Goal: Task Accomplishment & Management: Complete application form

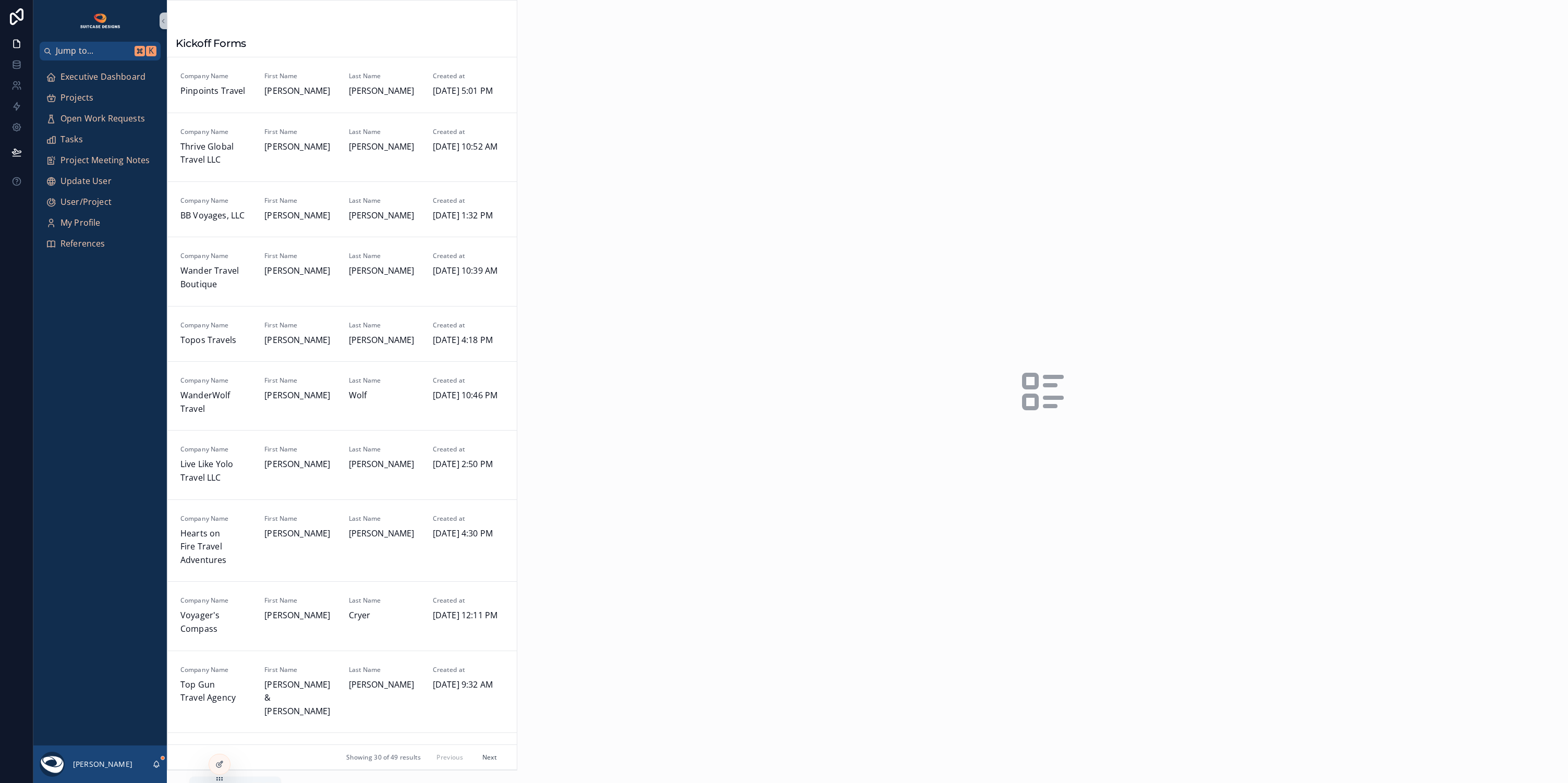
click at [157, 766] on icon "scrollable content" at bounding box center [156, 763] width 6 height 5
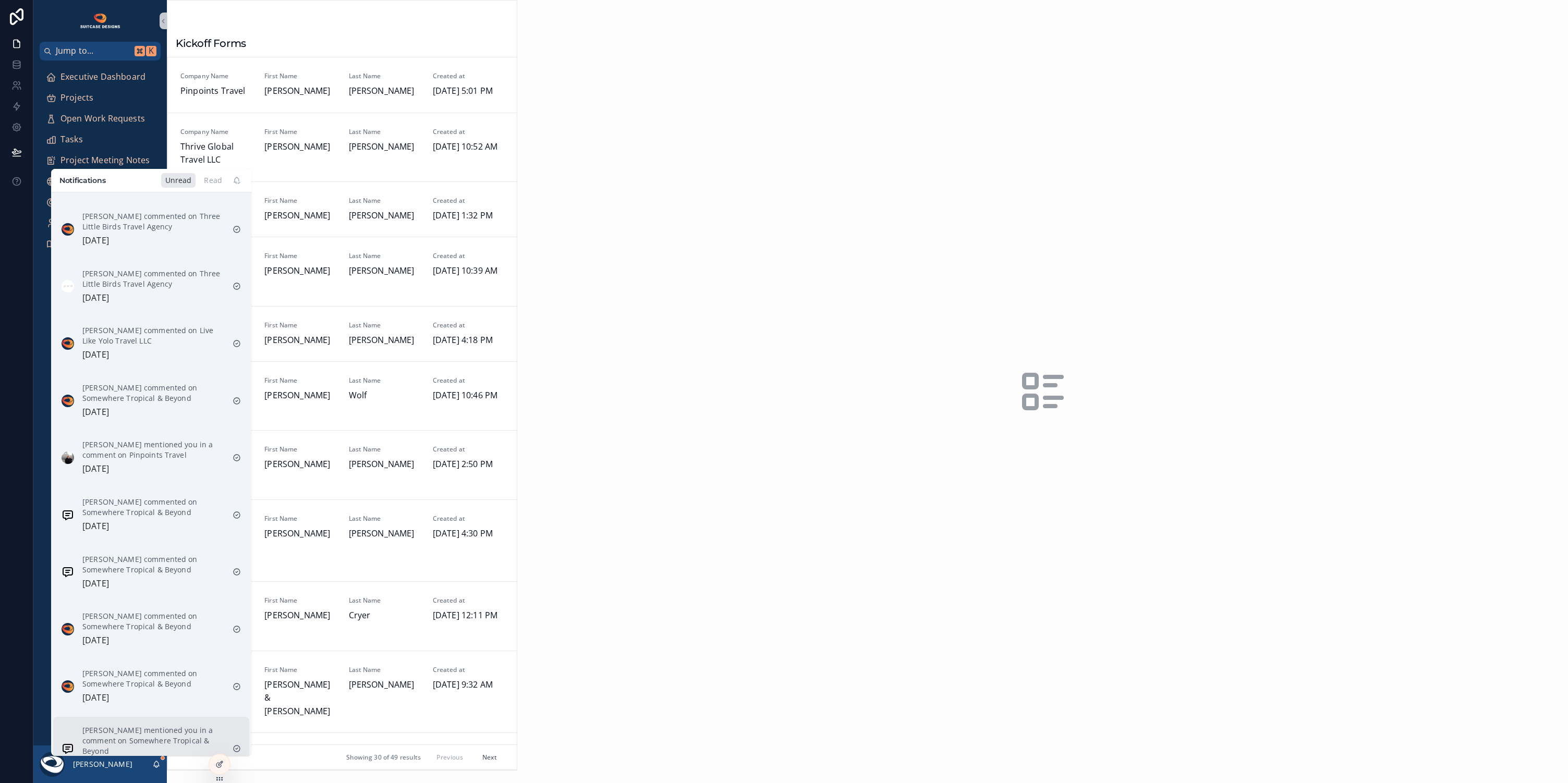
scroll to position [477, 0]
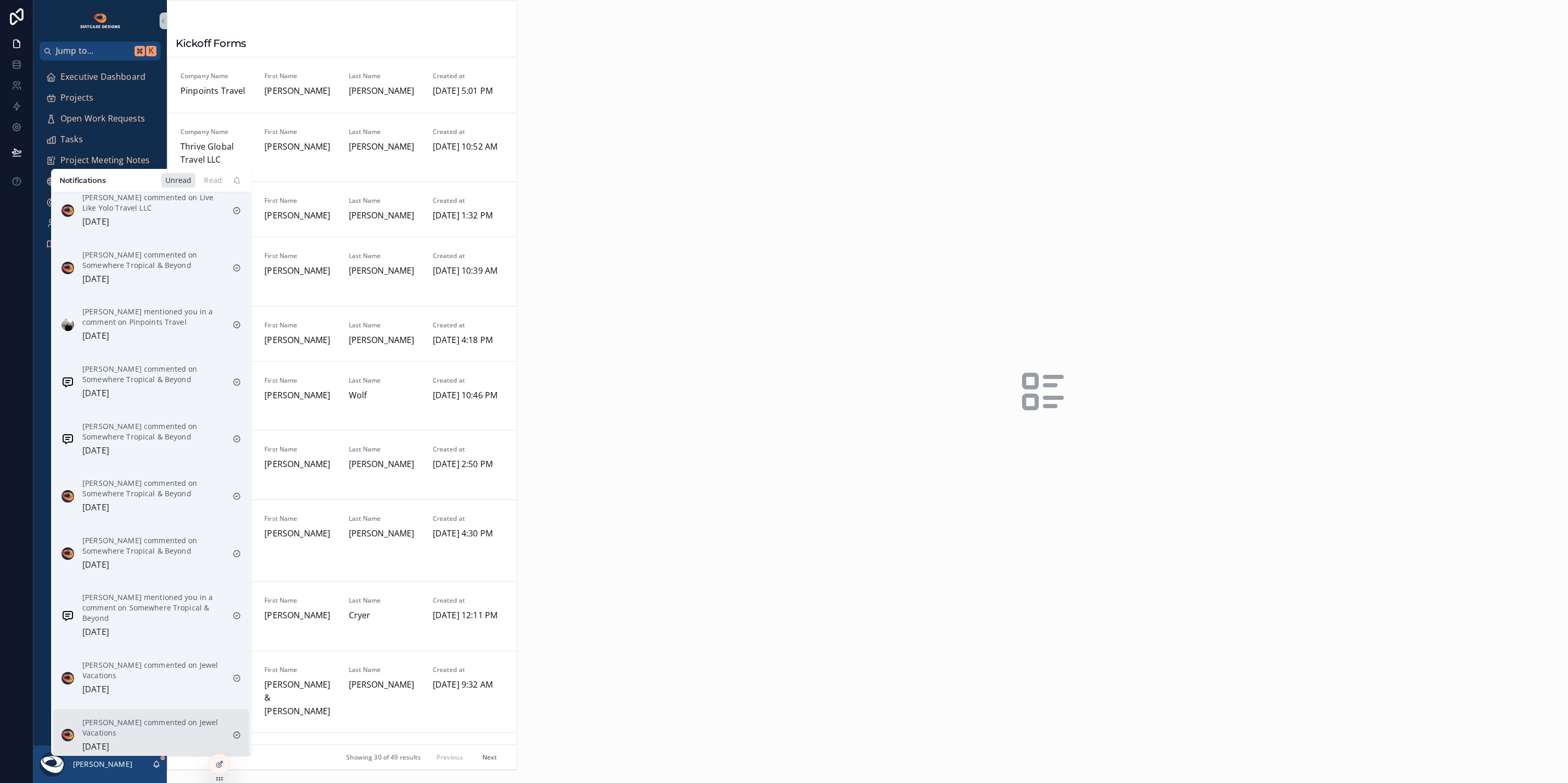
click at [142, 735] on div "[PERSON_NAME] commented on Jewel Vacations [DATE]" at bounding box center [153, 736] width 142 height 36
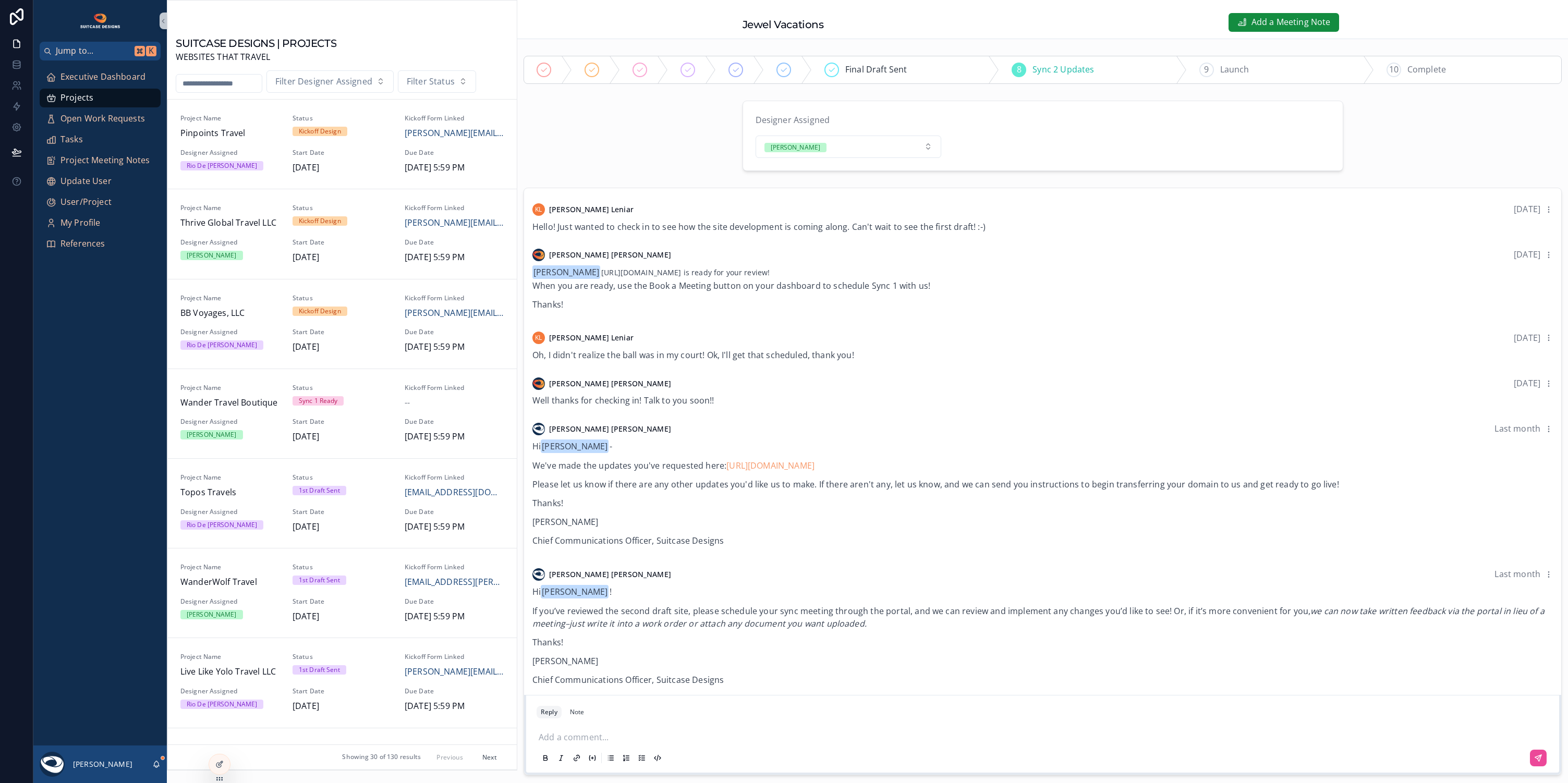
scroll to position [454, 0]
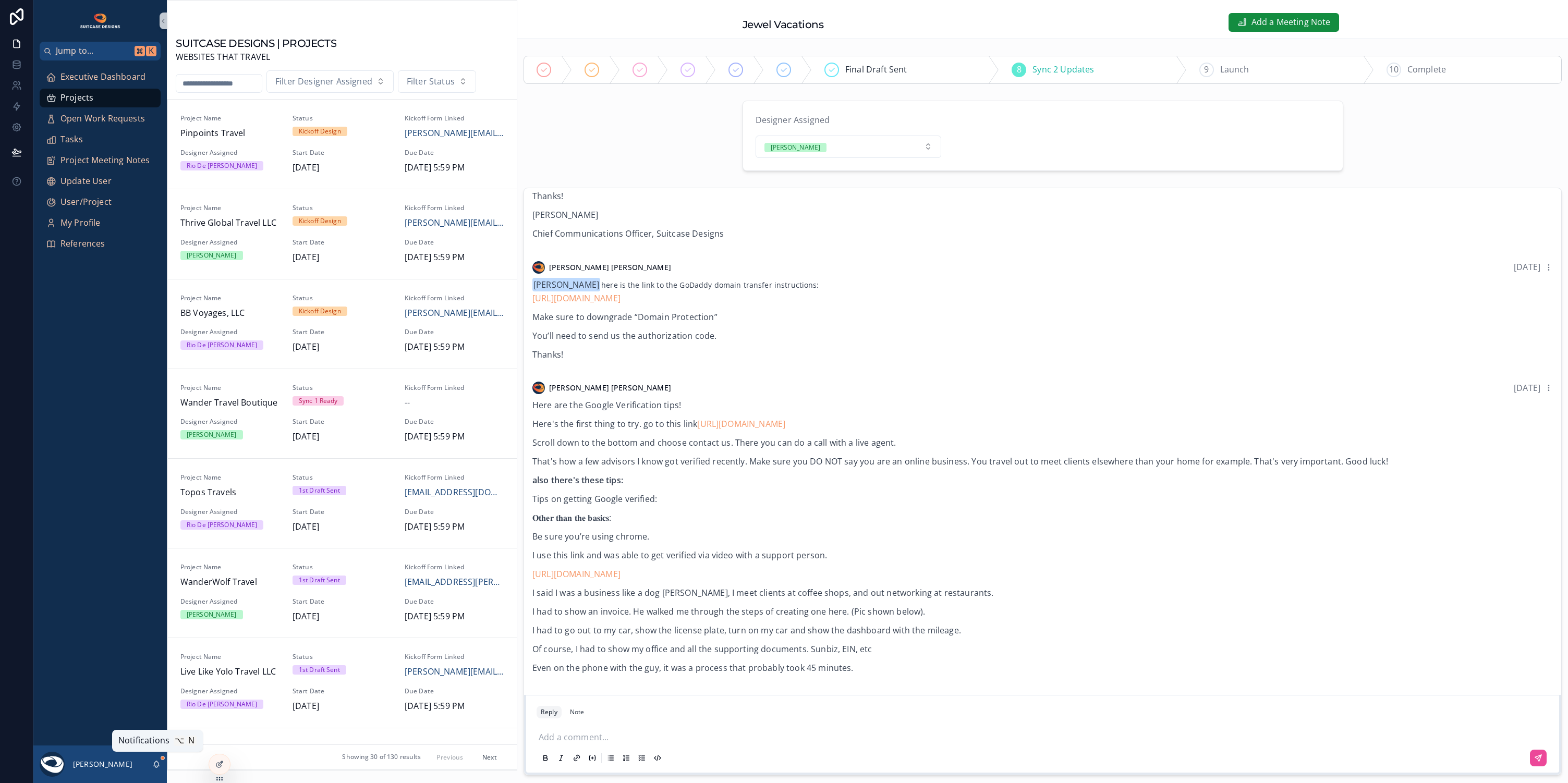
click at [153, 766] on icon "scrollable content" at bounding box center [156, 763] width 6 height 5
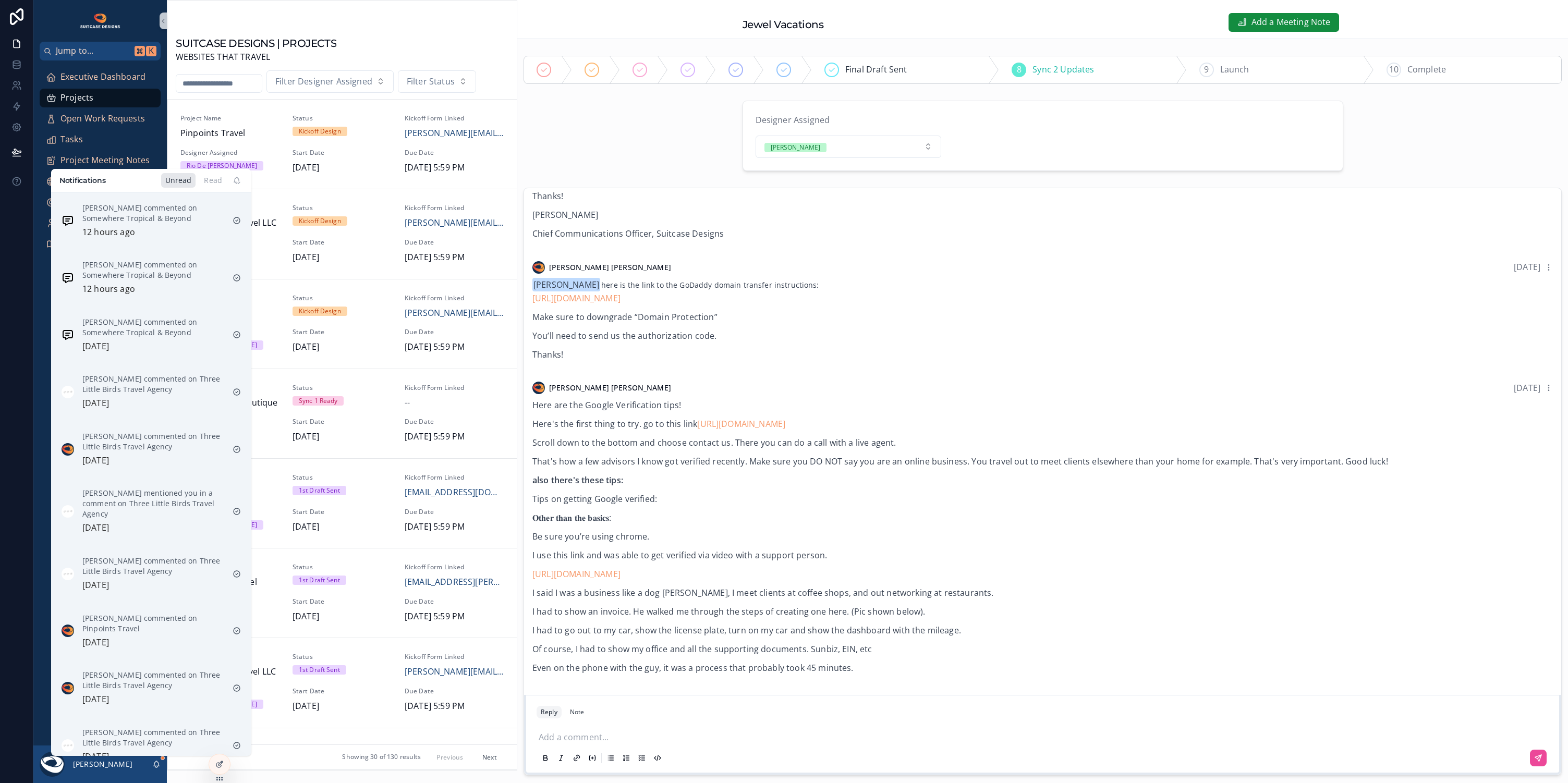
scroll to position [534, 0]
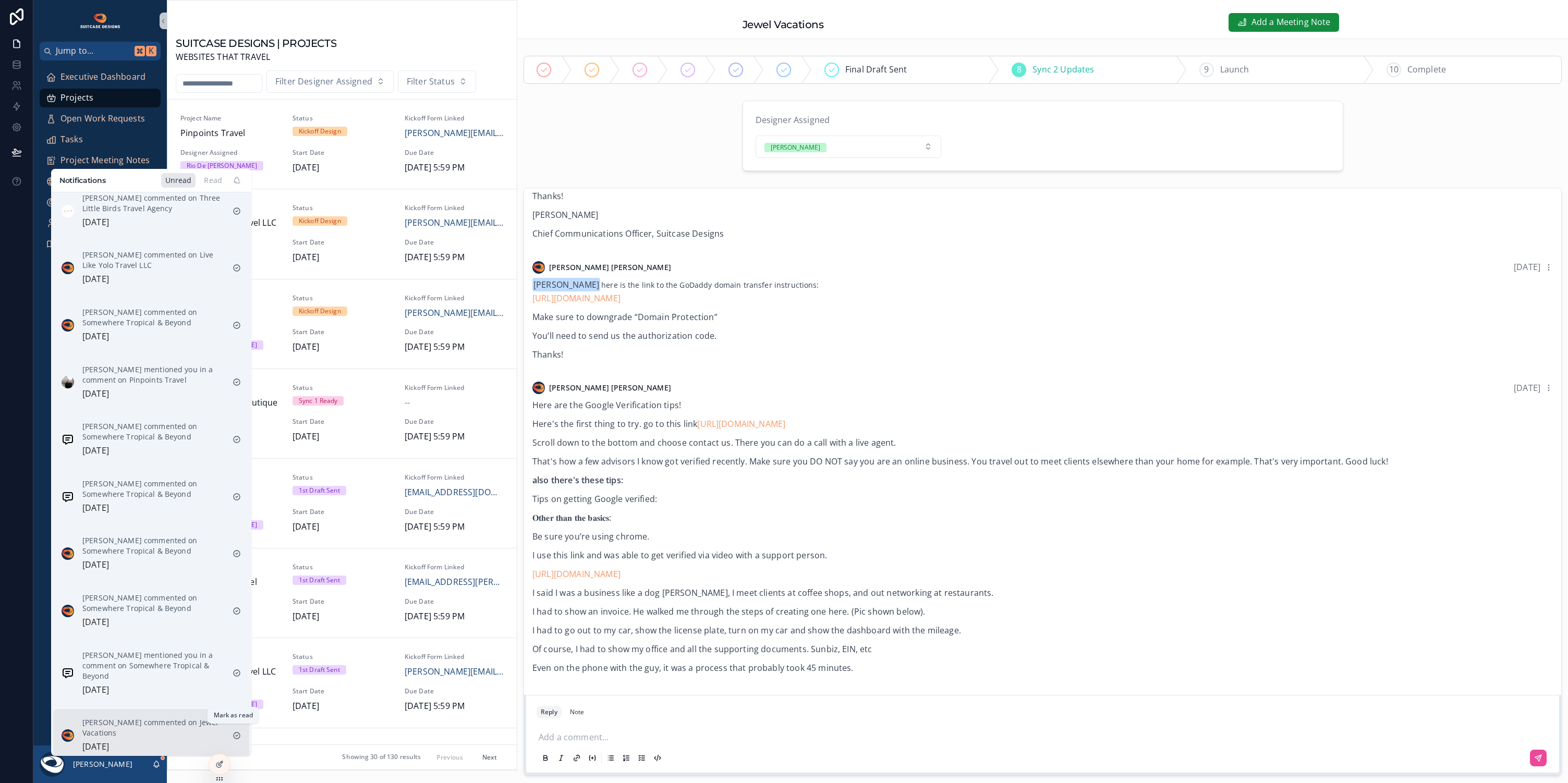
click at [233, 731] on icon "scrollable content" at bounding box center [236, 735] width 8 height 8
click at [190, 716] on p "[PERSON_NAME] mentioned you in a comment on Somewhere Tropical & Beyond" at bounding box center [153, 723] width 142 height 31
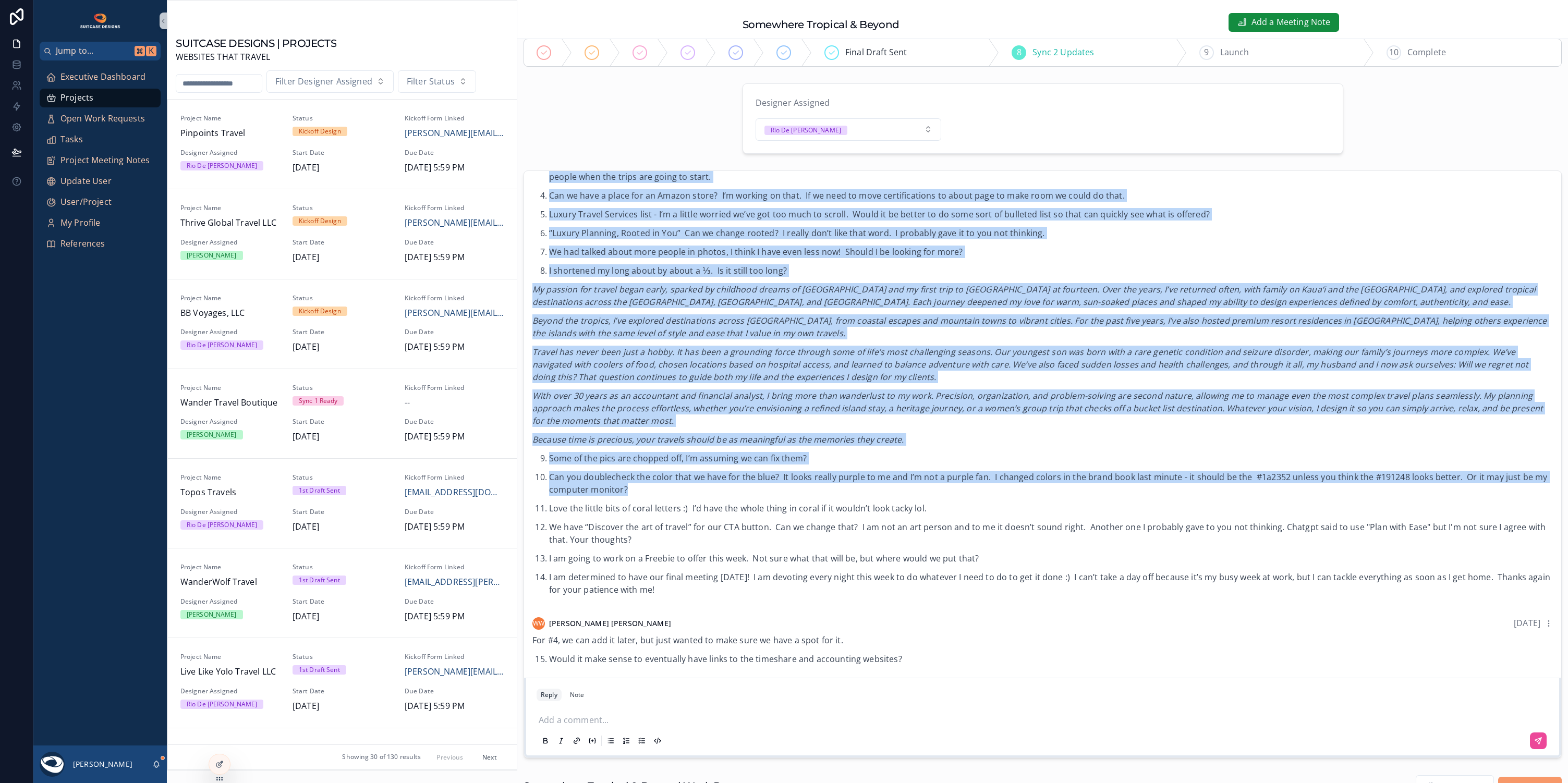
scroll to position [216, 0]
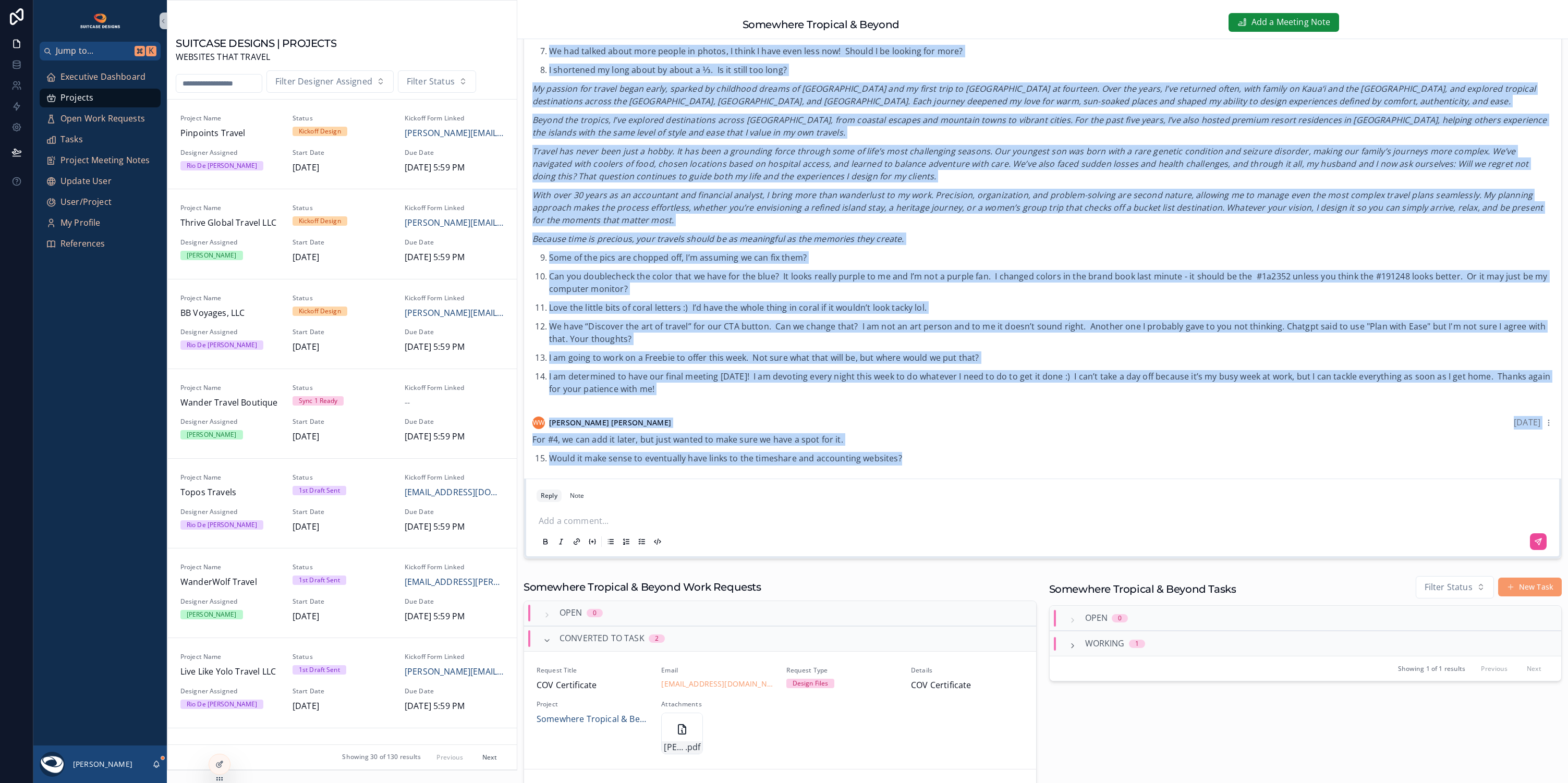
drag, startPoint x: 538, startPoint y: 321, endPoint x: 915, endPoint y: 453, distance: 399.4
copy div "L IPSU dol Sita cons! A elit se do eius tem incid utl etdolor magnaal en admini…"
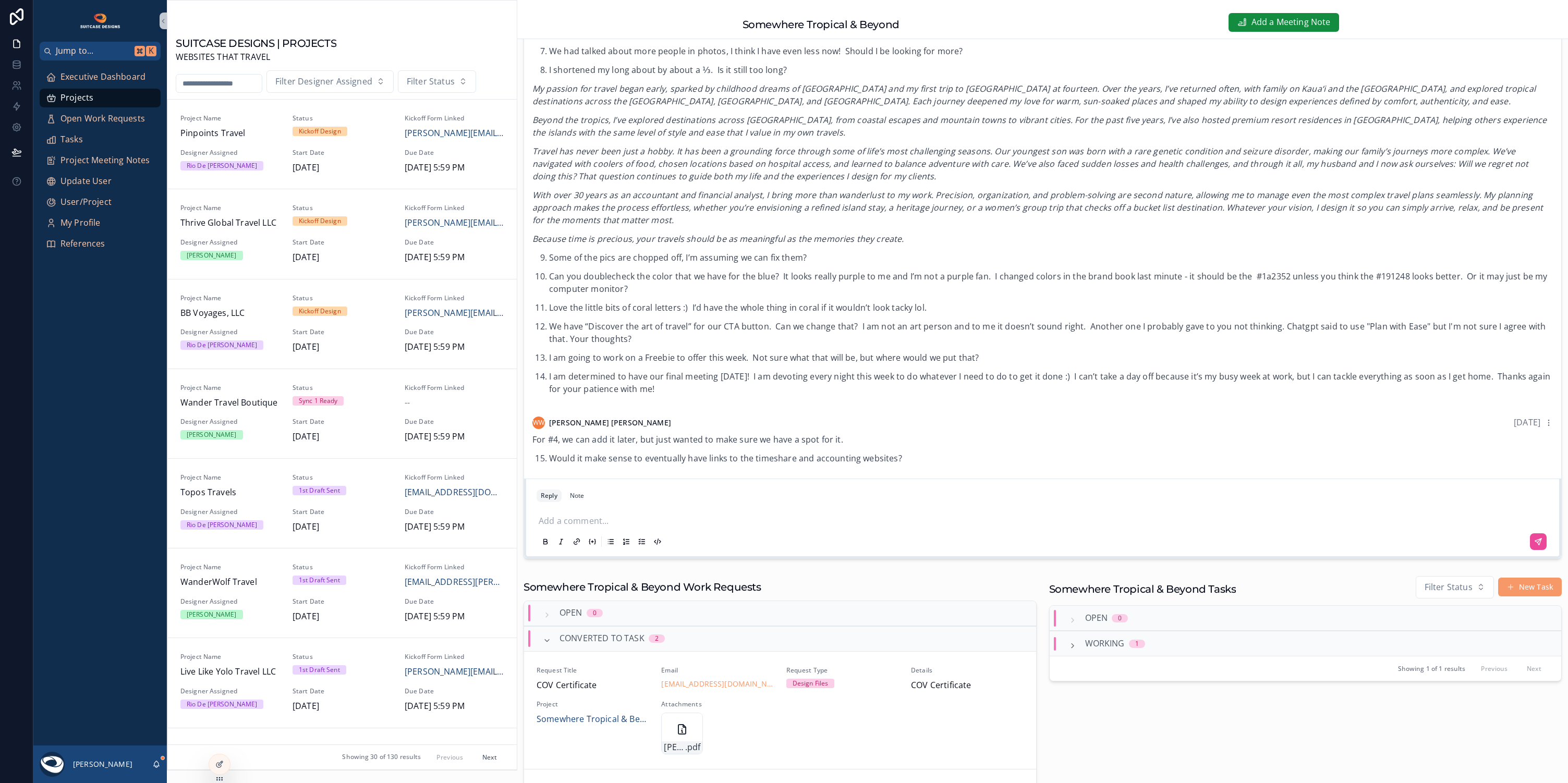
click at [757, 161] on em "Travel has never been just a hobby. It has been a grounding force through some …" at bounding box center [1030, 164] width 996 height 36
click at [1514, 589] on button "New Task" at bounding box center [1530, 587] width 63 height 19
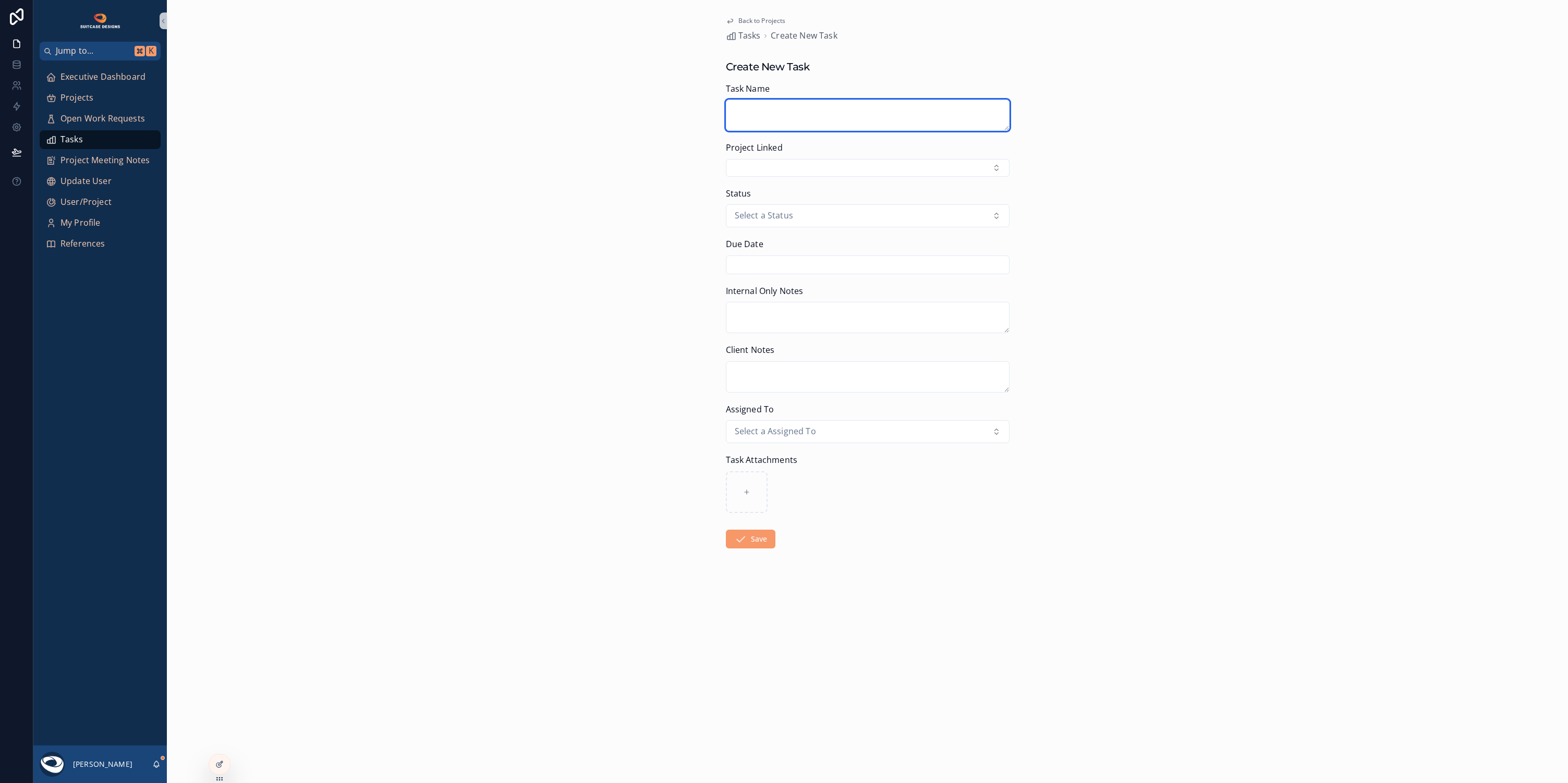
click at [758, 107] on textarea "scrollable content" at bounding box center [868, 115] width 284 height 31
type textarea "**********"
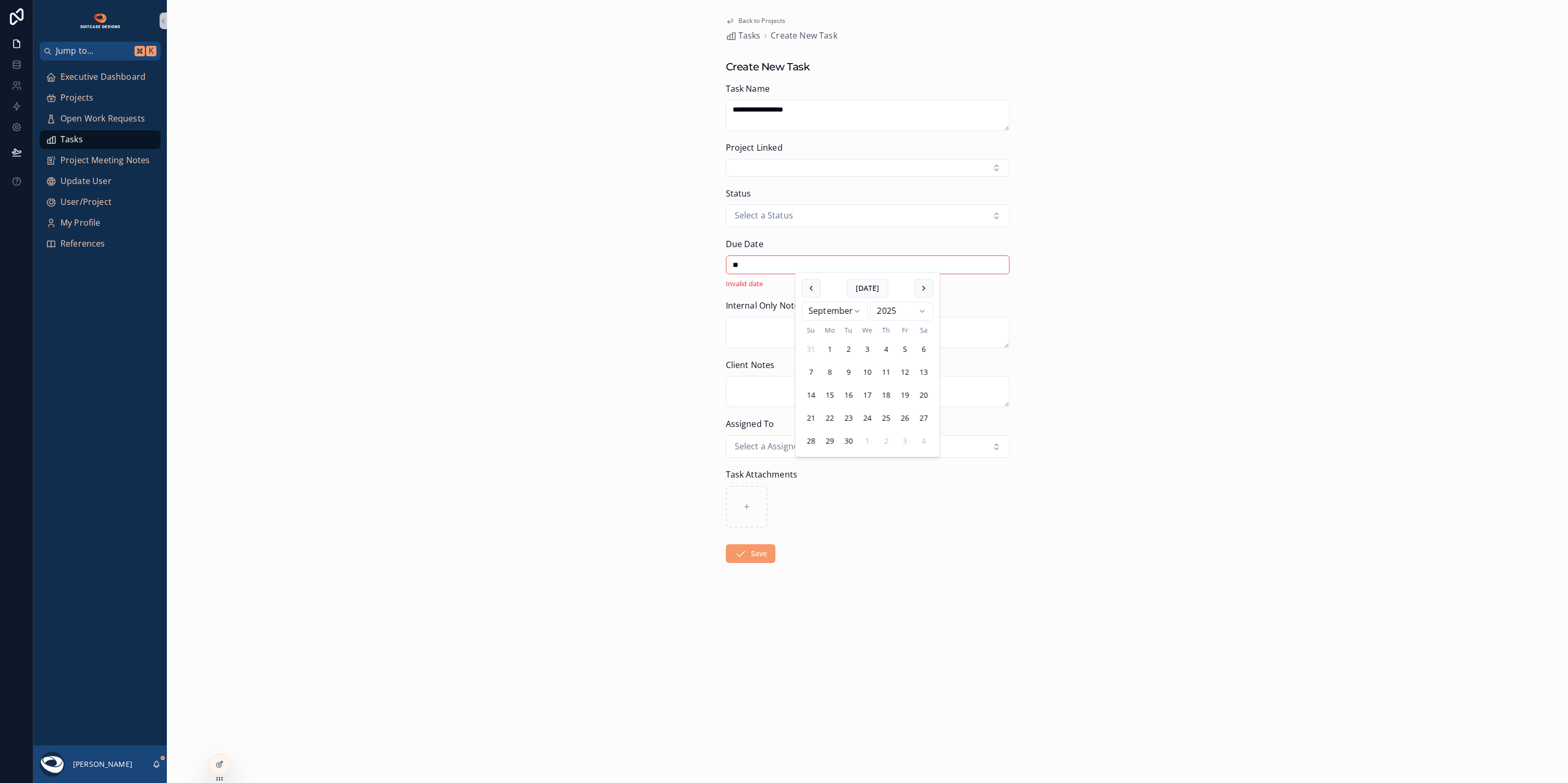
type input "*"
click at [801, 170] on button "Select Button" at bounding box center [868, 168] width 284 height 17
type input "***"
click at [826, 210] on span "Somewhere Tropical & Beyond" at bounding box center [794, 209] width 123 height 14
click at [835, 217] on button "Select a Status" at bounding box center [868, 221] width 284 height 23
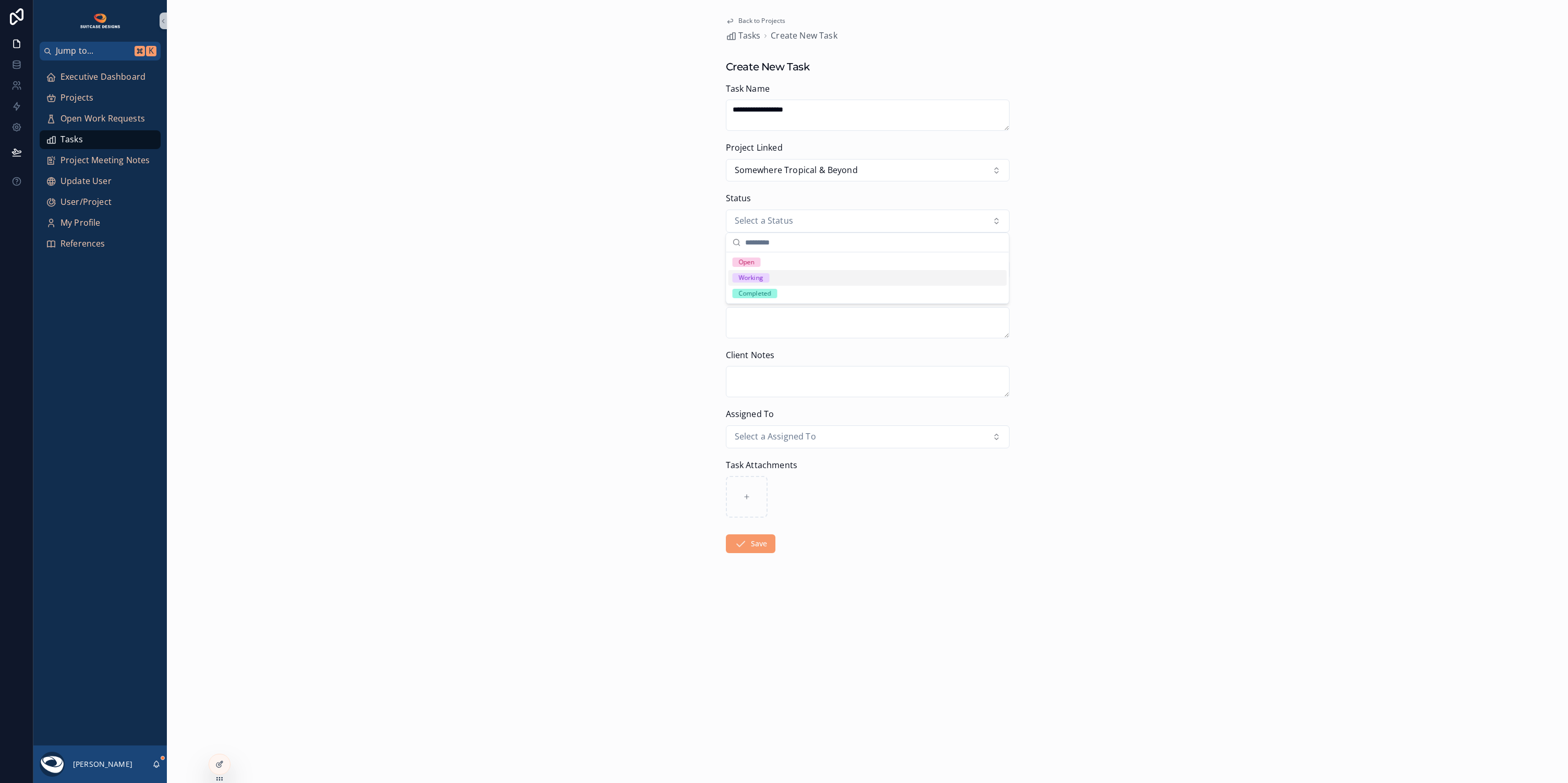
click at [782, 274] on div "Working" at bounding box center [868, 278] width 278 height 16
click at [795, 268] on input "scrollable content" at bounding box center [867, 269] width 282 height 15
click at [926, 378] on button "13" at bounding box center [924, 377] width 19 height 19
type input "*********"
click at [1131, 339] on div "**********" at bounding box center [867, 391] width 1401 height 783
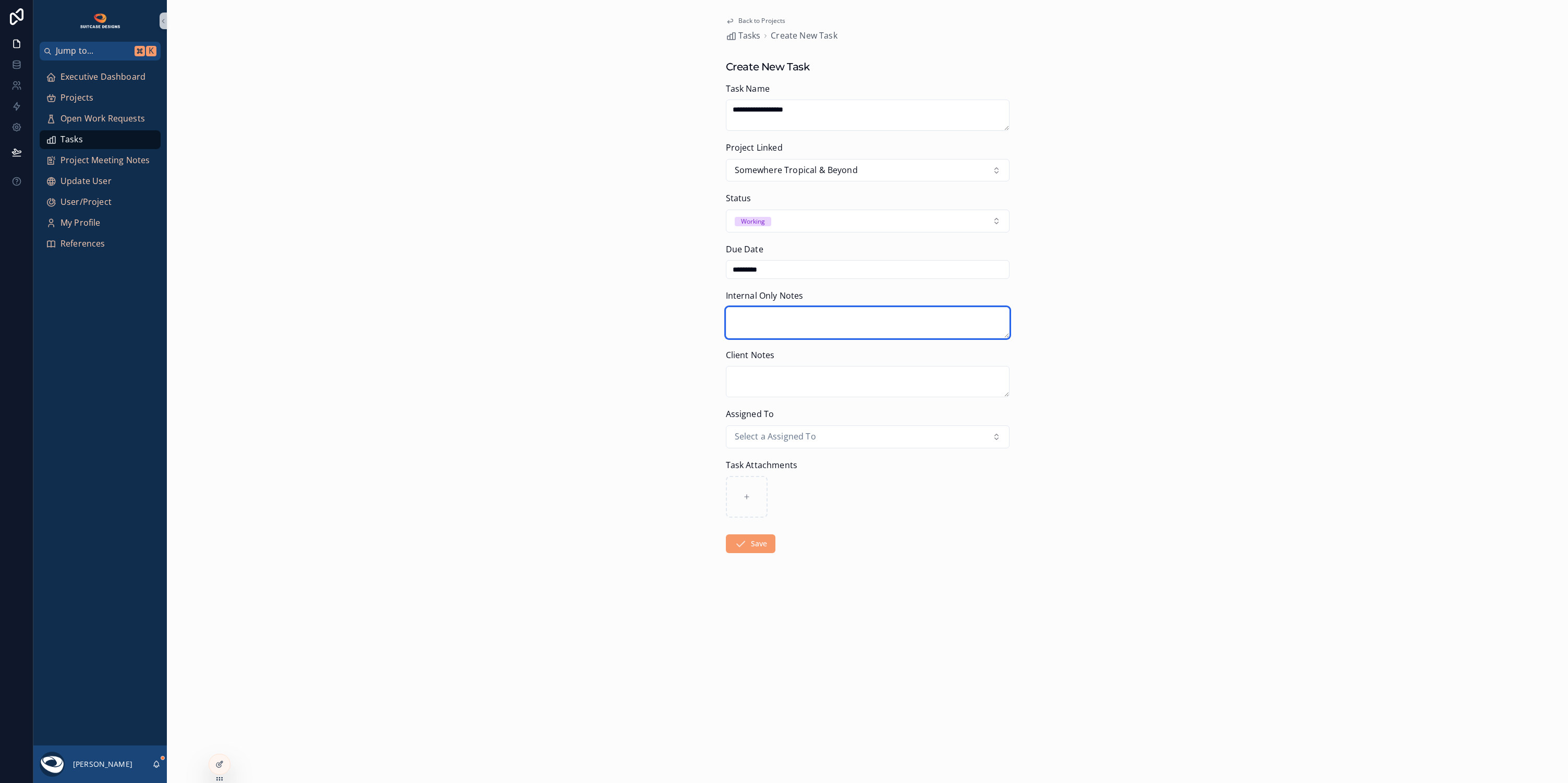
click at [759, 317] on textarea "scrollable content" at bounding box center [868, 323] width 284 height 31
type textarea "*"
paste textarea "**********"
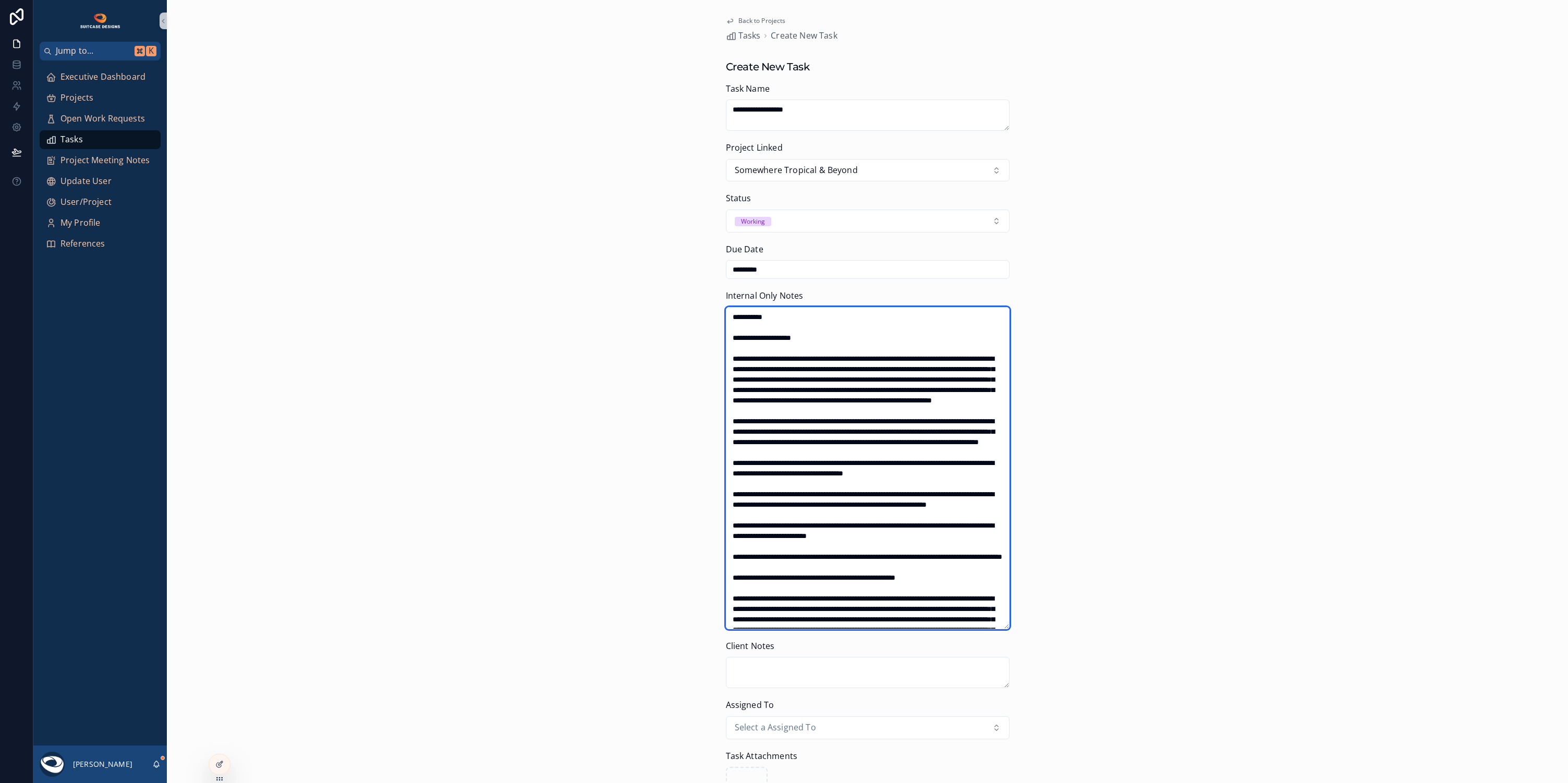
scroll to position [709, 0]
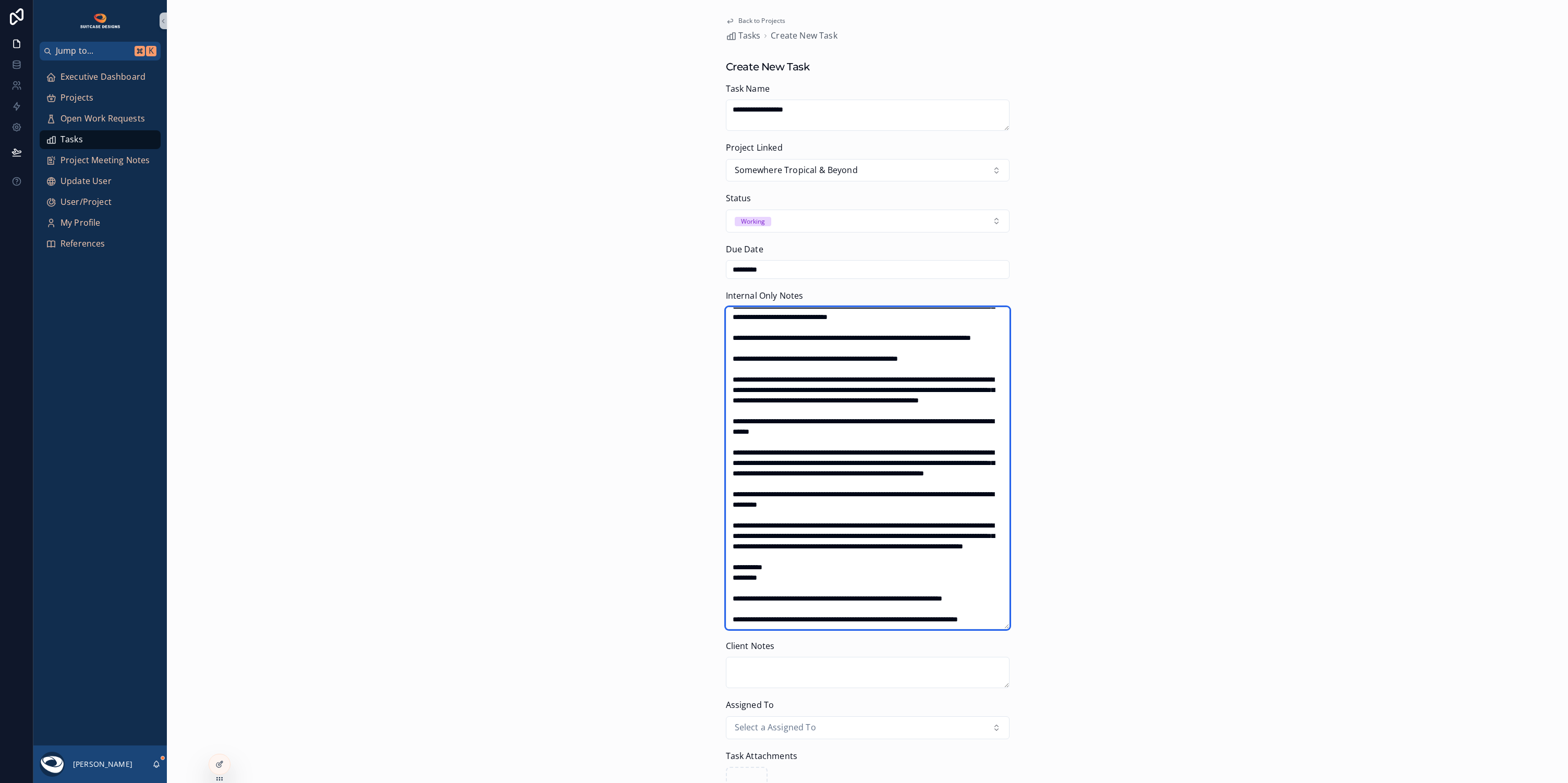
click at [769, 553] on textarea "scrollable content" at bounding box center [868, 468] width 284 height 322
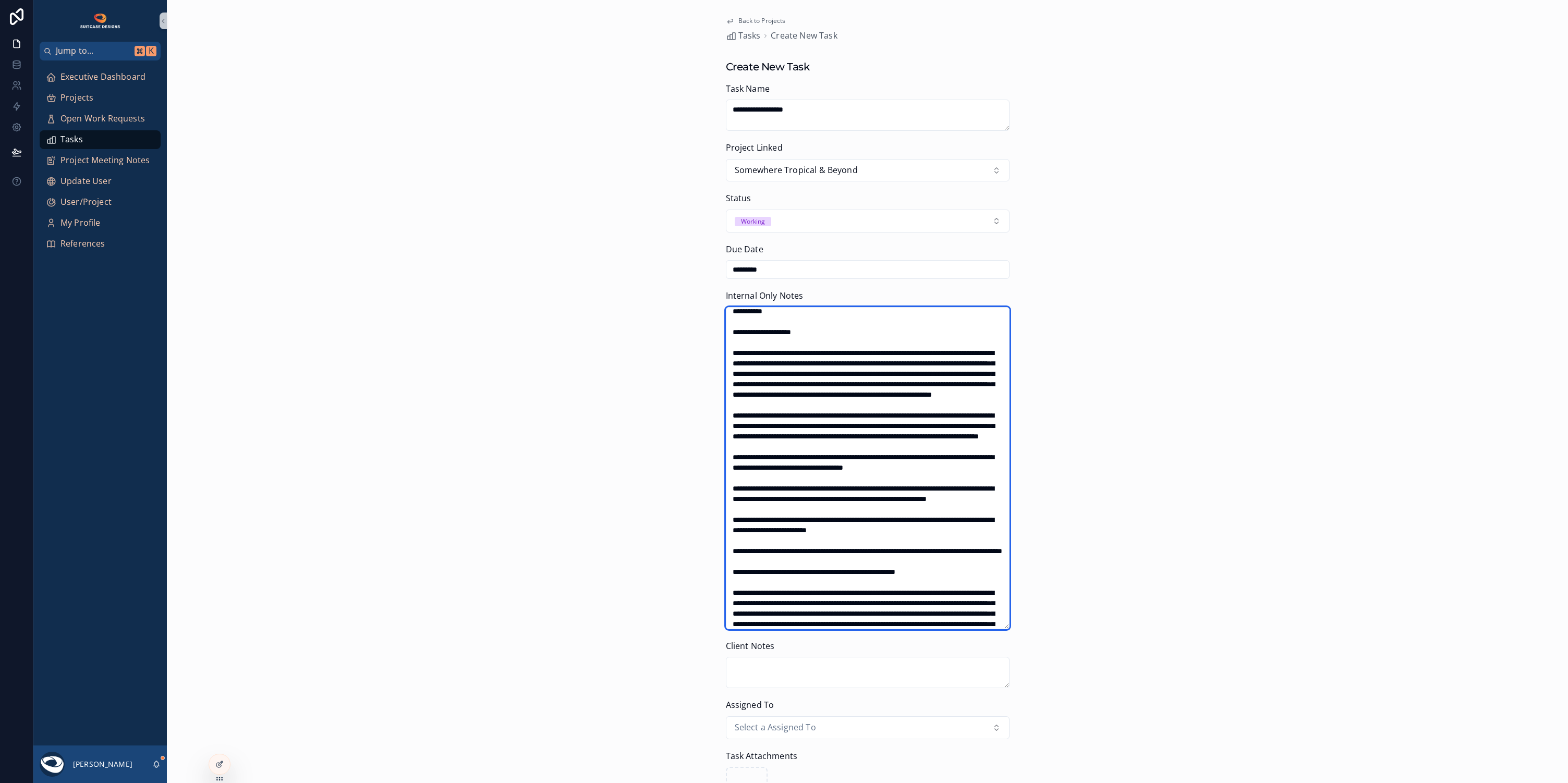
scroll to position [4, 0]
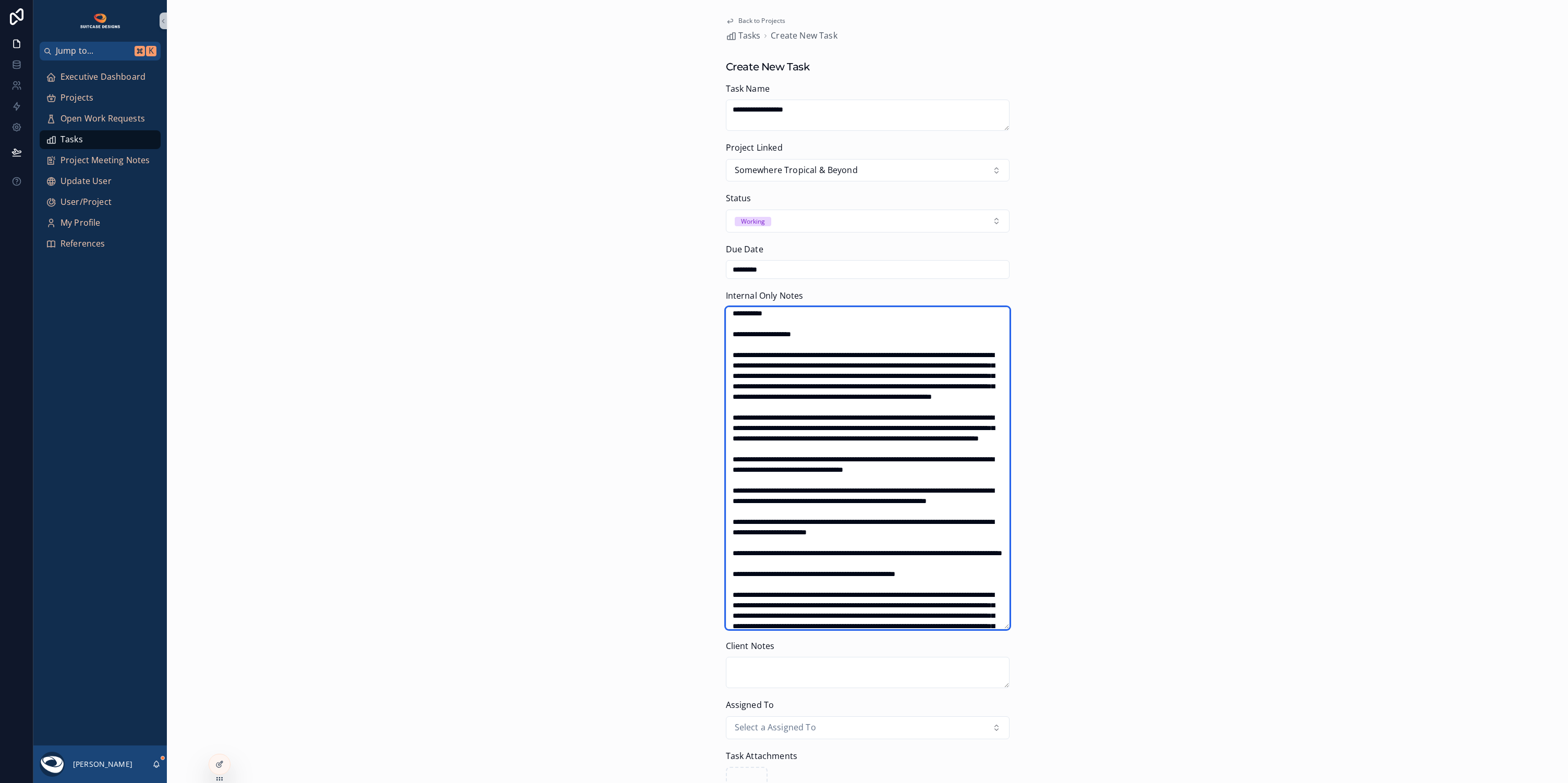
click at [733, 330] on textarea "scrollable content" at bounding box center [868, 468] width 284 height 322
click at [729, 352] on textarea "scrollable content" at bounding box center [868, 468] width 284 height 322
click at [729, 435] on textarea "scrollable content" at bounding box center [868, 468] width 284 height 322
click at [731, 488] on textarea "scrollable content" at bounding box center [868, 468] width 284 height 322
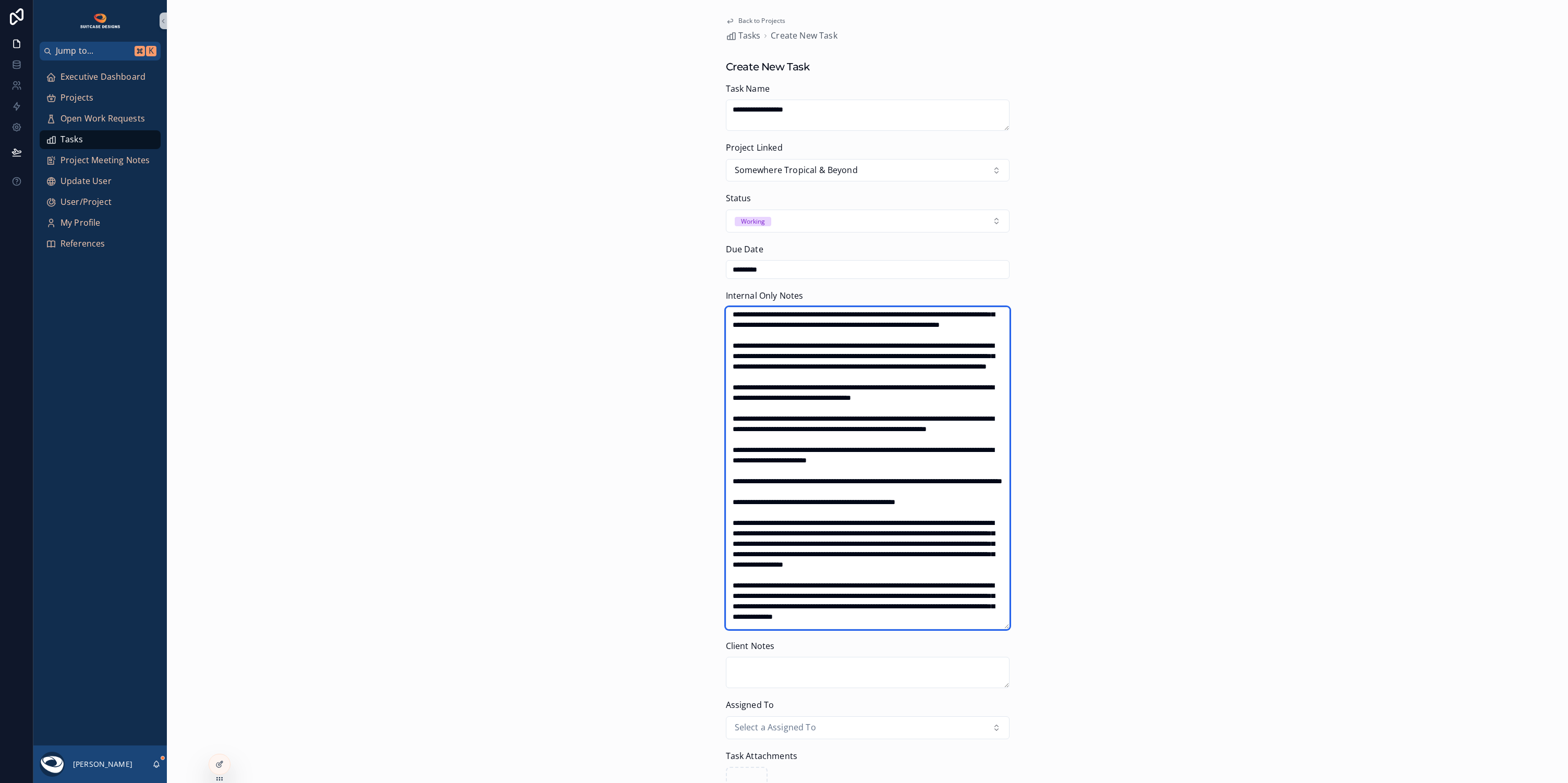
scroll to position [142, 0]
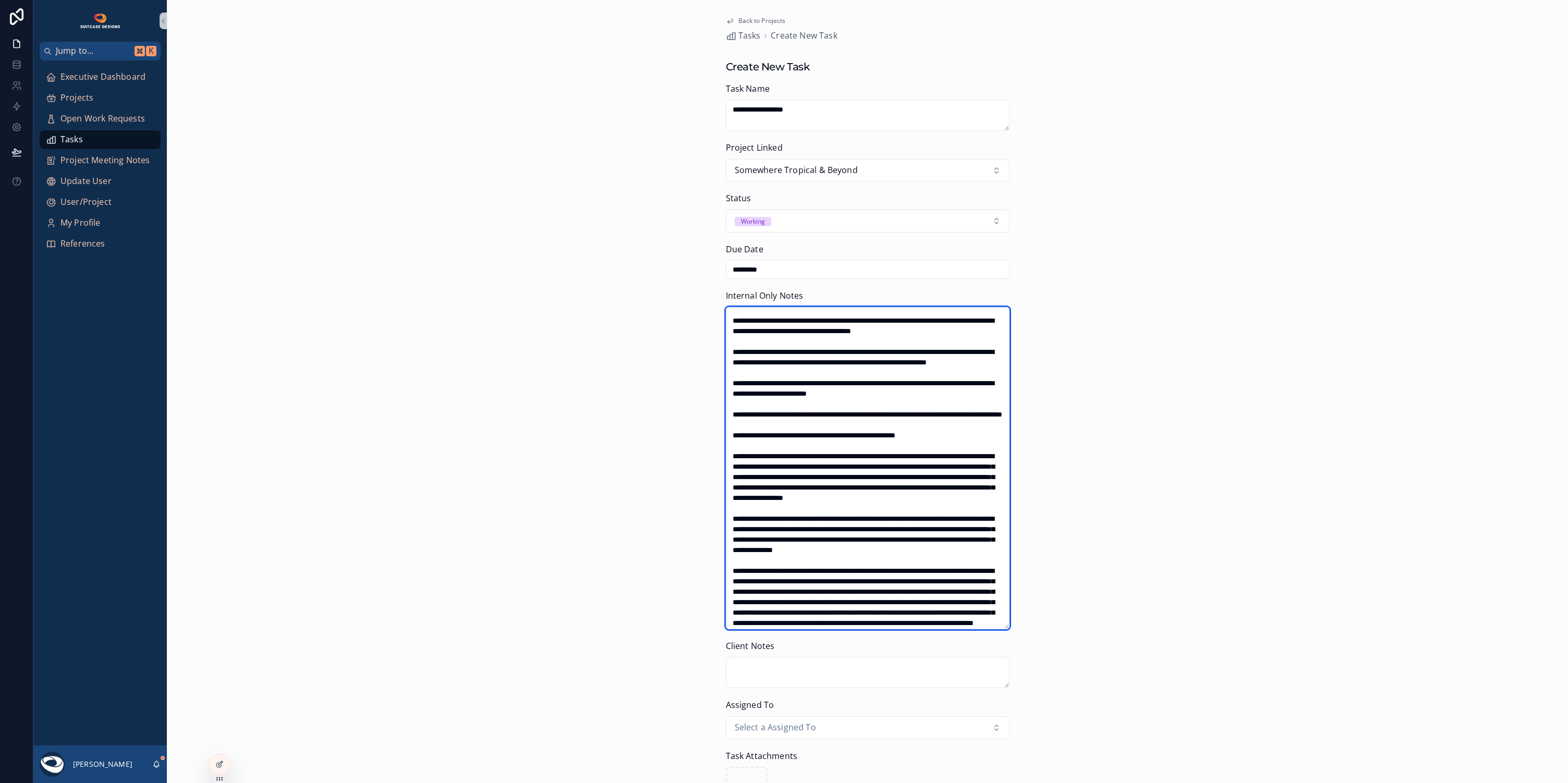
click at [729, 378] on textarea "scrollable content" at bounding box center [868, 468] width 284 height 322
click at [726, 419] on textarea "scrollable content" at bounding box center [868, 468] width 284 height 322
click at [726, 455] on textarea "scrollable content" at bounding box center [868, 468] width 284 height 322
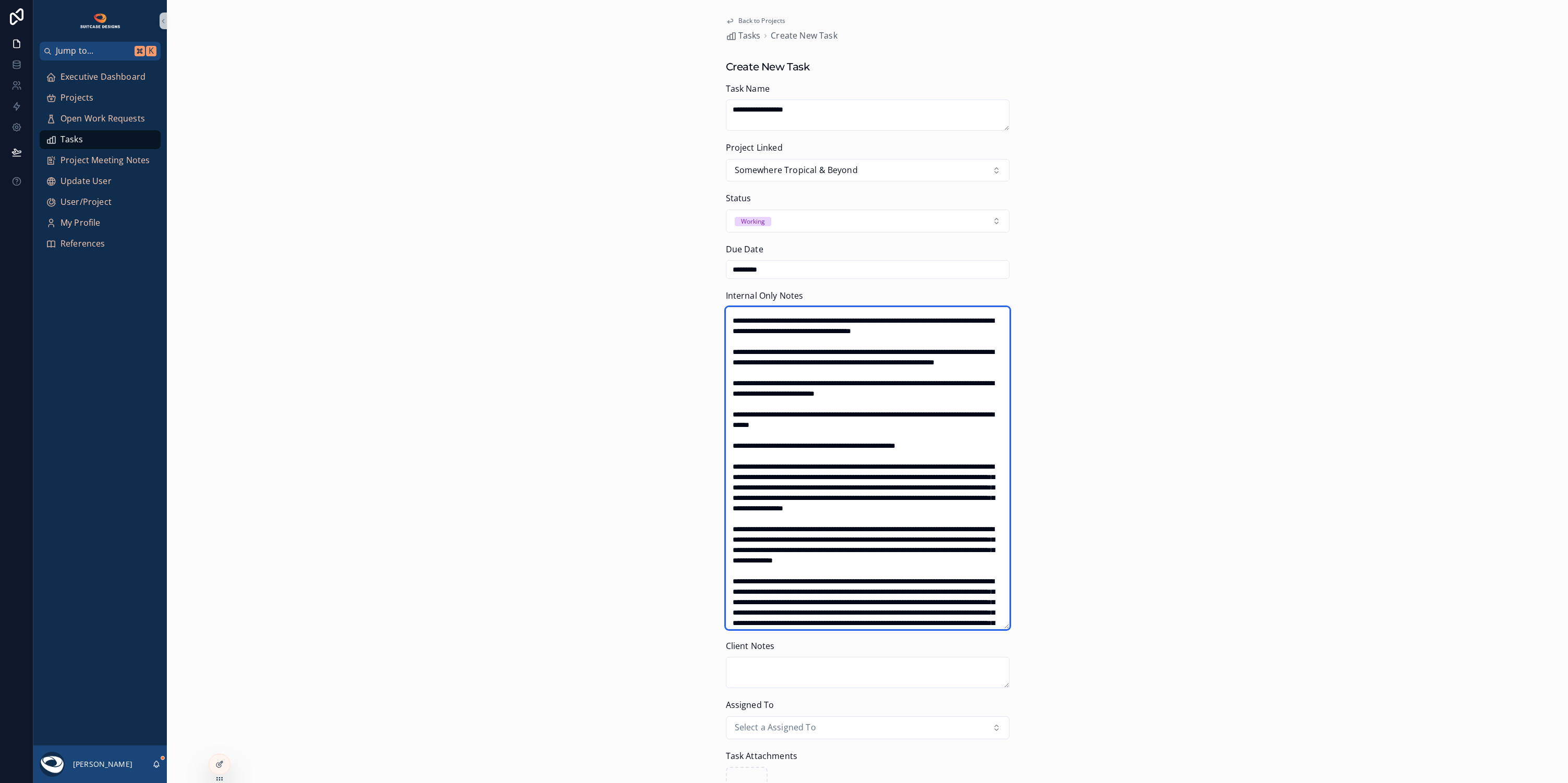
click at [728, 484] on textarea "scrollable content" at bounding box center [868, 468] width 284 height 322
click at [729, 504] on textarea "scrollable content" at bounding box center [868, 468] width 284 height 322
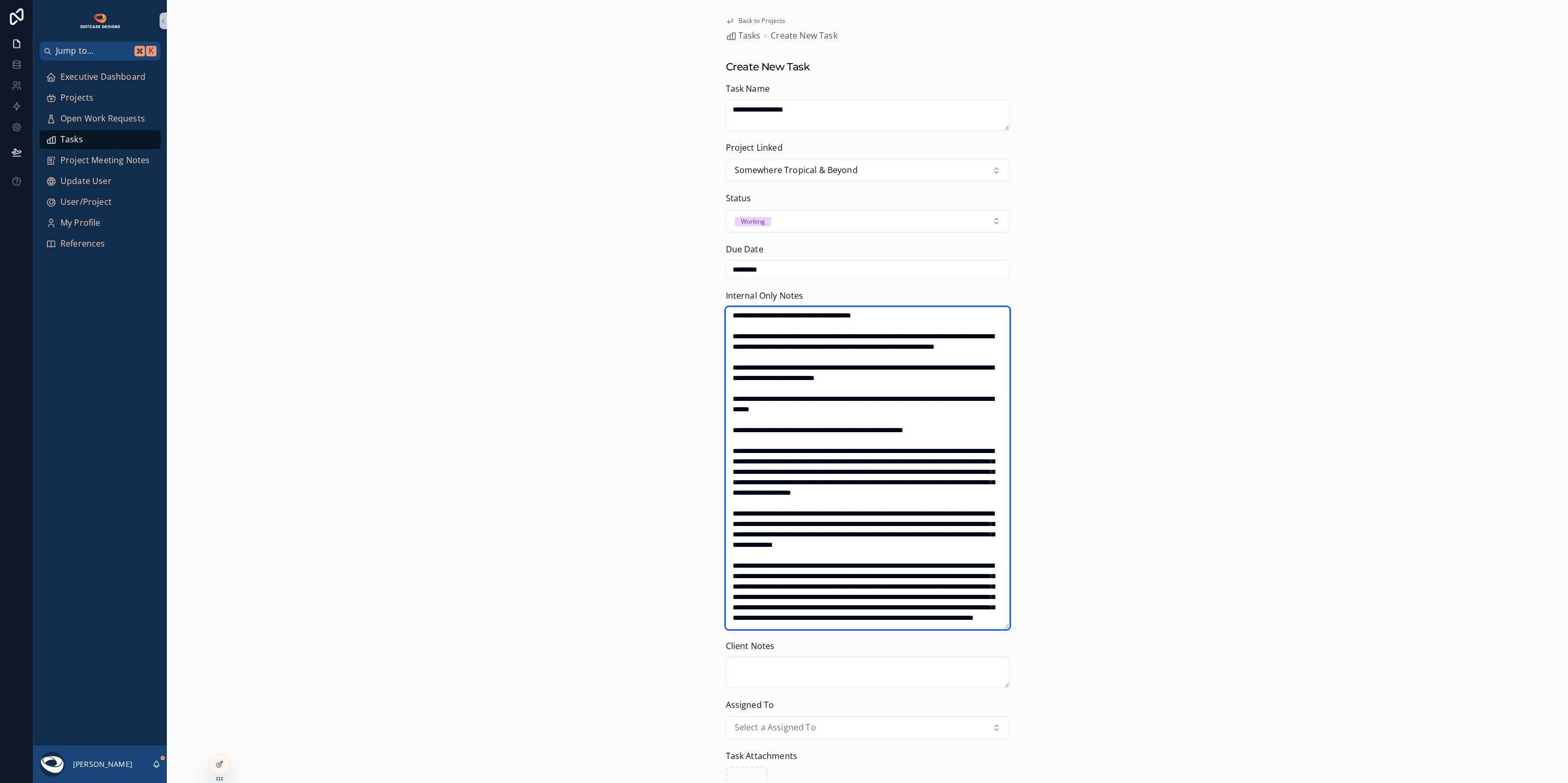
scroll to position [234, 0]
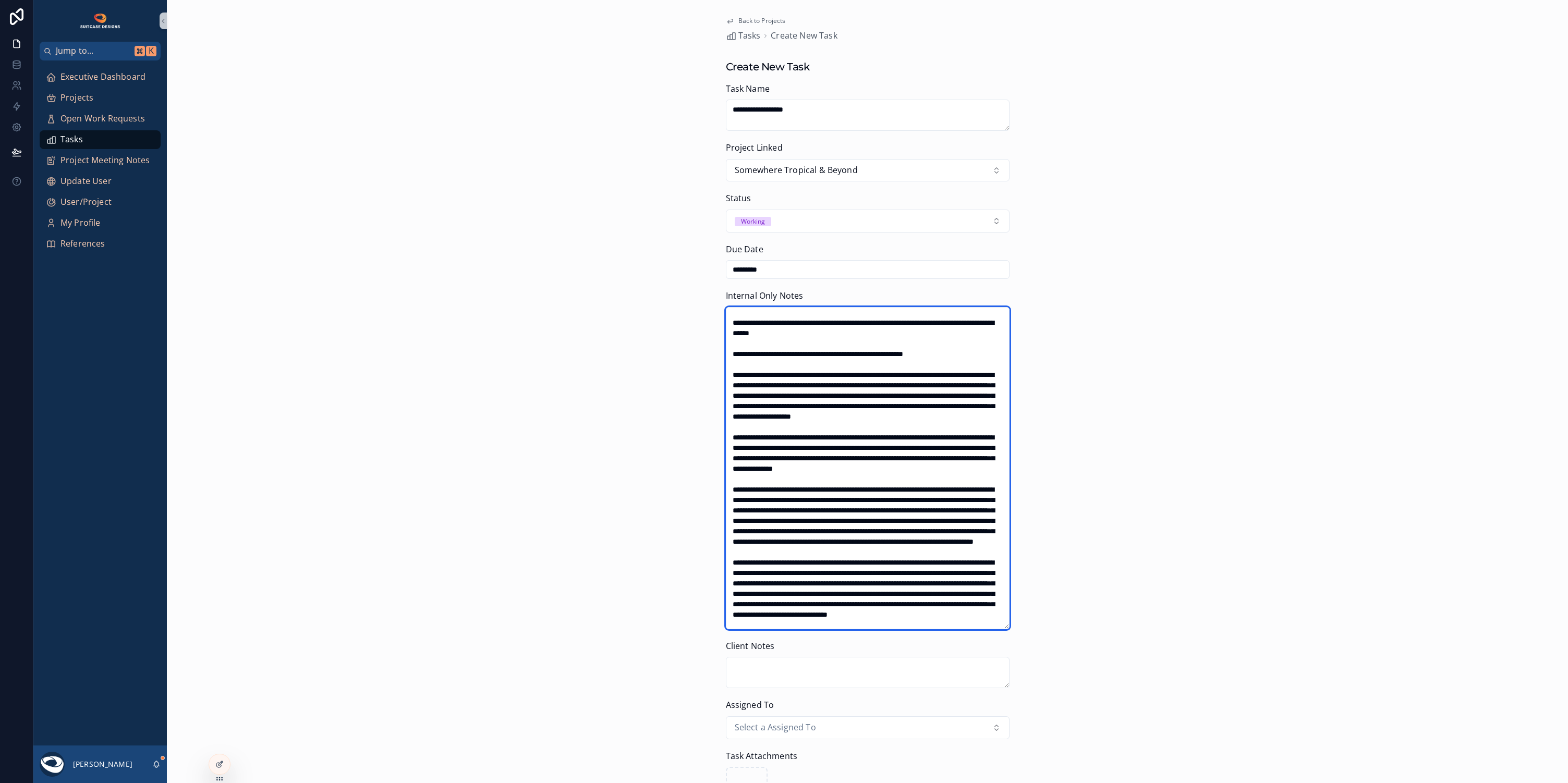
click at [729, 485] on textarea "scrollable content" at bounding box center [868, 468] width 284 height 322
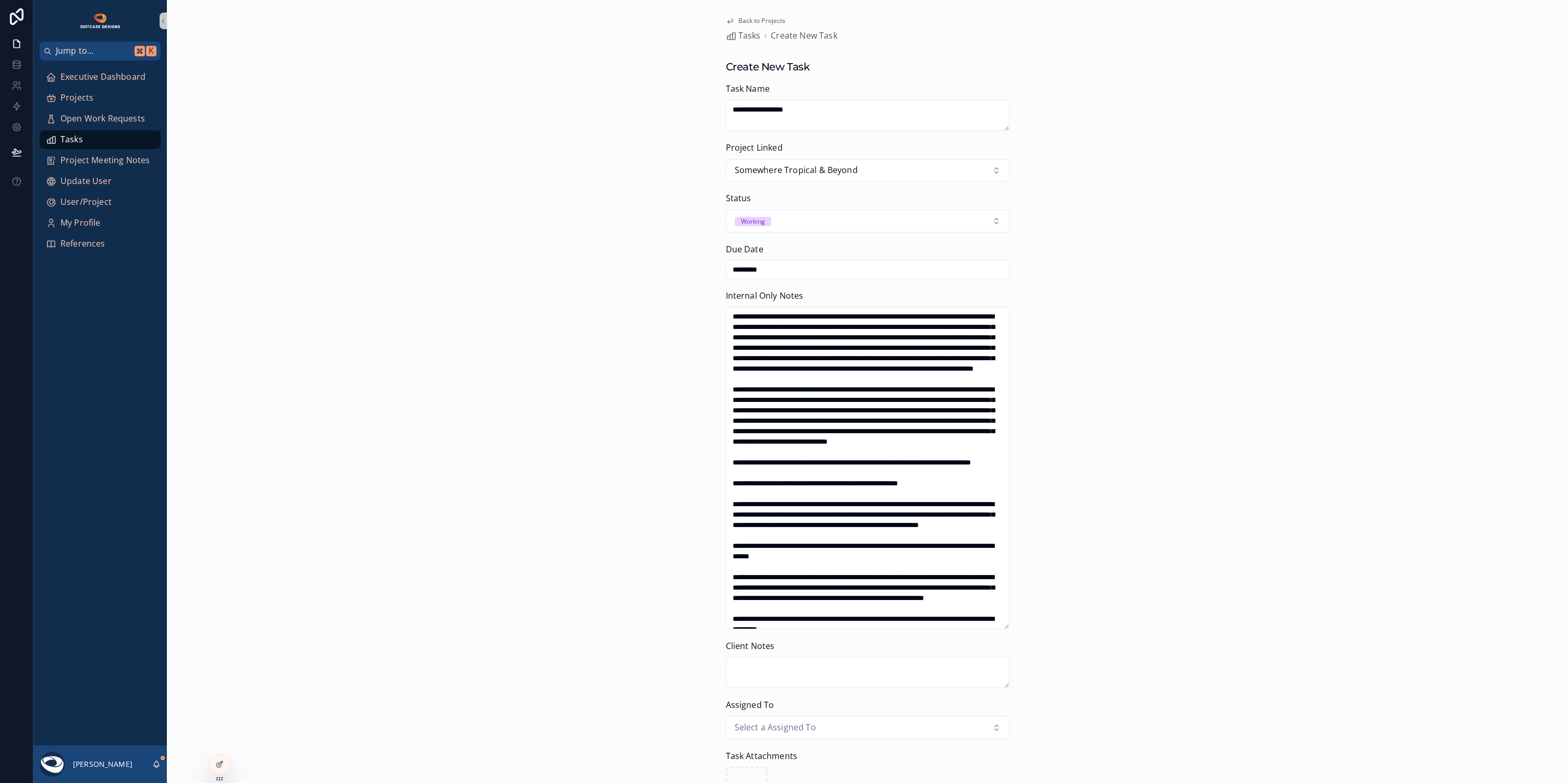
scroll to position [327, 0]
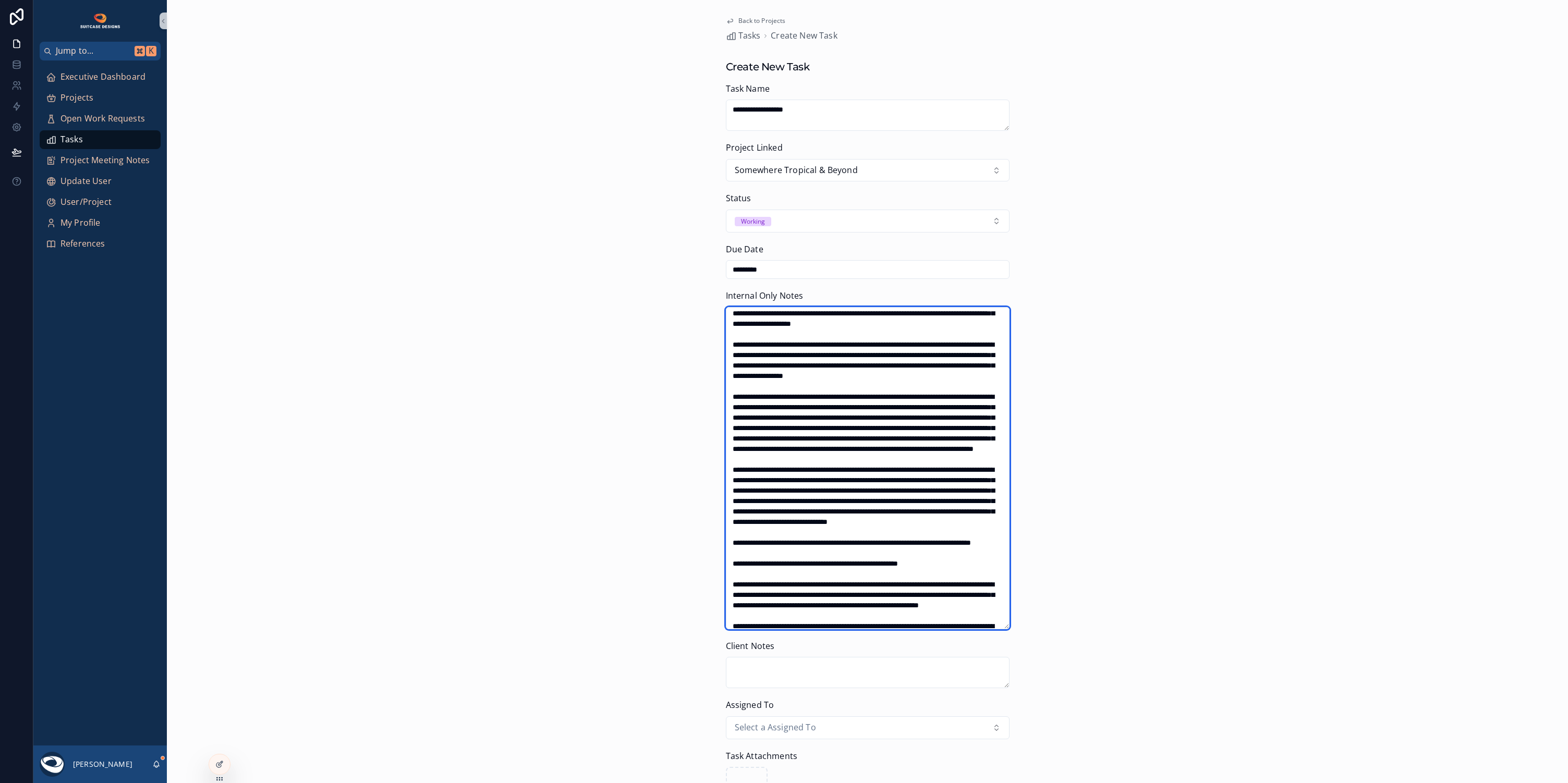
click at [740, 394] on textarea "scrollable content" at bounding box center [868, 468] width 284 height 322
click at [738, 321] on textarea "scrollable content" at bounding box center [868, 468] width 284 height 322
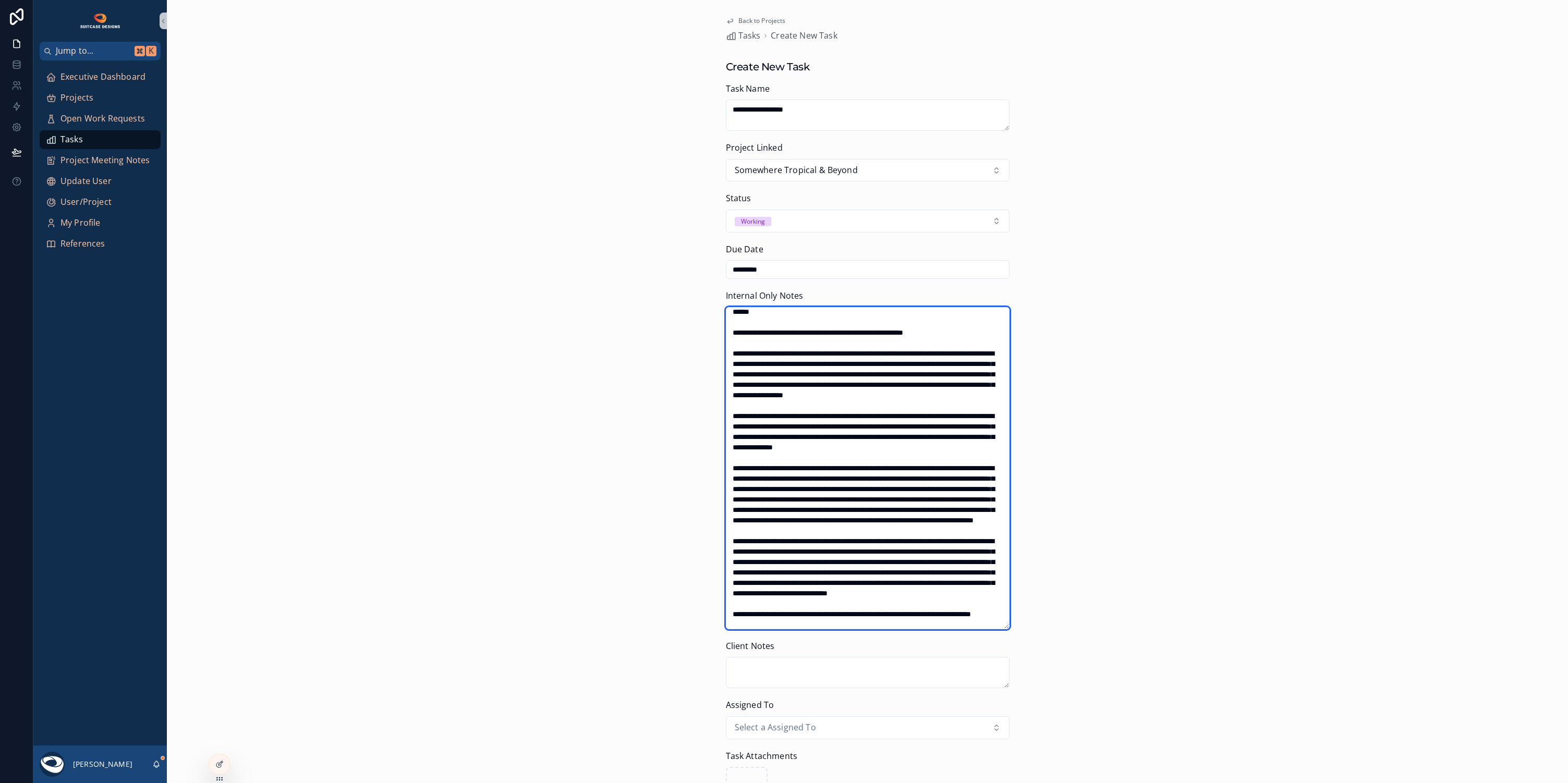
scroll to position [253, 0]
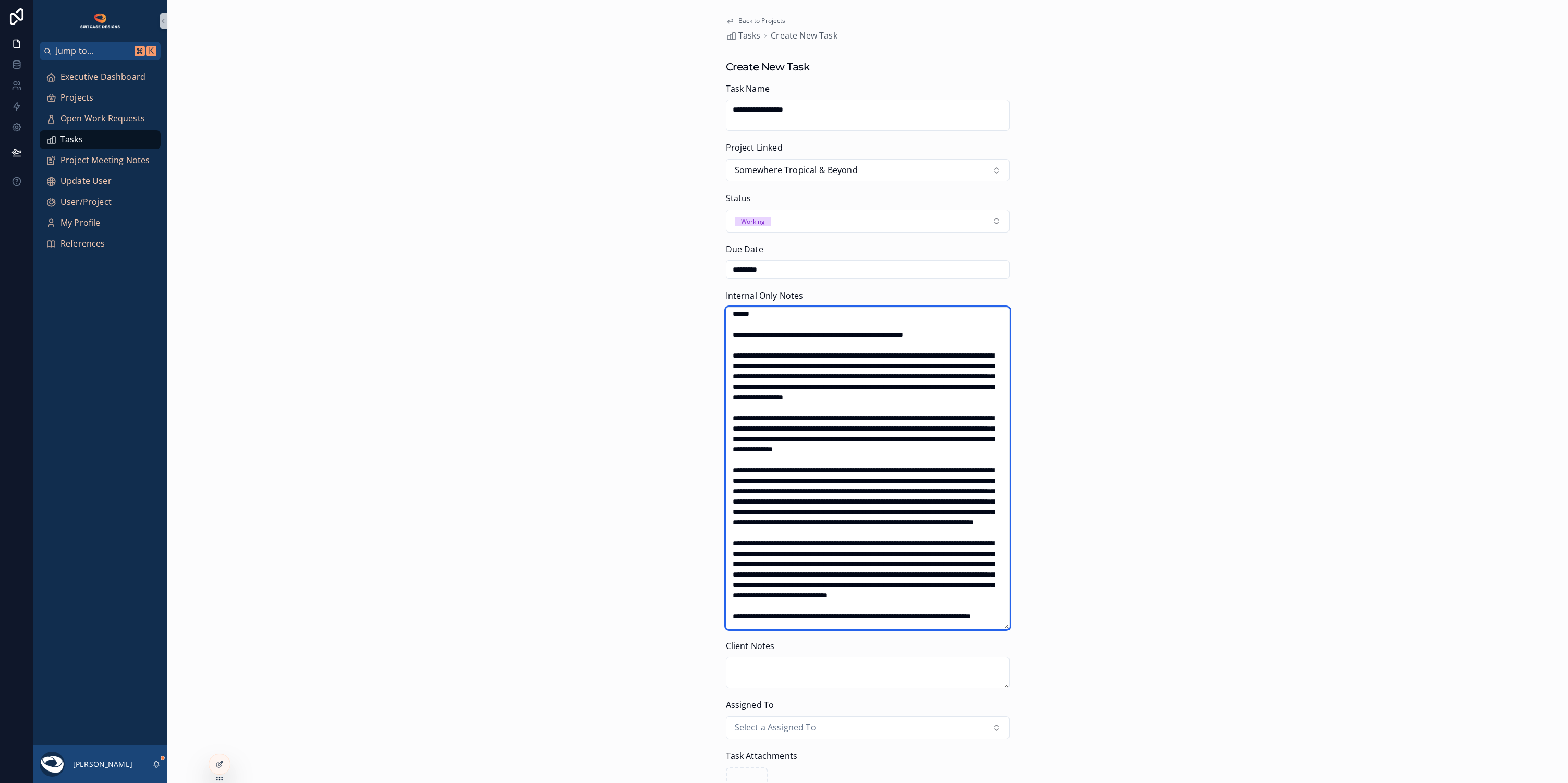
click at [944, 374] on textarea "scrollable content" at bounding box center [868, 468] width 284 height 322
click at [729, 392] on textarea "scrollable content" at bounding box center [868, 468] width 284 height 322
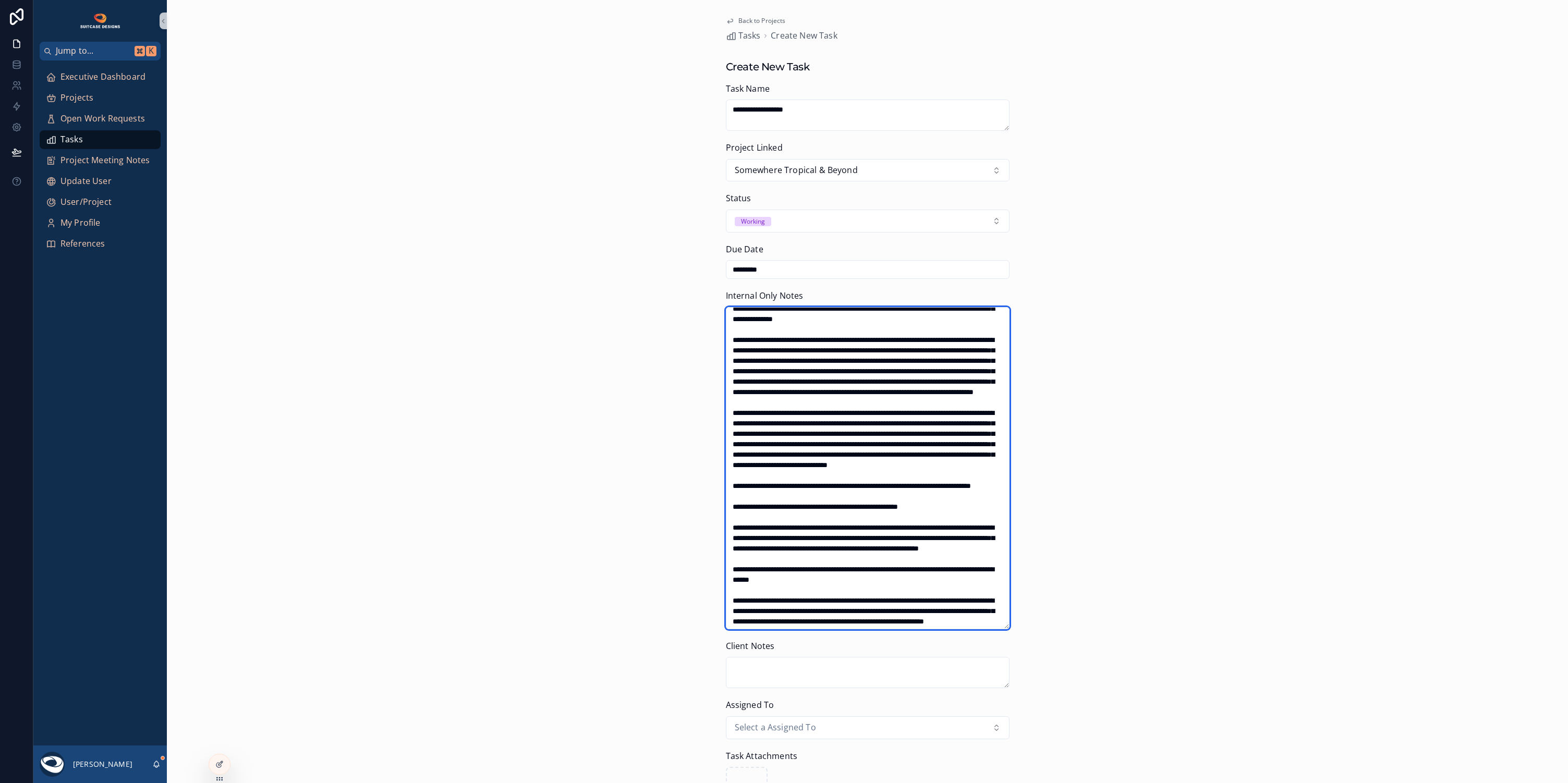
scroll to position [477, 0]
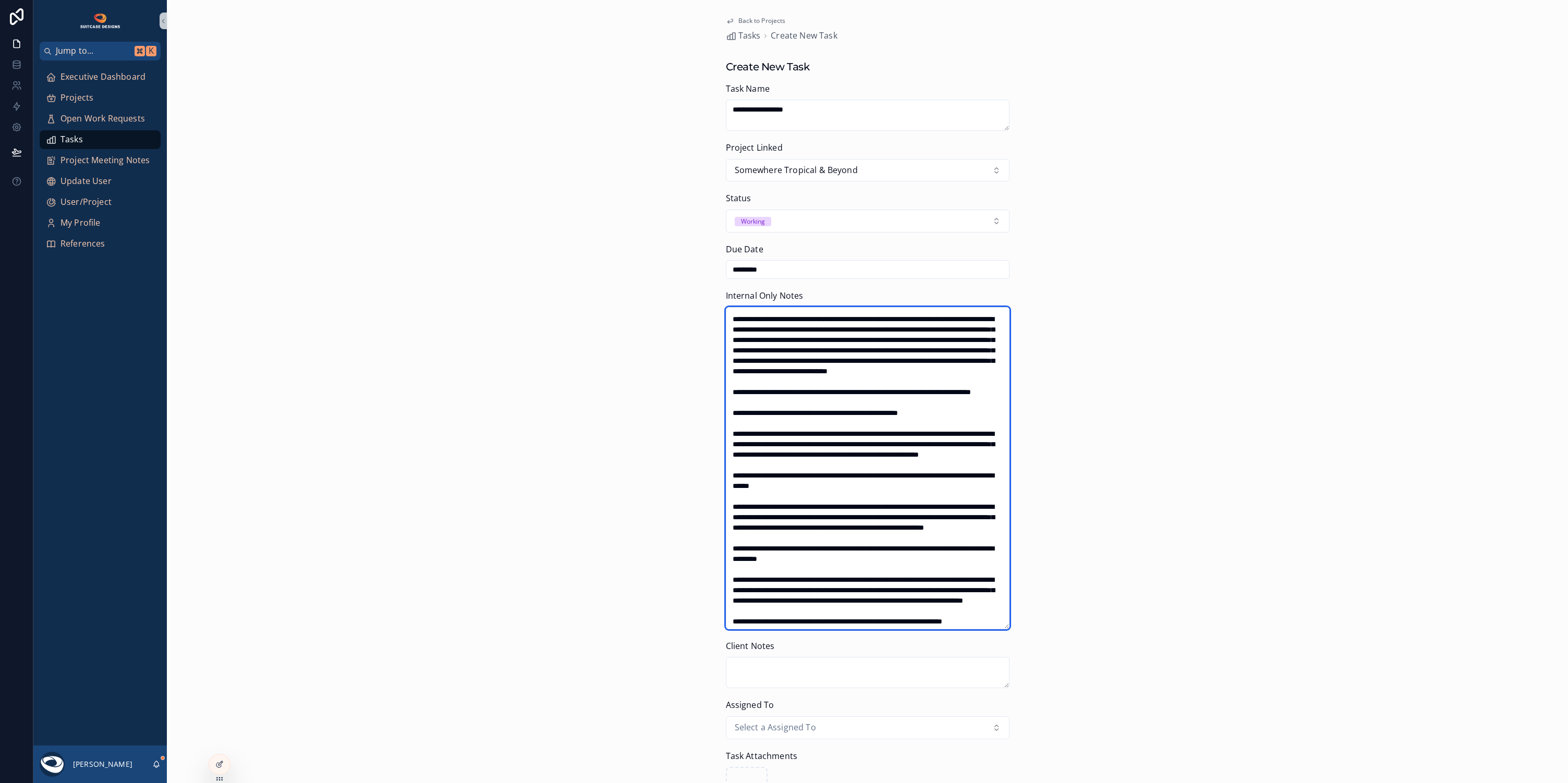
click at [823, 516] on textarea "scrollable content" at bounding box center [868, 468] width 284 height 322
click at [729, 536] on textarea "scrollable content" at bounding box center [868, 468] width 284 height 322
click at [729, 554] on textarea "scrollable content" at bounding box center [868, 468] width 284 height 322
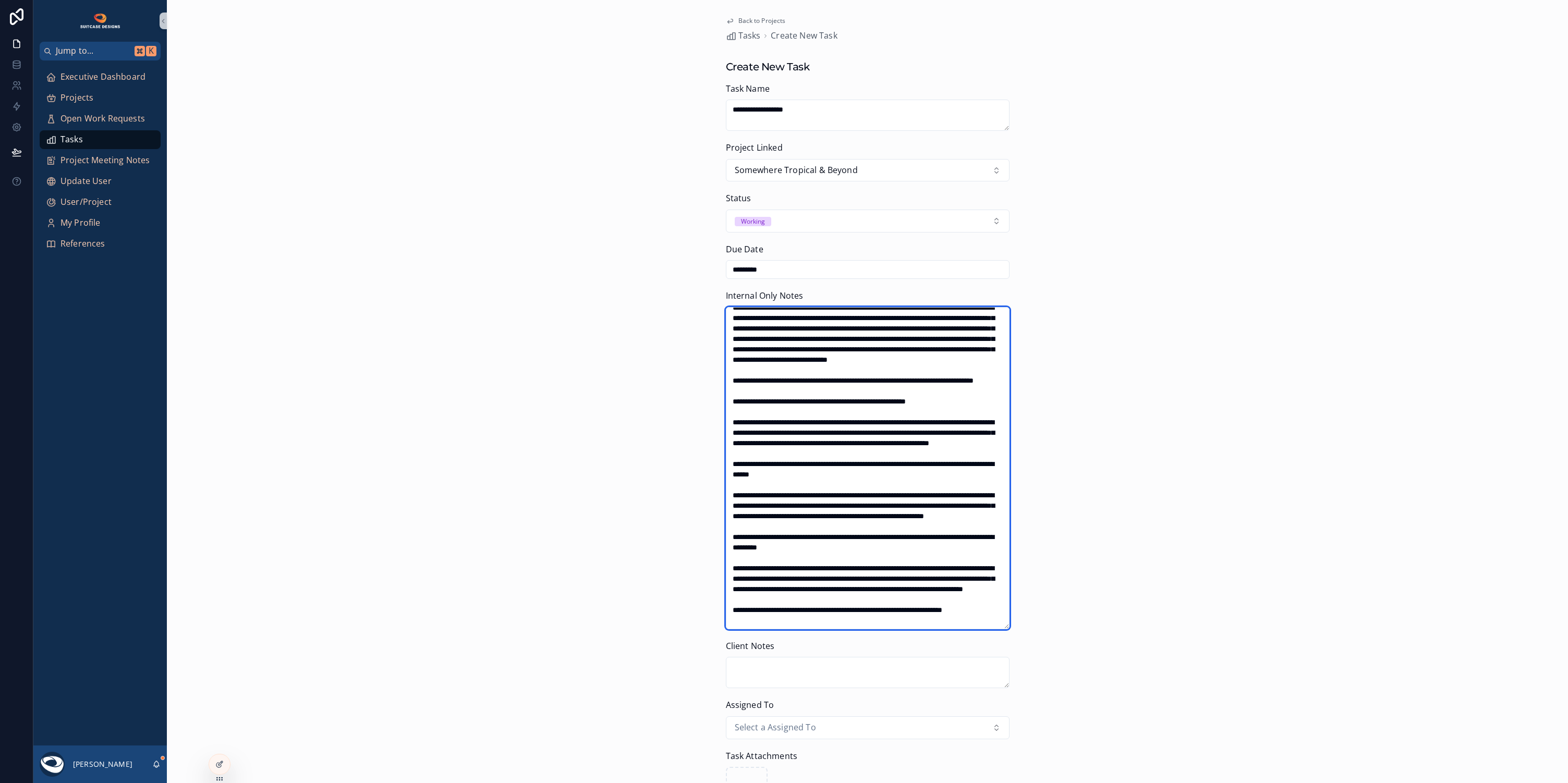
scroll to position [571, 0]
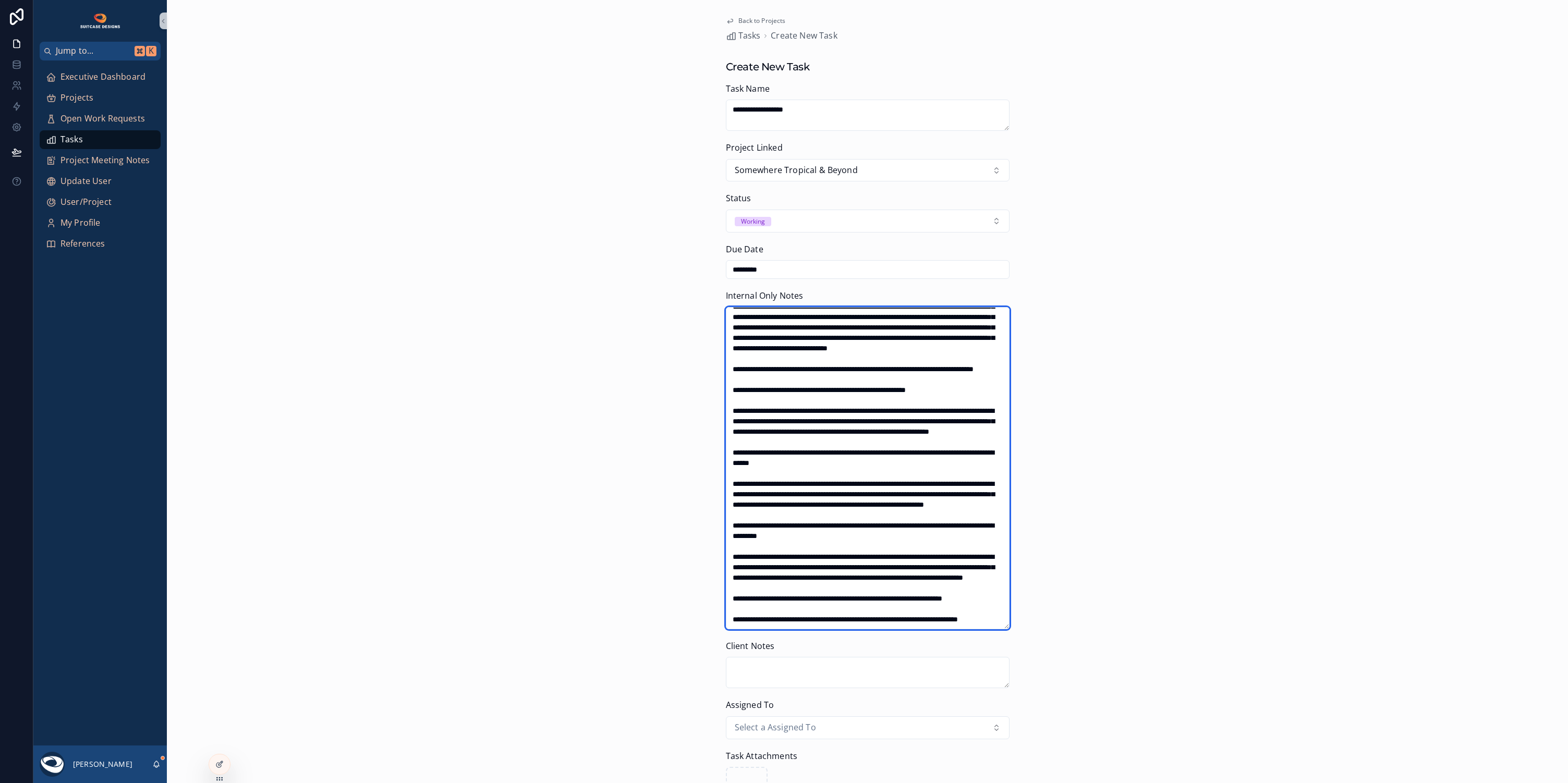
click at [728, 514] on textarea "scrollable content" at bounding box center [868, 468] width 284 height 322
click at [727, 546] on textarea "scrollable content" at bounding box center [868, 468] width 284 height 322
click at [727, 491] on textarea "scrollable content" at bounding box center [868, 468] width 284 height 322
click at [727, 523] on textarea "scrollable content" at bounding box center [868, 468] width 284 height 322
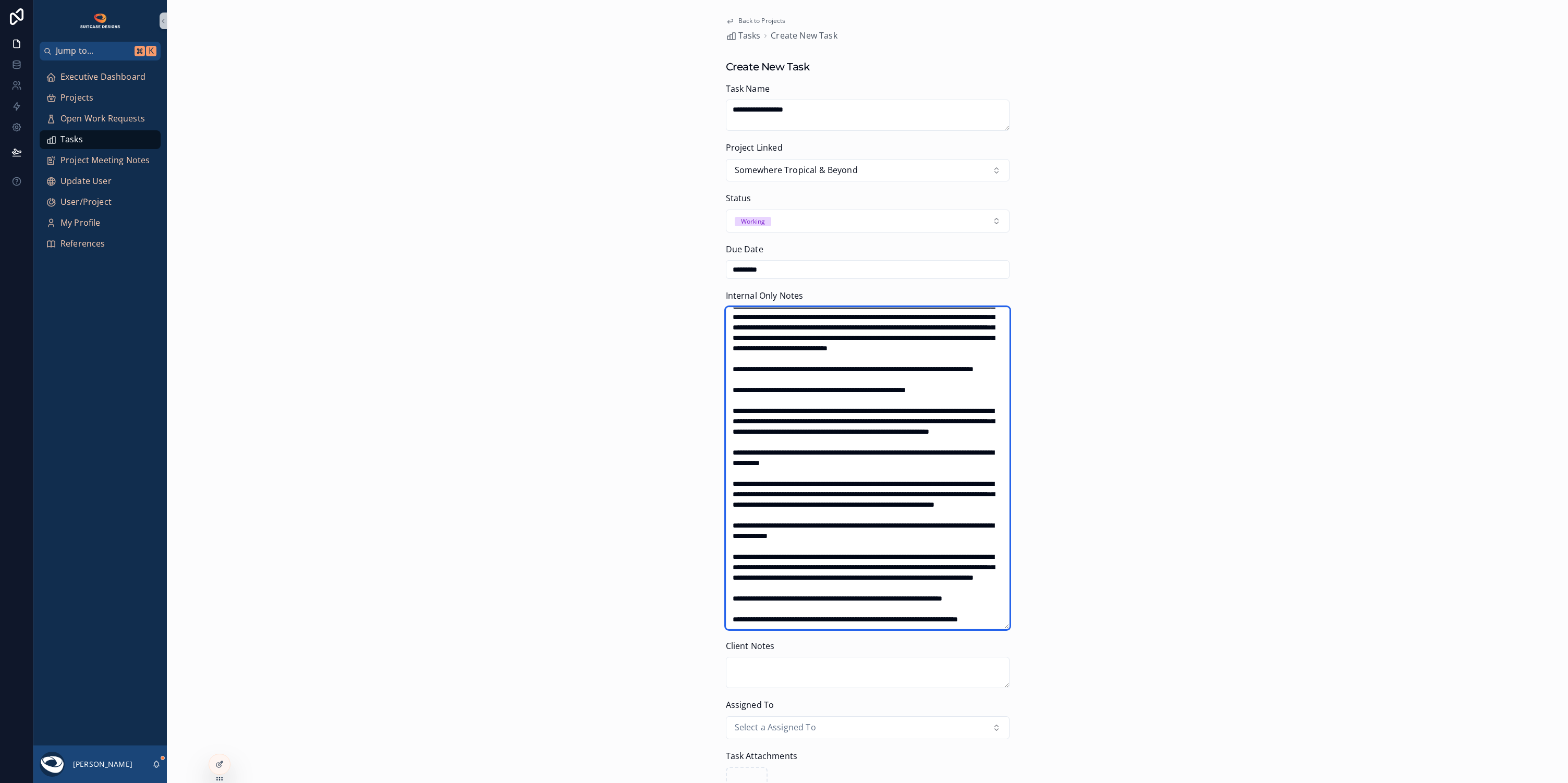
click at [727, 571] on textarea "scrollable content" at bounding box center [868, 468] width 284 height 322
click at [760, 584] on textarea "scrollable content" at bounding box center [868, 468] width 284 height 322
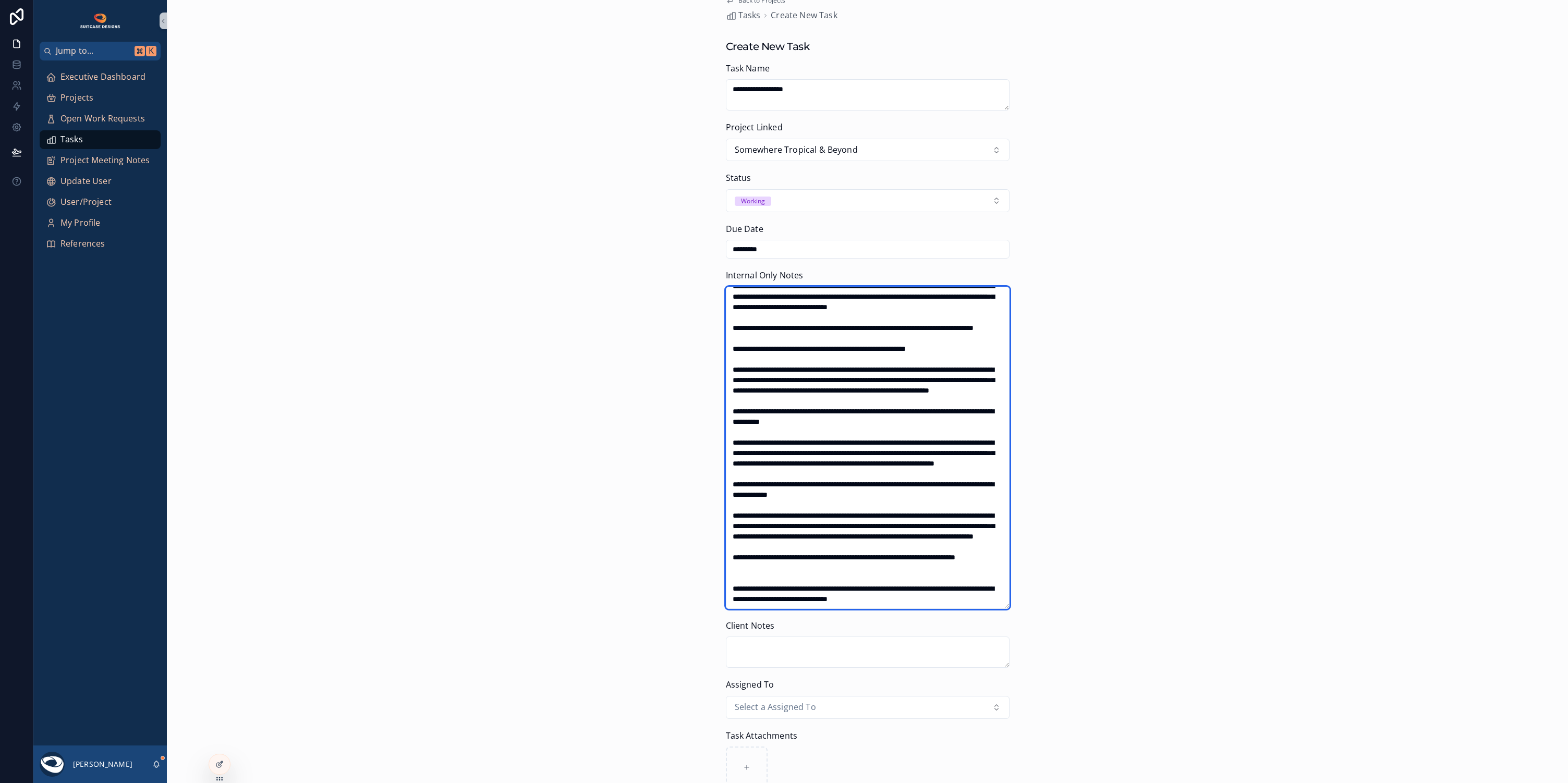
scroll to position [89, 0]
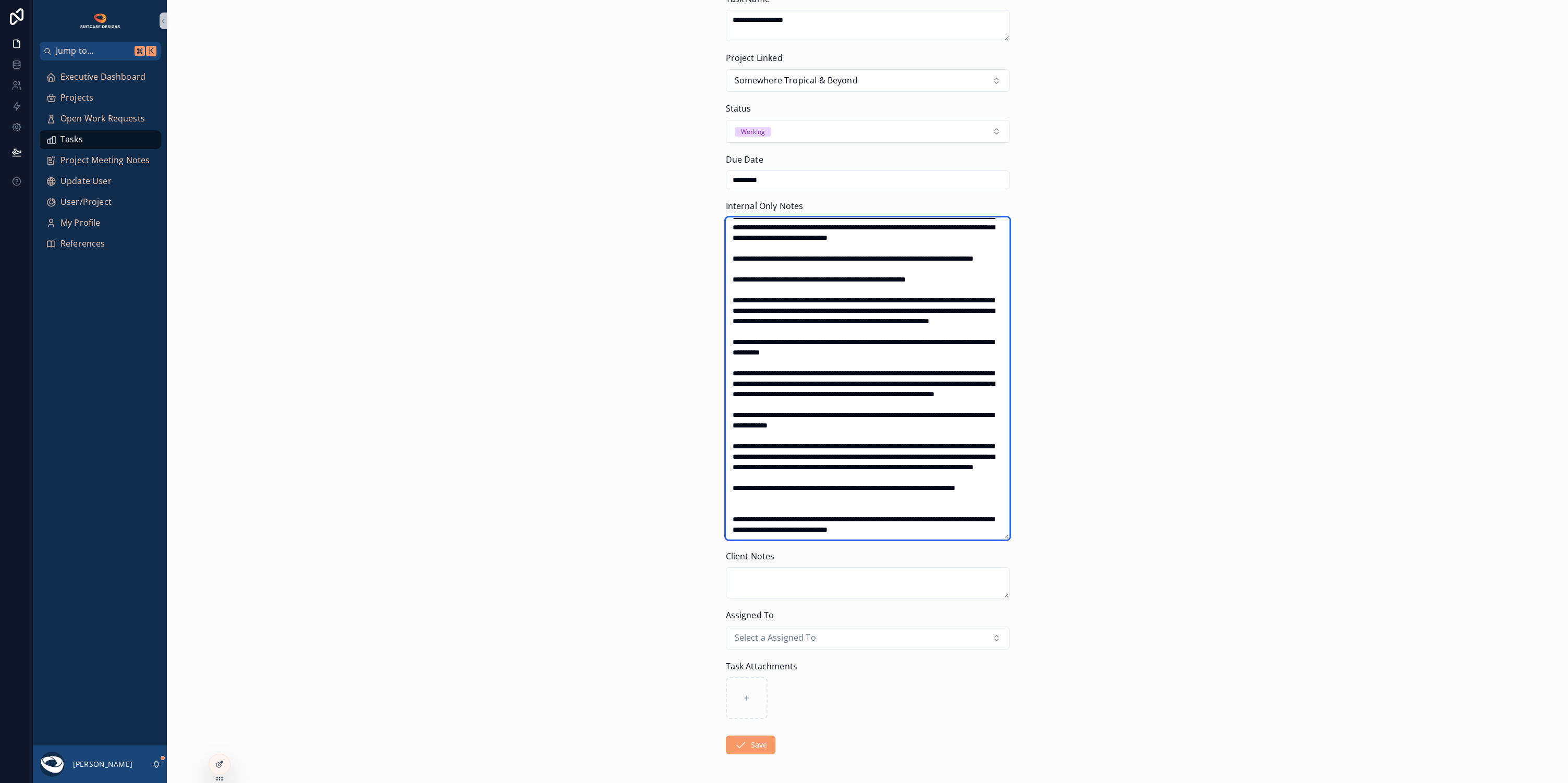
type textarea "**********"
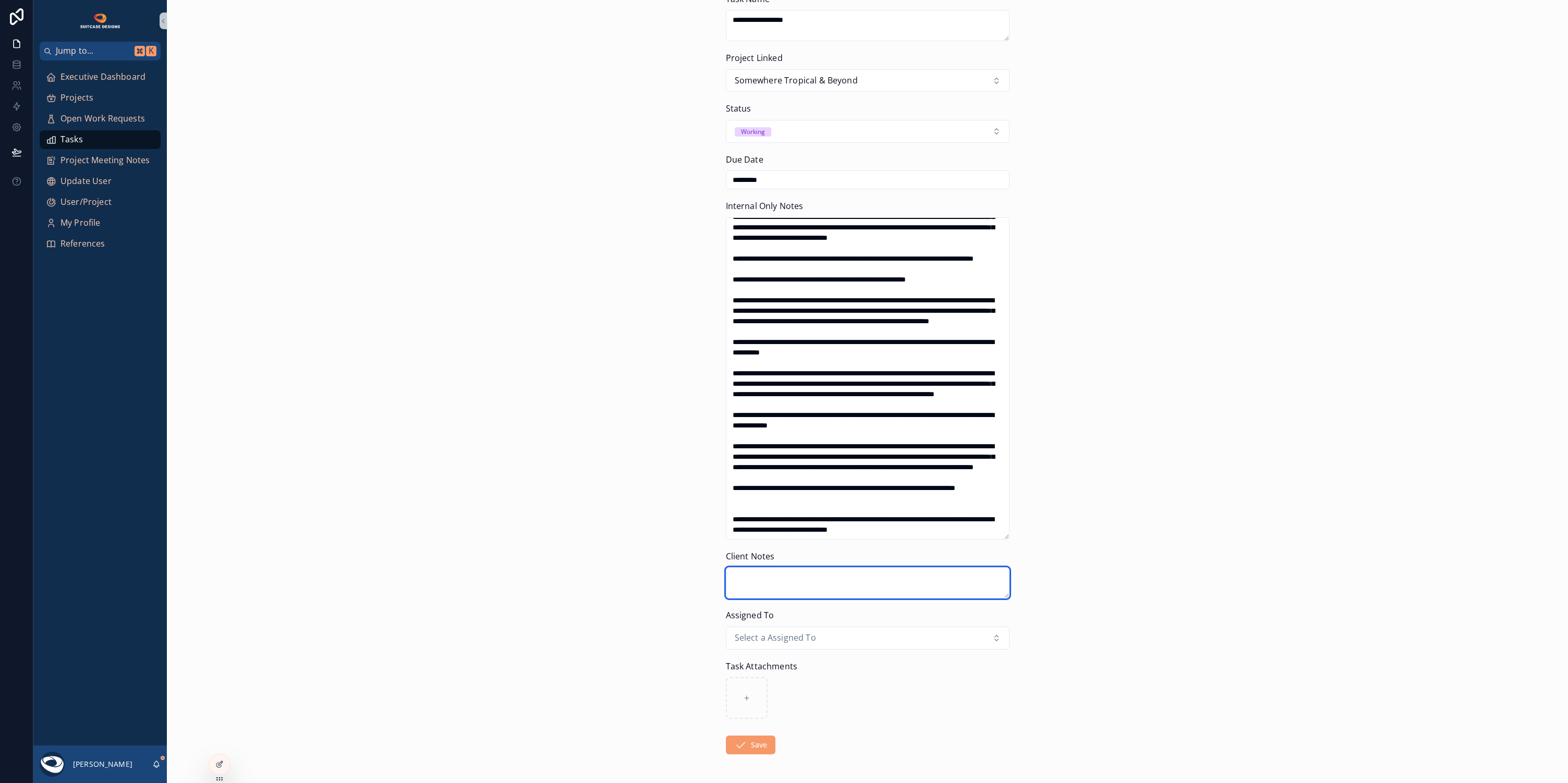
click at [734, 573] on textarea "scrollable content" at bounding box center [868, 583] width 284 height 31
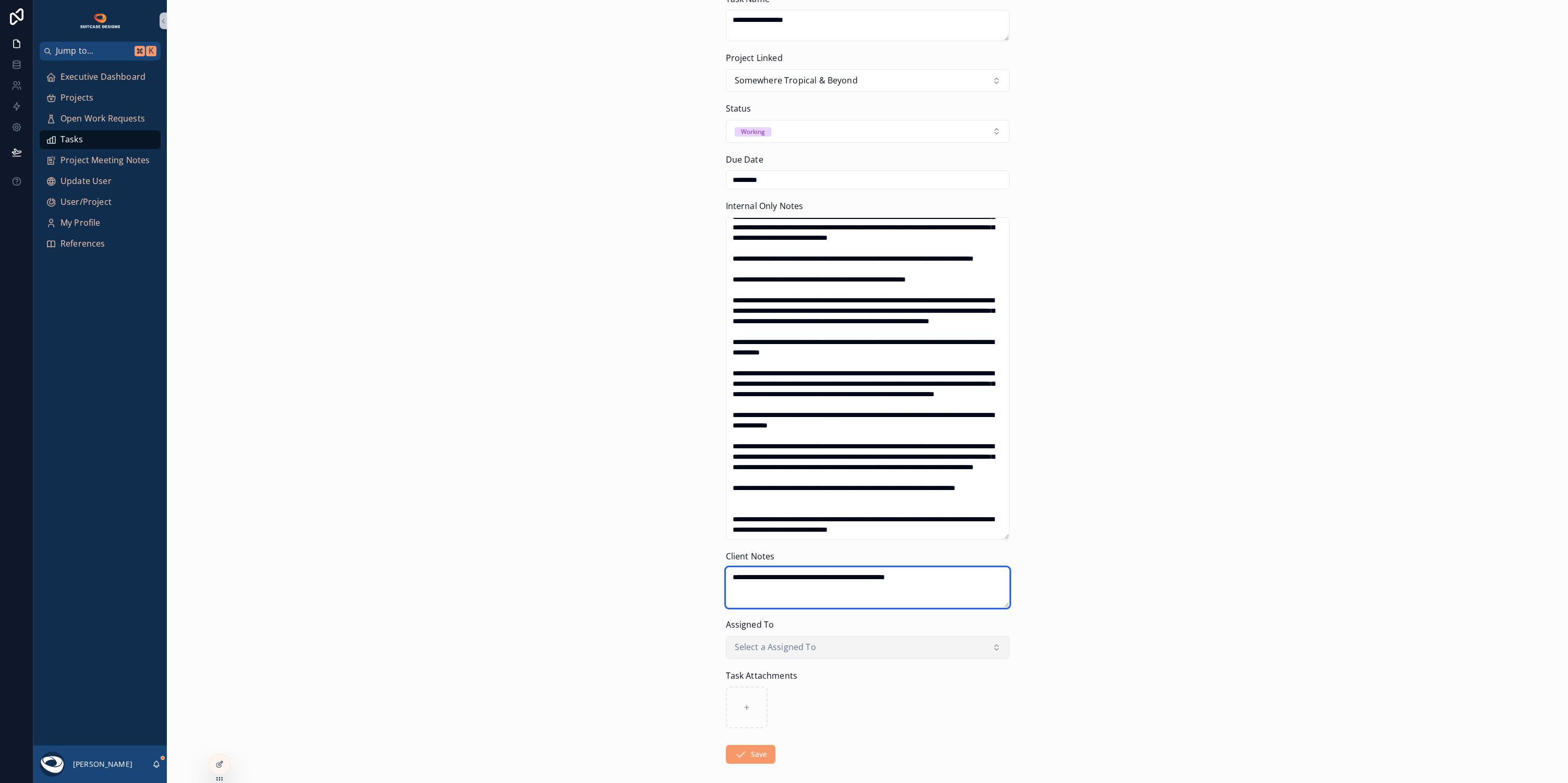
type textarea "**********"
click at [815, 641] on button "Select a Assigned To" at bounding box center [868, 647] width 284 height 23
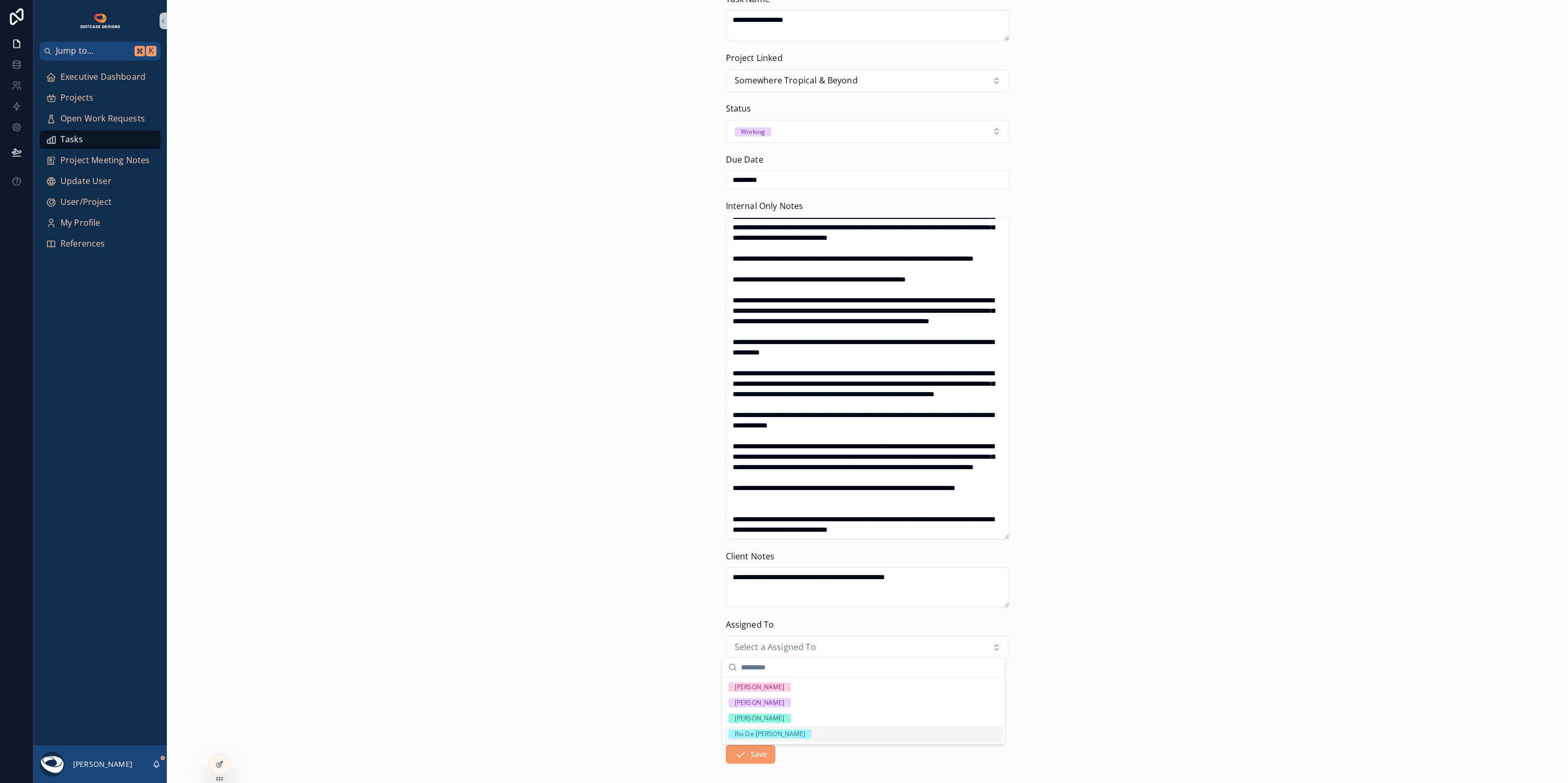
click at [755, 729] on div "Rio De [PERSON_NAME]" at bounding box center [863, 734] width 278 height 16
click at [744, 753] on button "Save" at bounding box center [751, 754] width 50 height 19
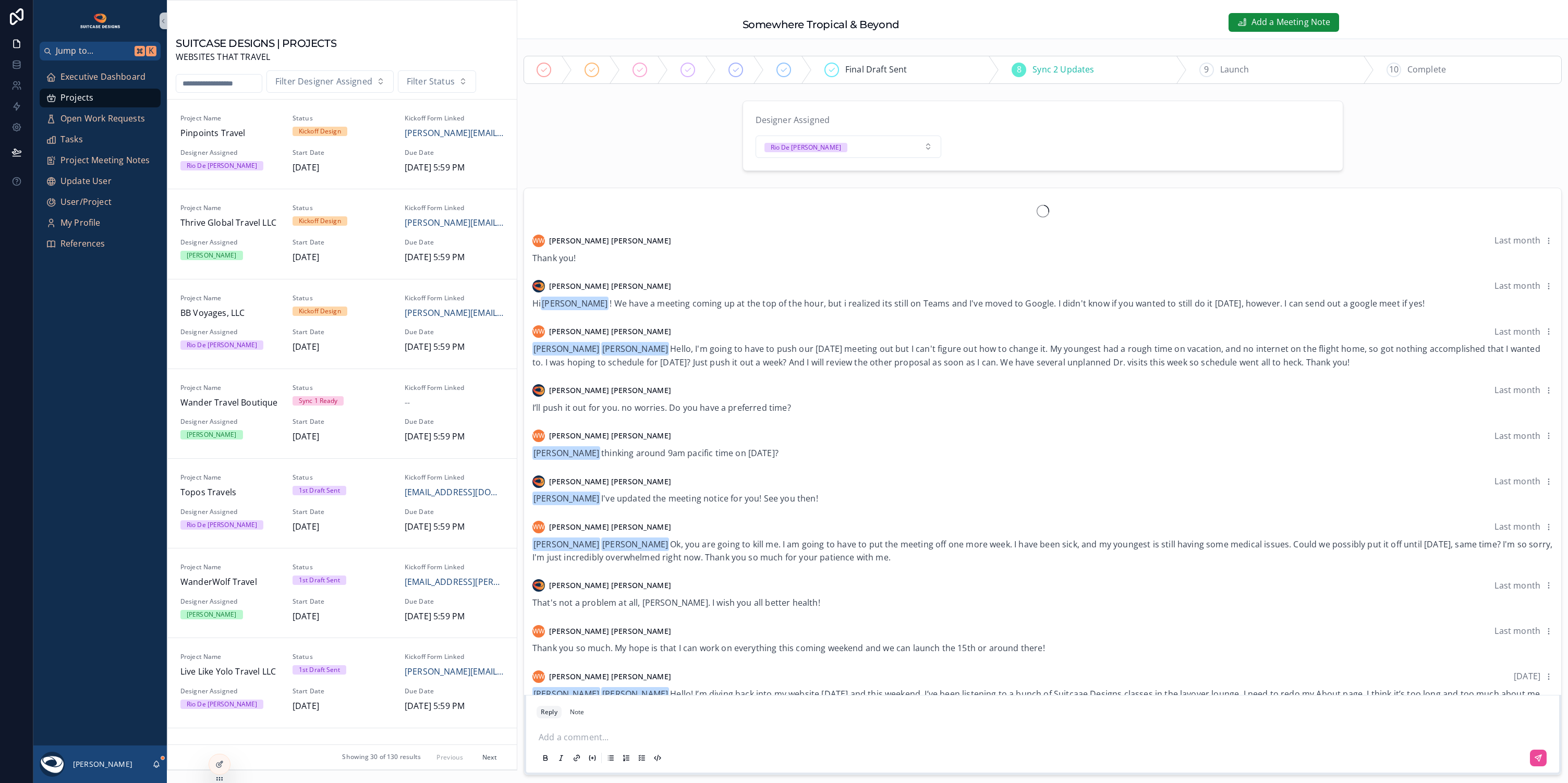
scroll to position [1514, 0]
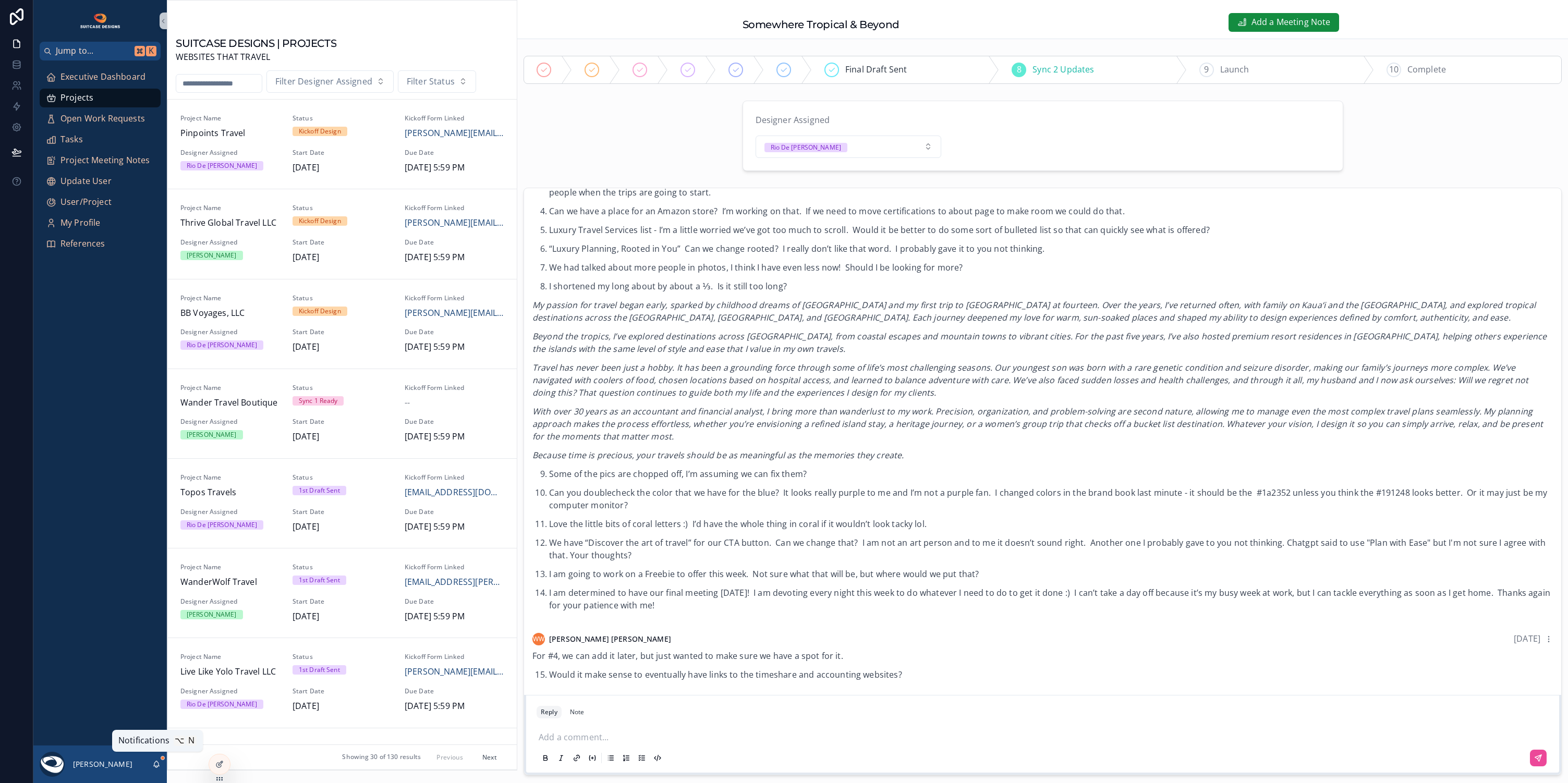
click at [153, 763] on icon "scrollable content" at bounding box center [156, 764] width 8 height 8
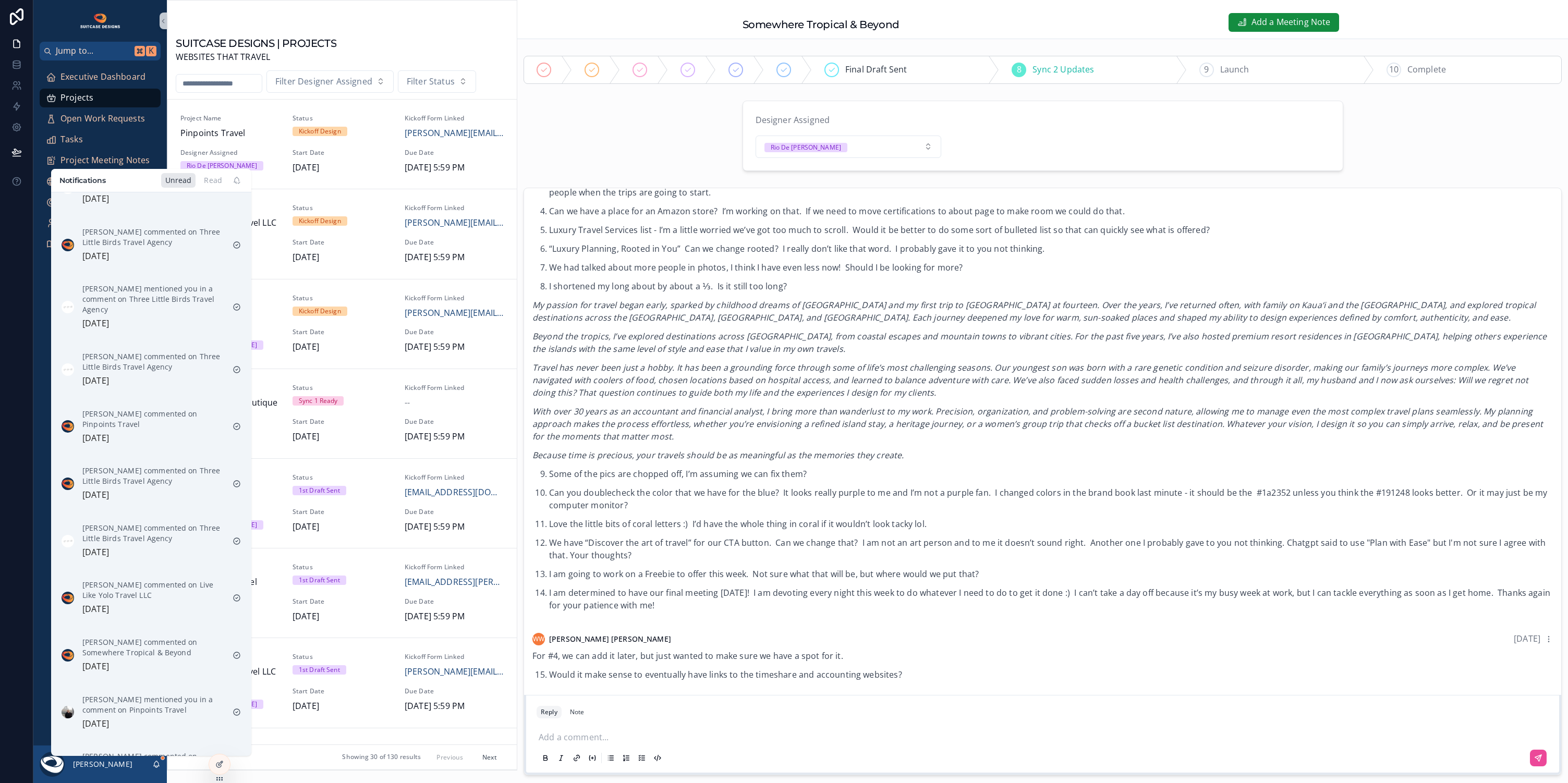
scroll to position [411, 0]
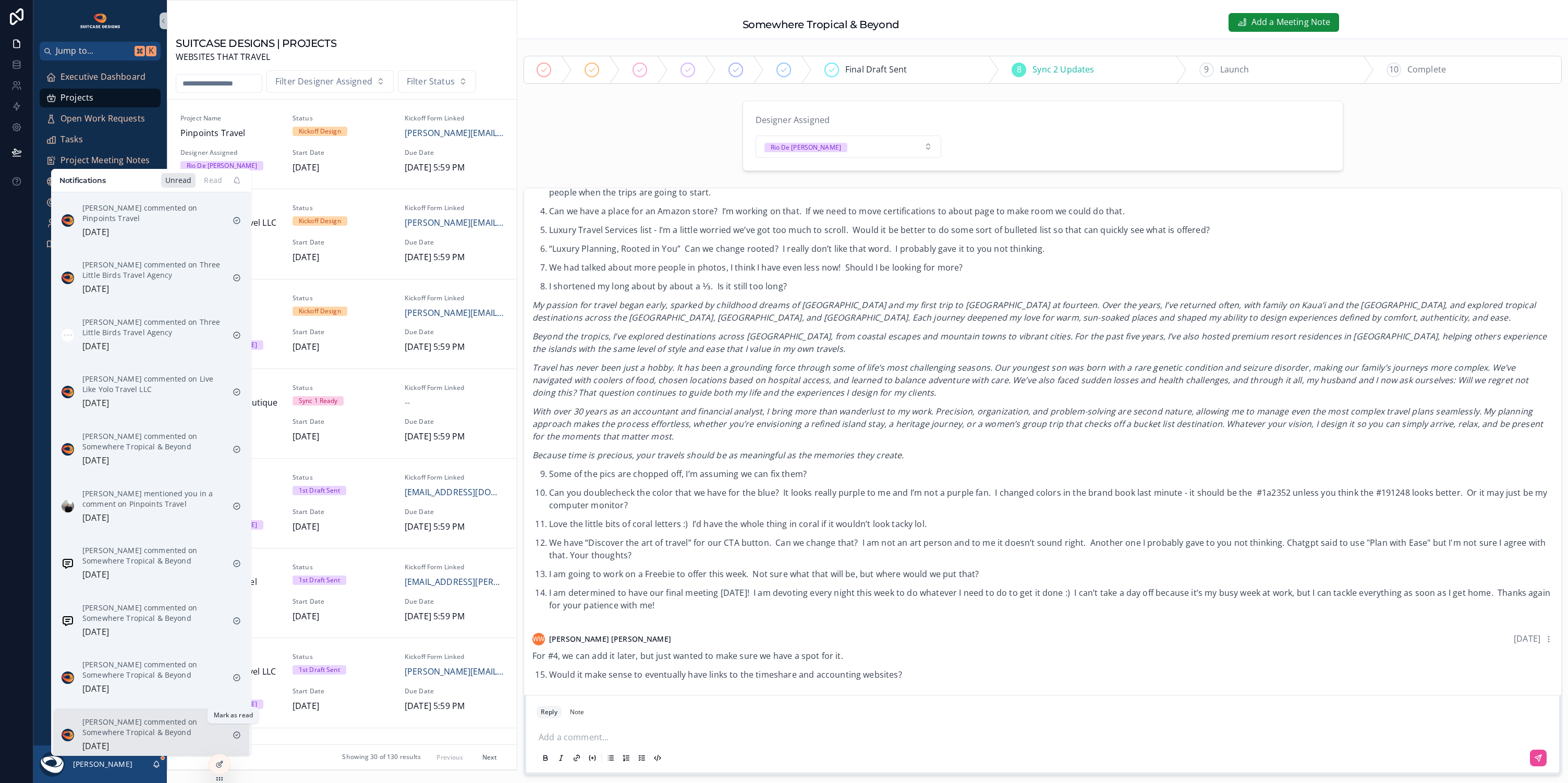
click at [234, 731] on icon "scrollable content" at bounding box center [236, 735] width 8 height 8
click at [233, 731] on icon "scrollable content" at bounding box center [236, 734] width 8 height 8
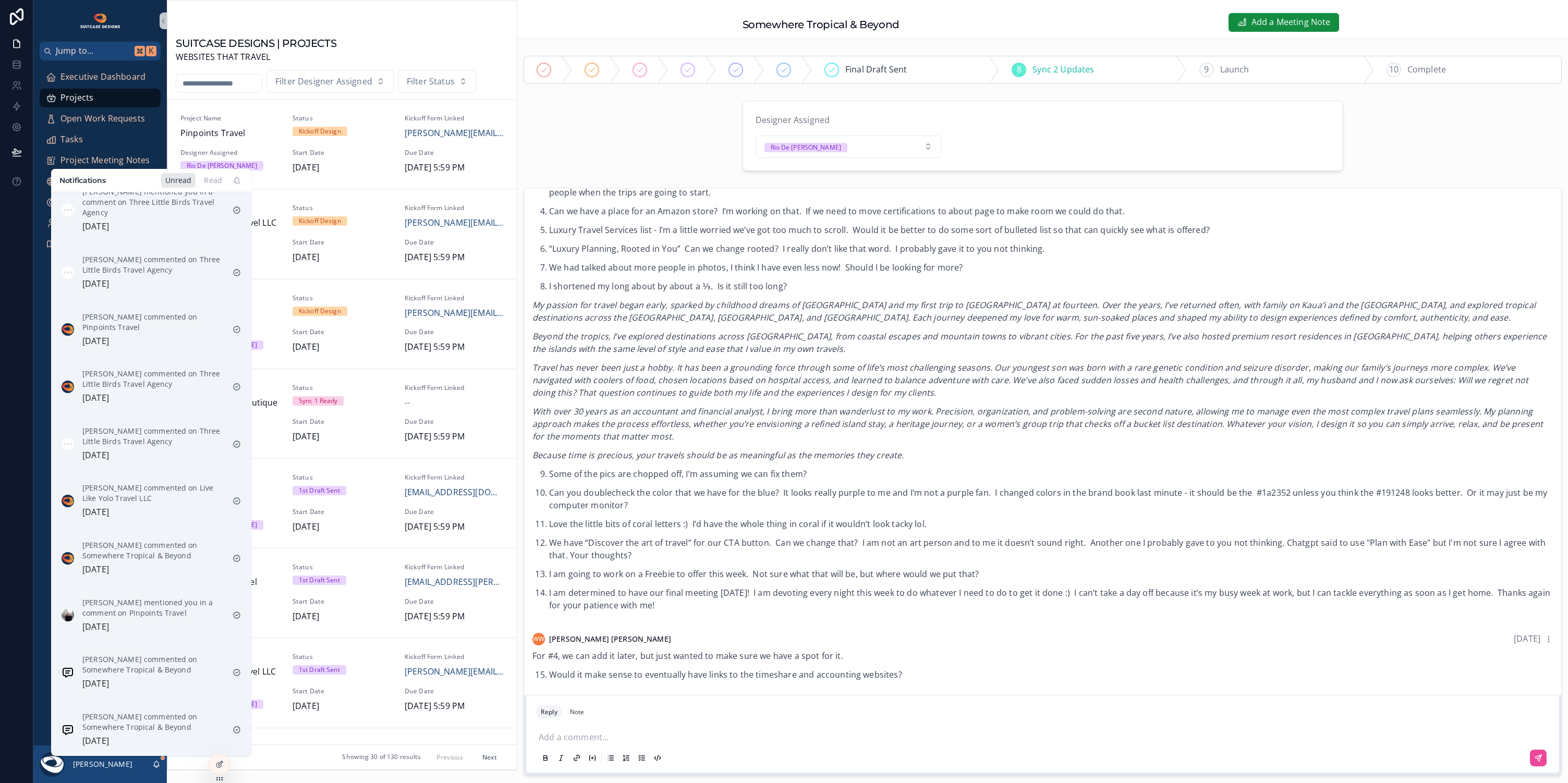
scroll to position [297, 0]
click at [233, 731] on icon "scrollable content" at bounding box center [236, 734] width 8 height 8
click at [234, 730] on icon "scrollable content" at bounding box center [236, 734] width 8 height 8
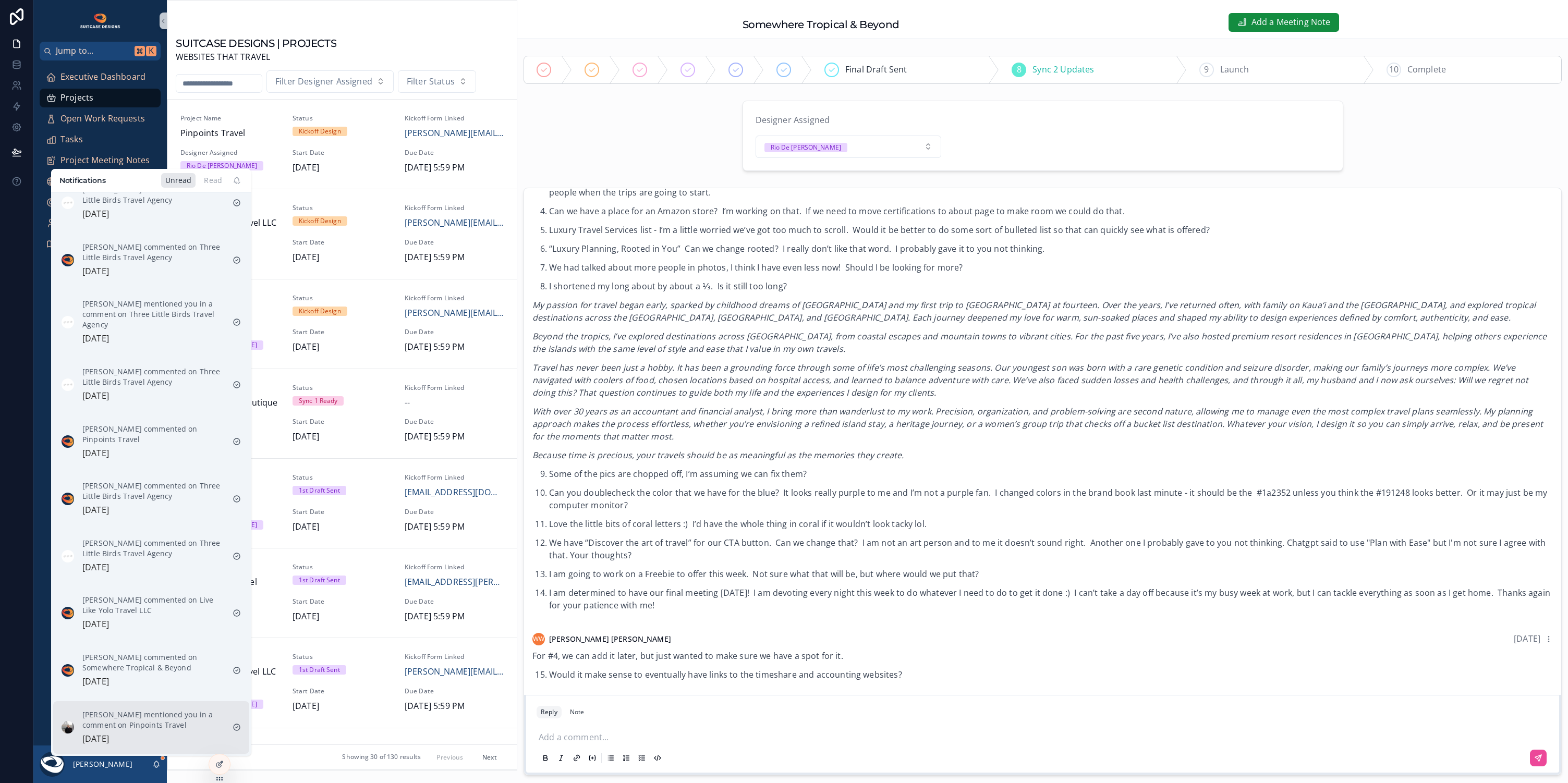
click at [165, 729] on div "[PERSON_NAME] mentioned you in a comment on Pinpoints Travel [DATE]" at bounding box center [153, 728] width 142 height 36
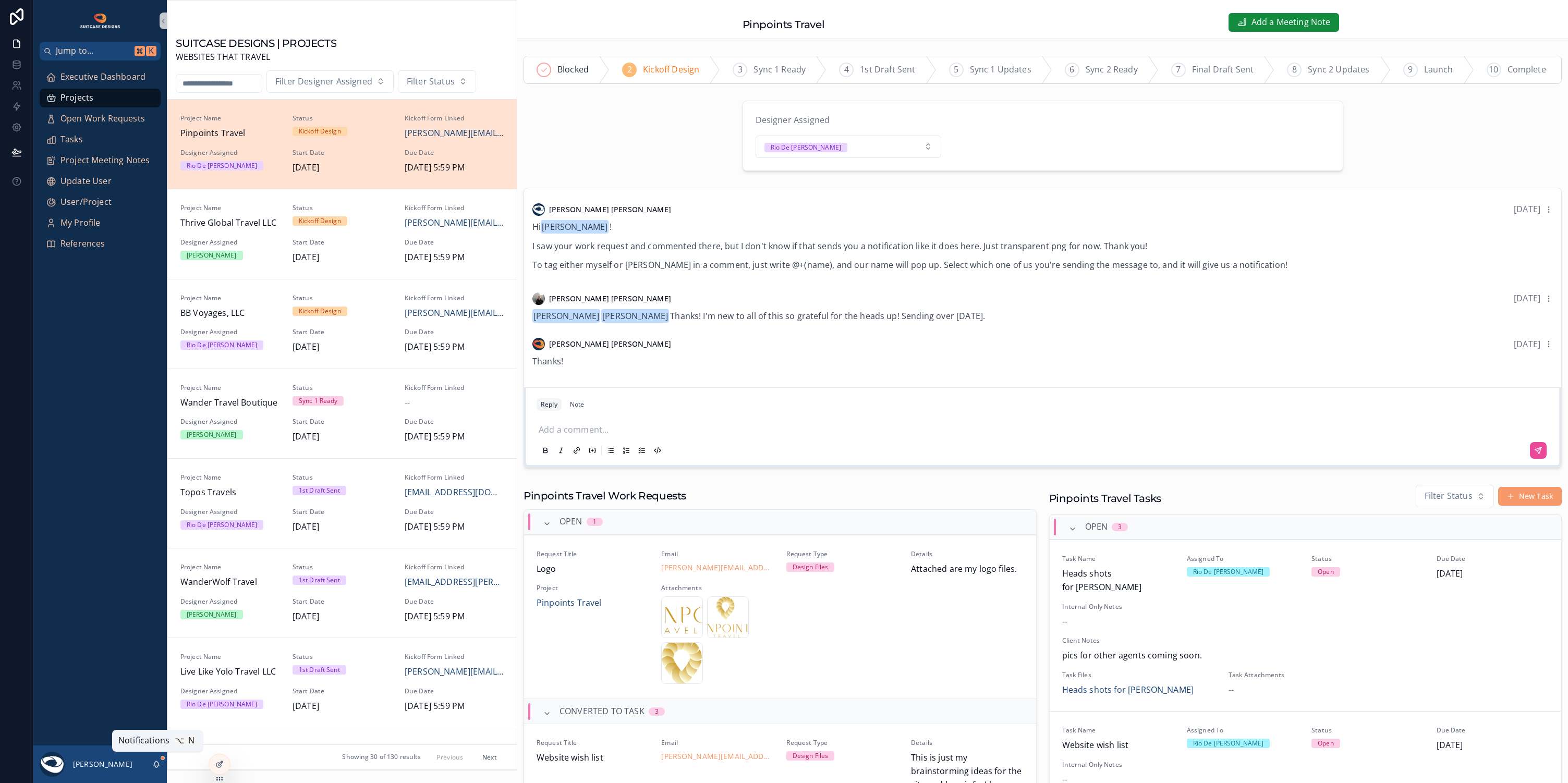
click at [158, 763] on icon "scrollable content" at bounding box center [156, 764] width 8 height 8
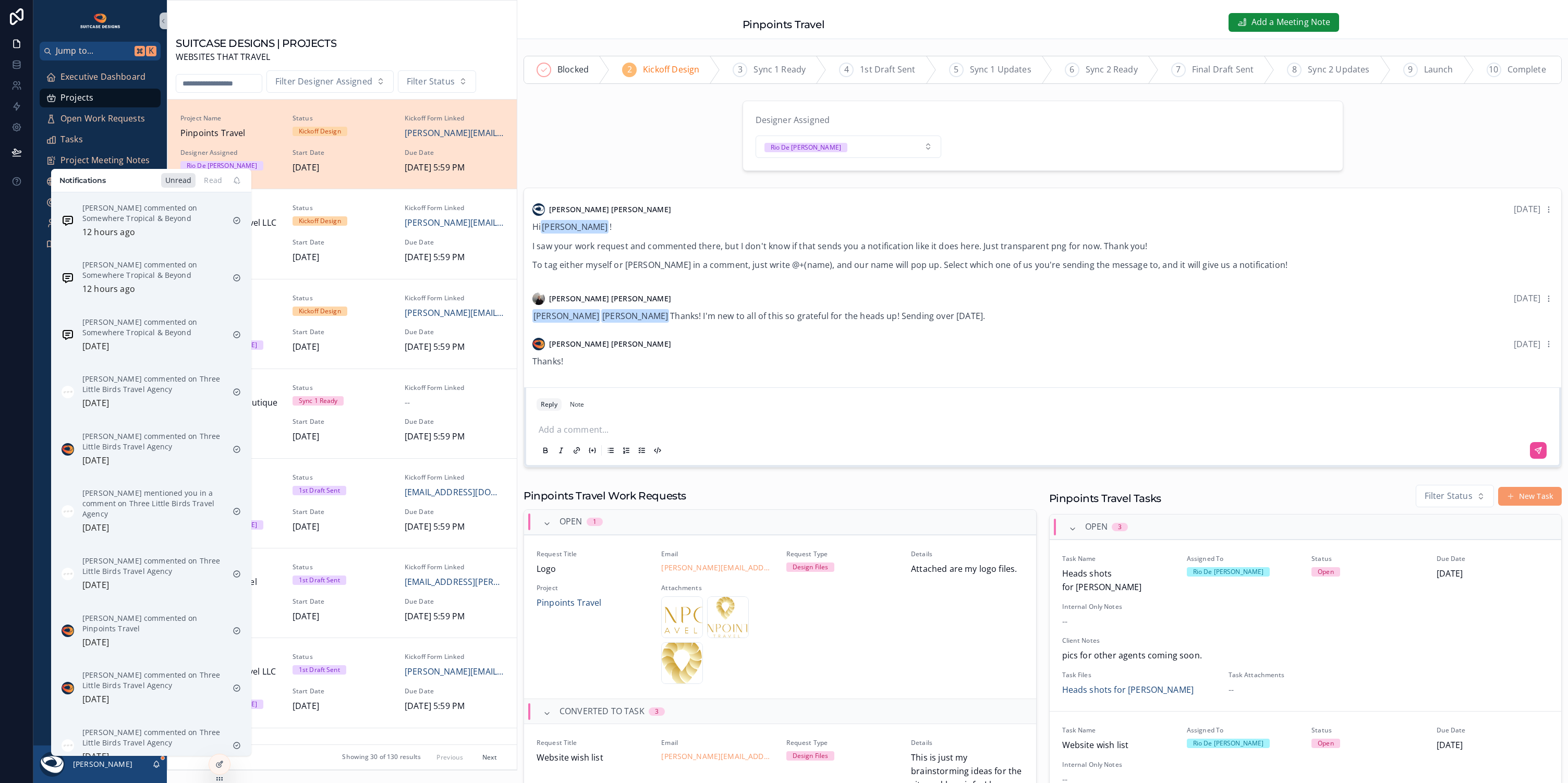
scroll to position [196, 0]
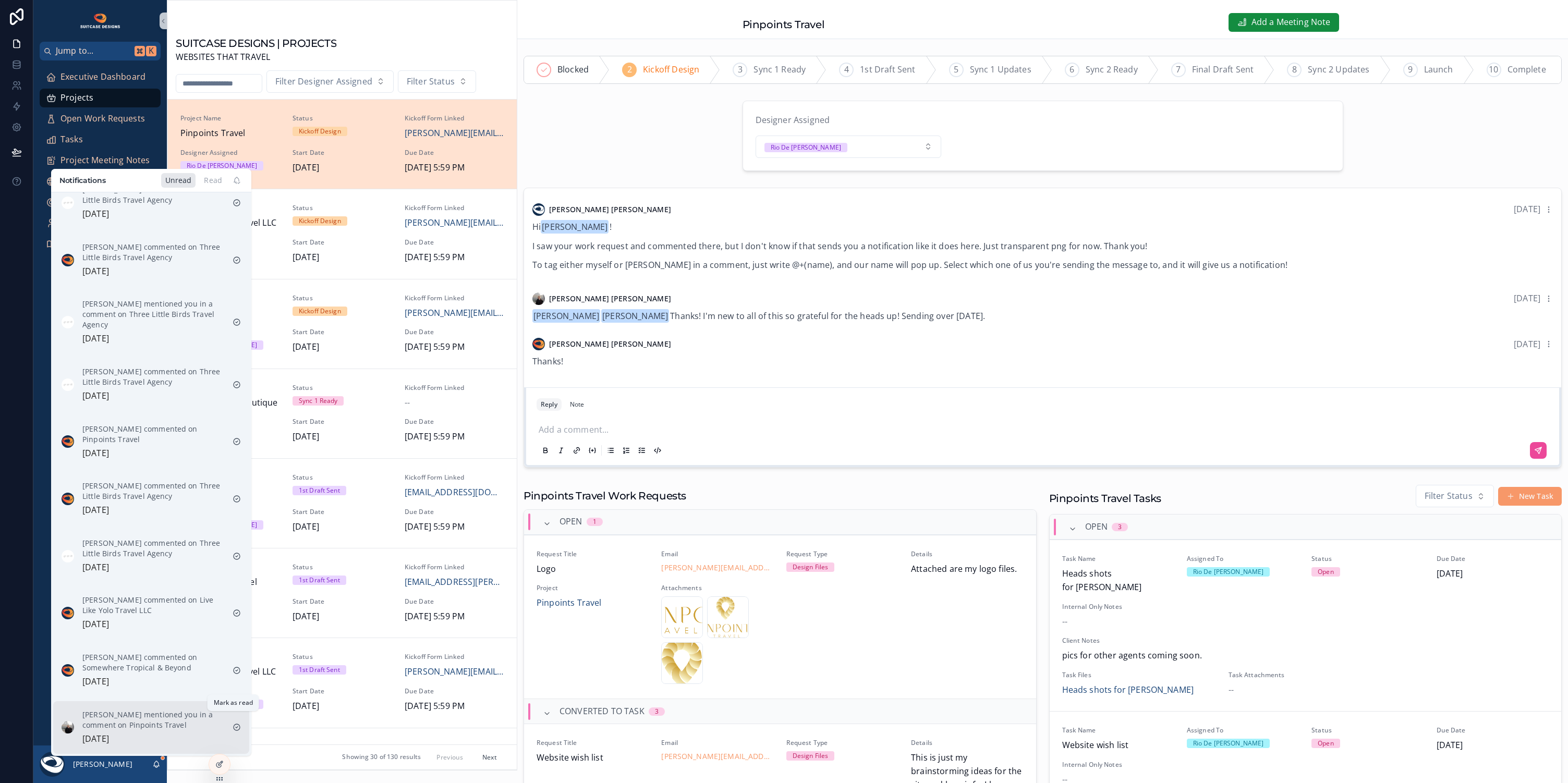
click at [233, 723] on icon "scrollable content" at bounding box center [236, 727] width 8 height 8
click at [236, 727] on icon "scrollable content" at bounding box center [236, 727] width 2 height 1
click at [163, 709] on p "[PERSON_NAME] commented on Live Like Yolo Travel LLC" at bounding box center [153, 720] width 142 height 21
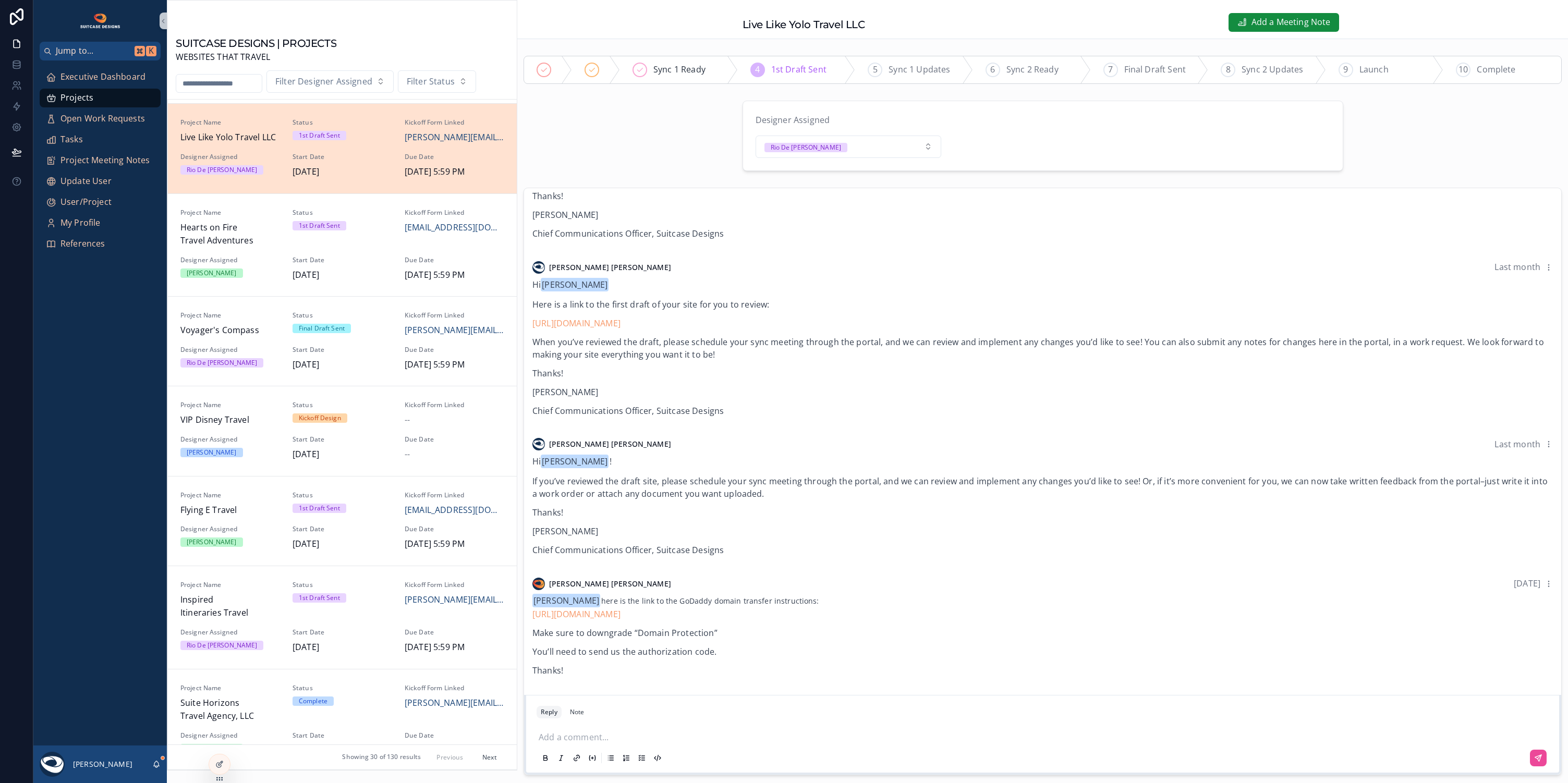
scroll to position [78, 0]
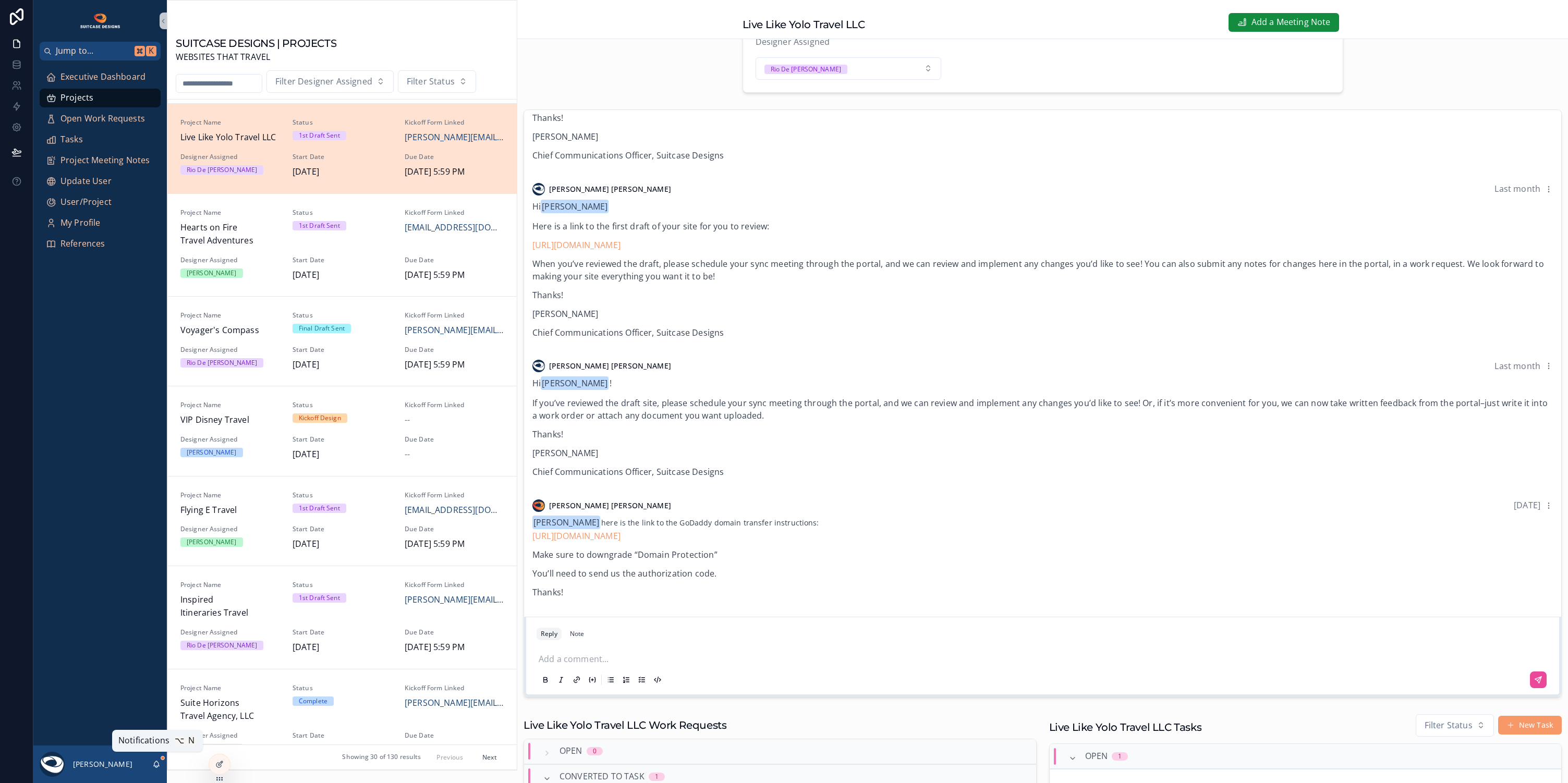
click at [156, 766] on icon "scrollable content" at bounding box center [156, 763] width 6 height 5
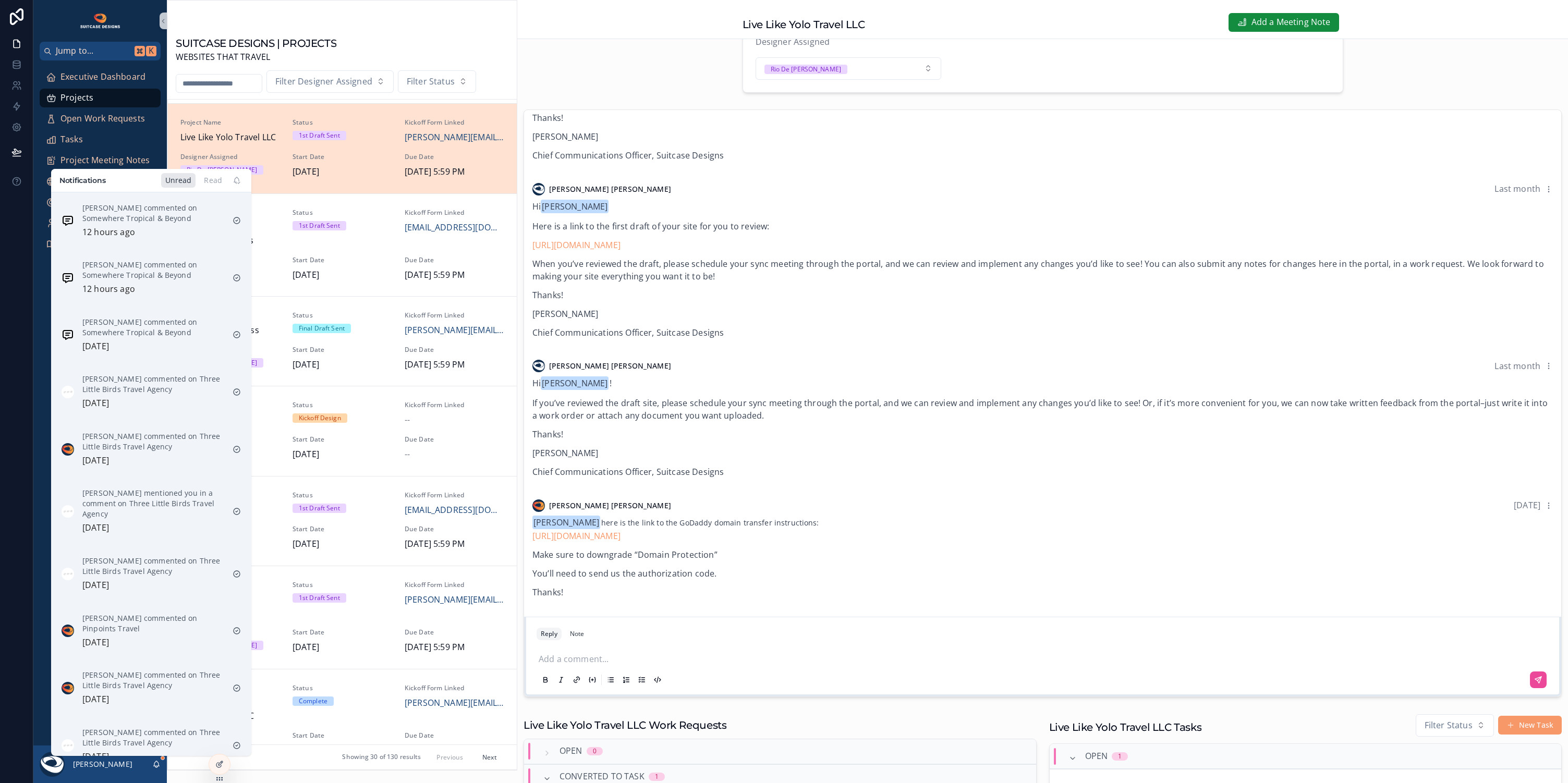
scroll to position [196, 0]
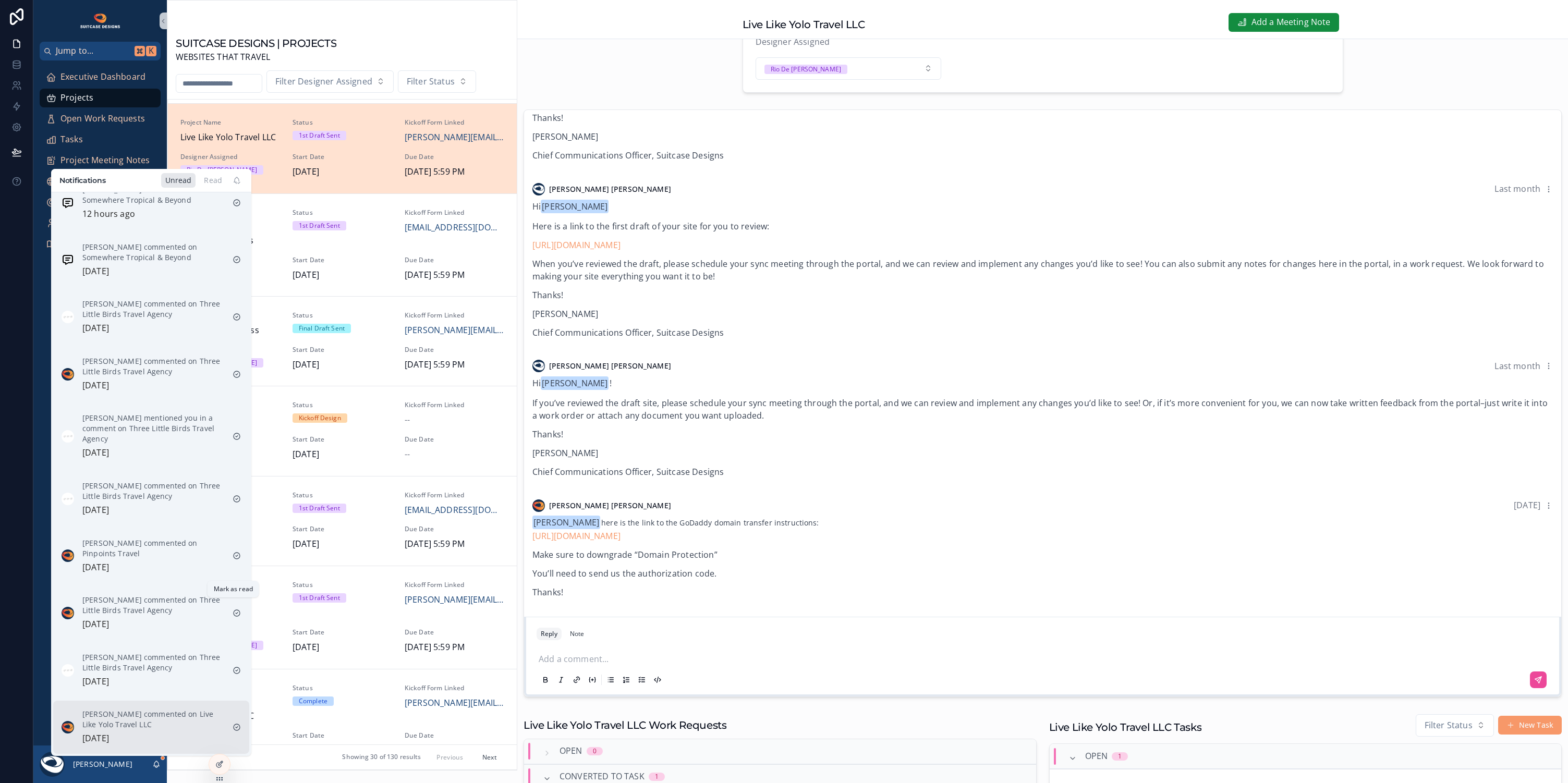
click at [236, 727] on icon "scrollable content" at bounding box center [236, 727] width 2 height 1
click at [156, 710] on p "[PERSON_NAME] commented on Three Little Birds Travel Agency" at bounding box center [153, 720] width 142 height 21
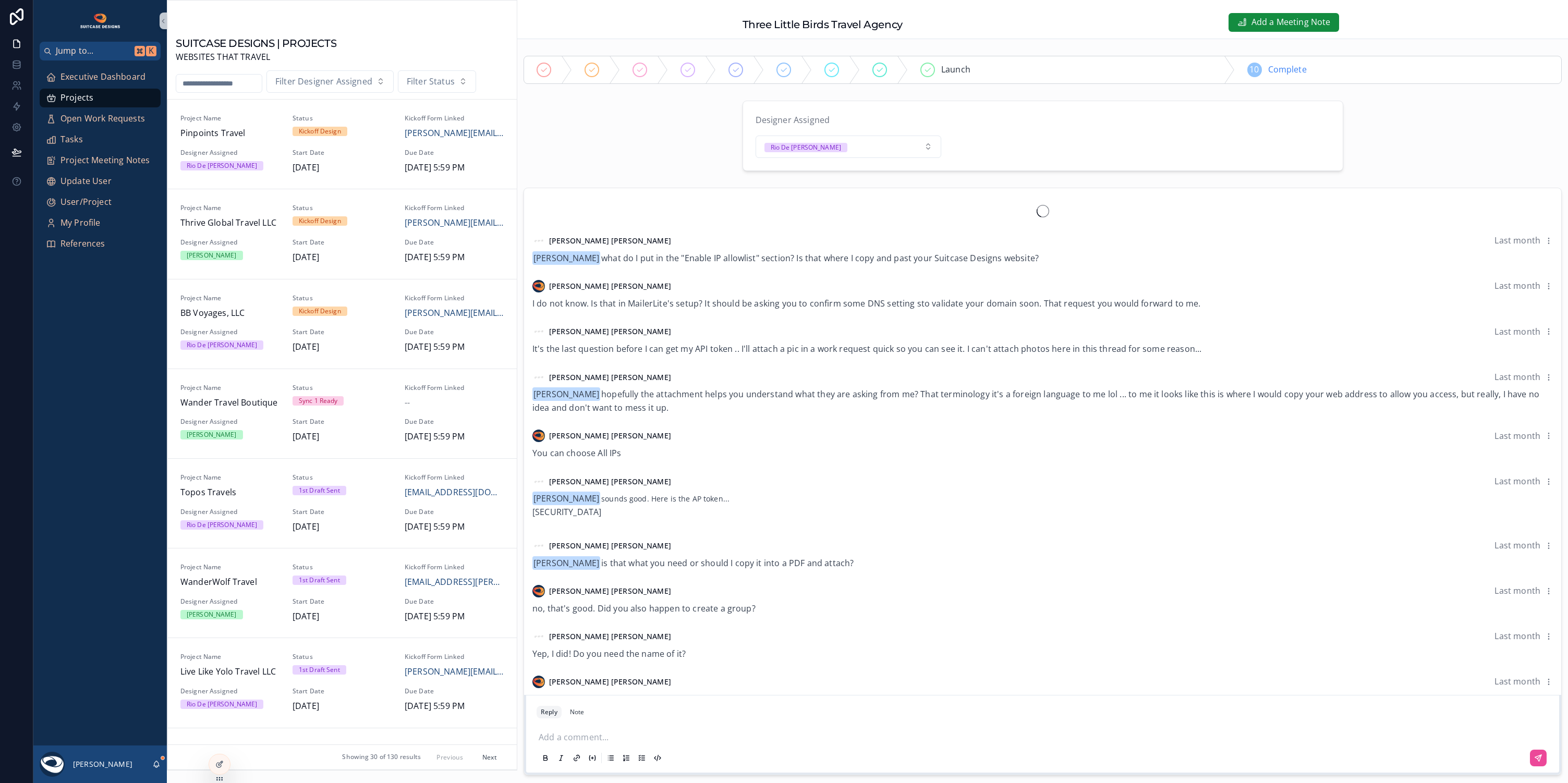
scroll to position [480, 0]
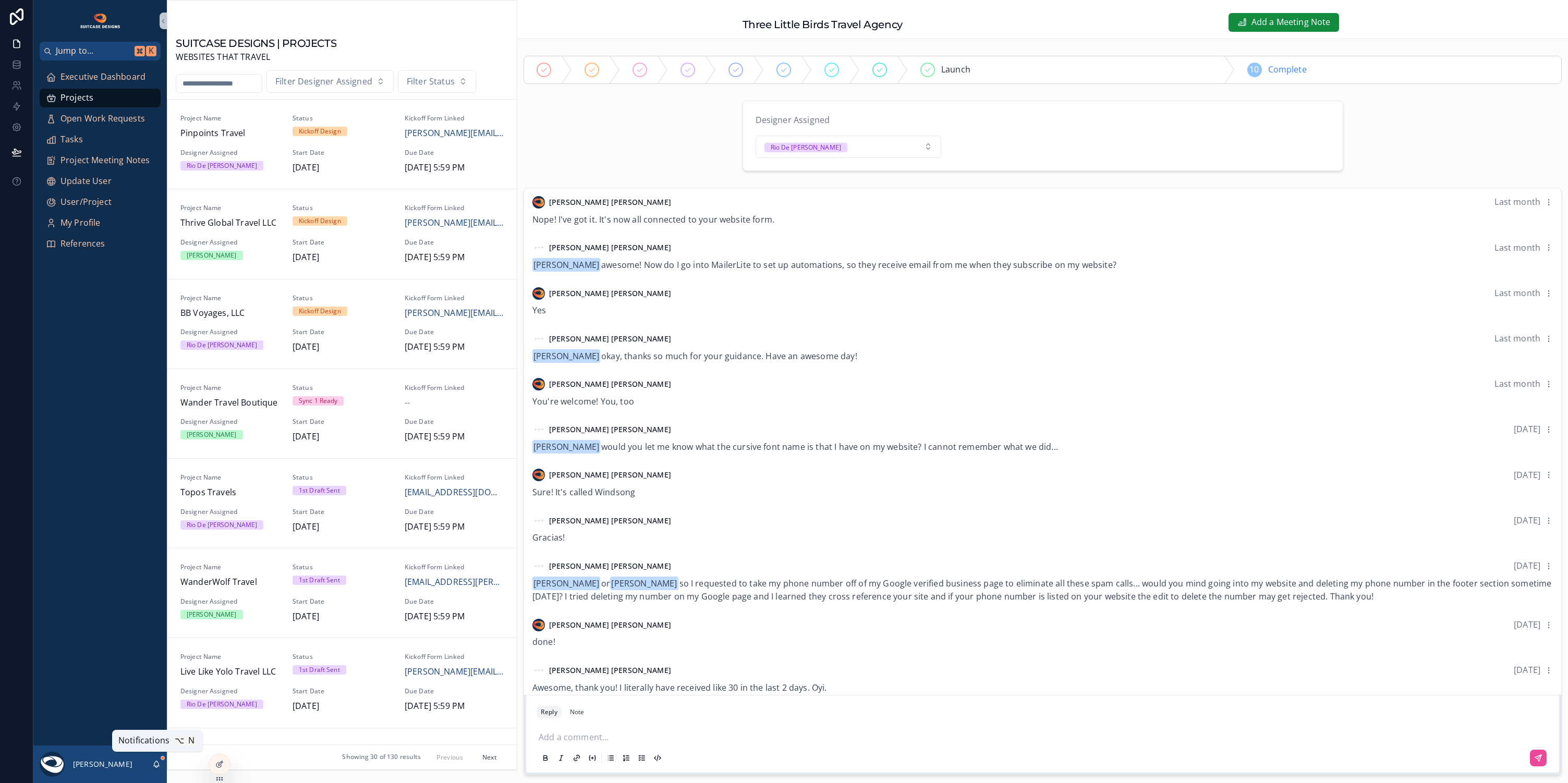
click at [155, 766] on icon "scrollable content" at bounding box center [156, 764] width 8 height 8
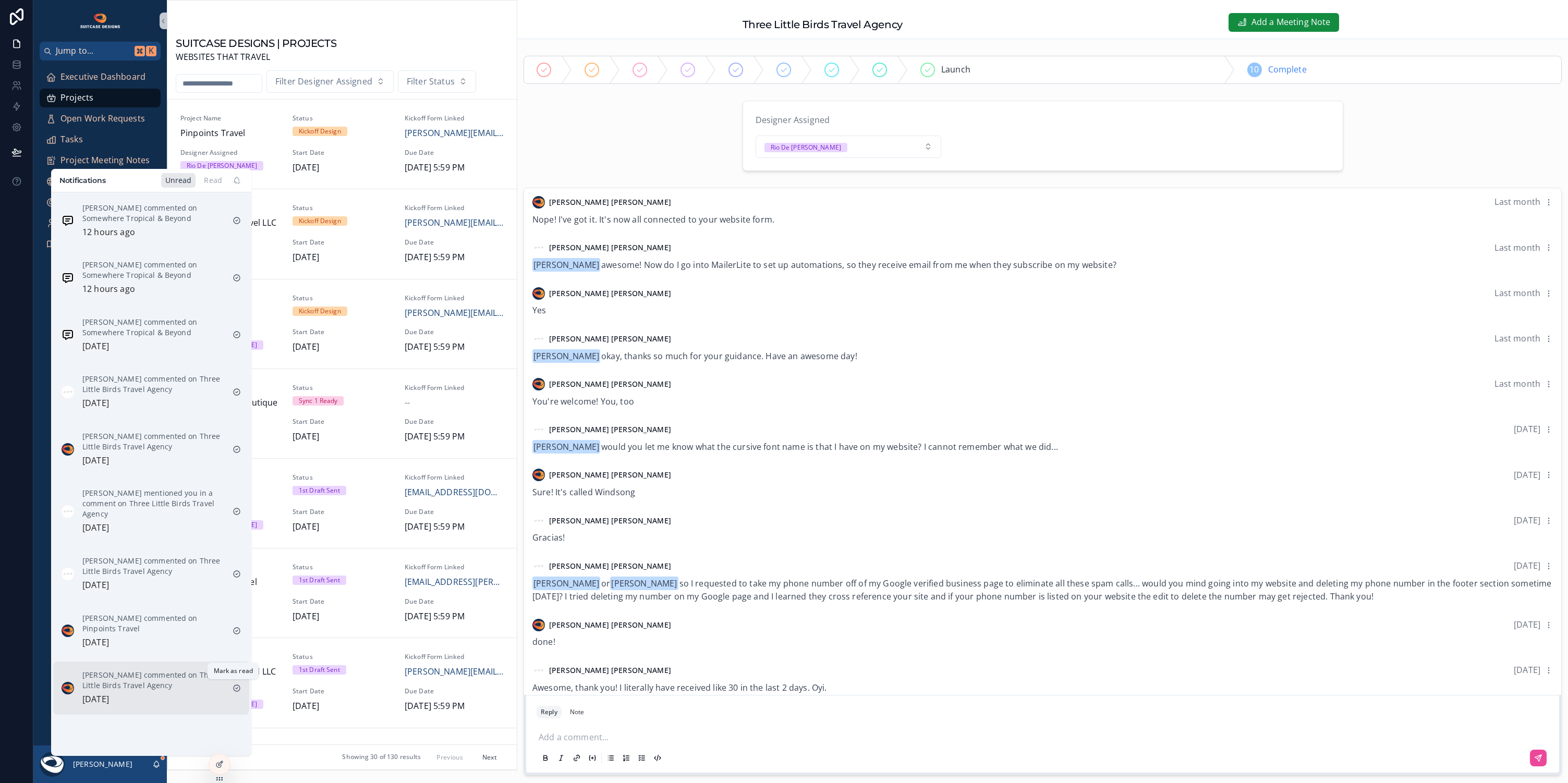
click at [233, 685] on icon "scrollable content" at bounding box center [236, 688] width 8 height 8
click at [166, 632] on div "[PERSON_NAME] commented on Pinpoints Travel [DATE]" at bounding box center [153, 631] width 142 height 36
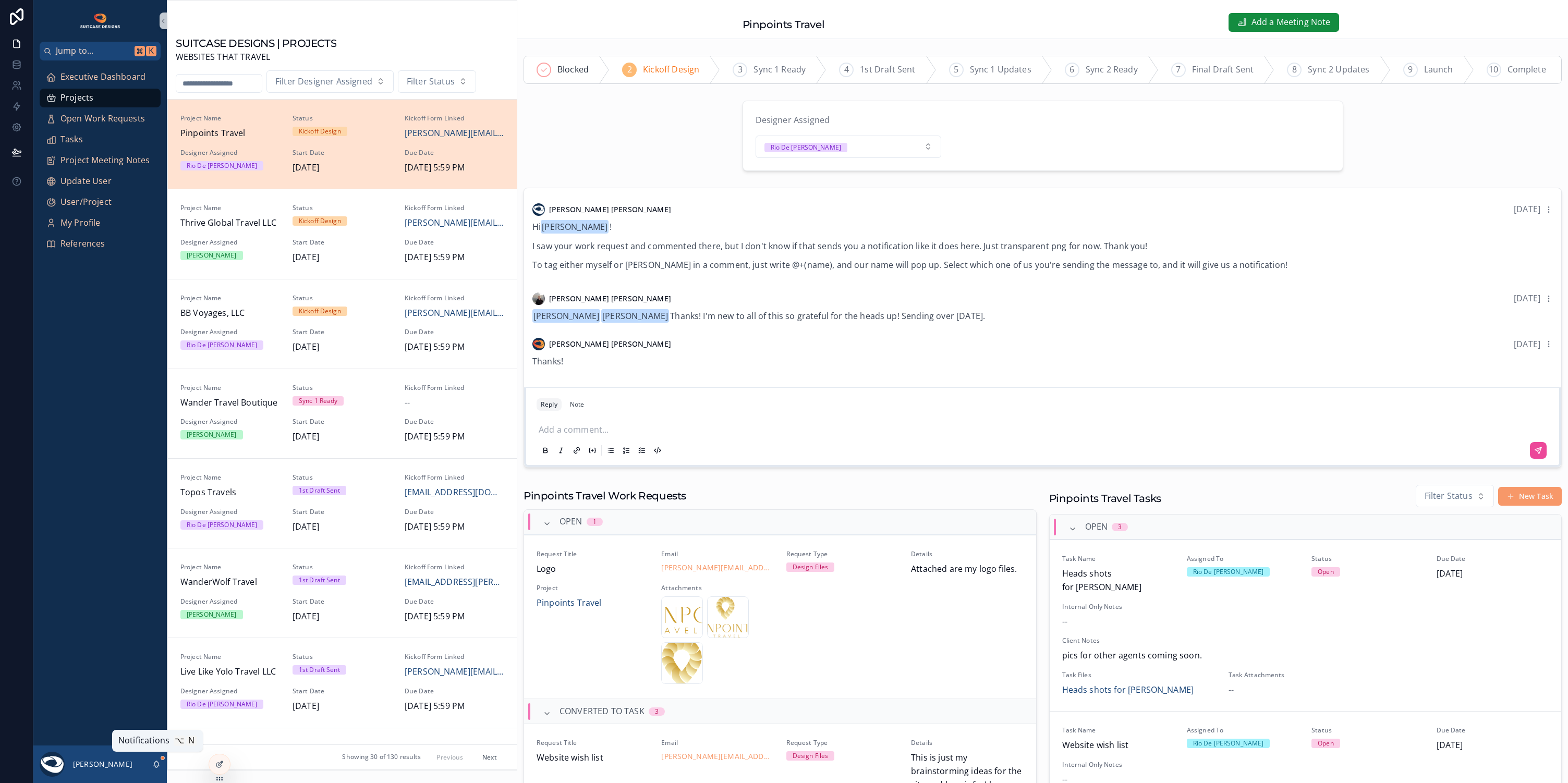
click at [157, 763] on icon "scrollable content" at bounding box center [156, 764] width 8 height 8
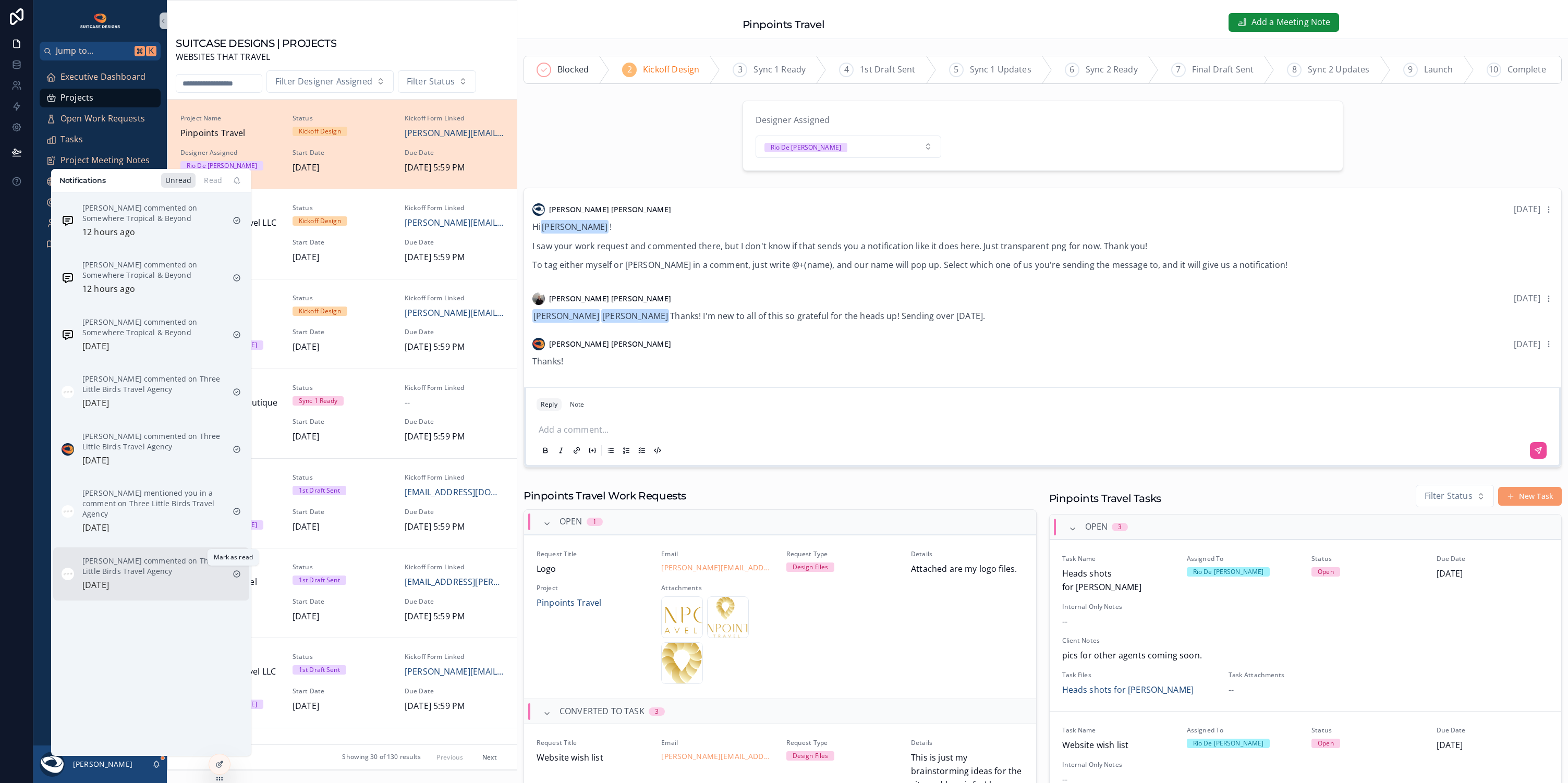
click at [236, 573] on icon "scrollable content" at bounding box center [236, 574] width 8 height 8
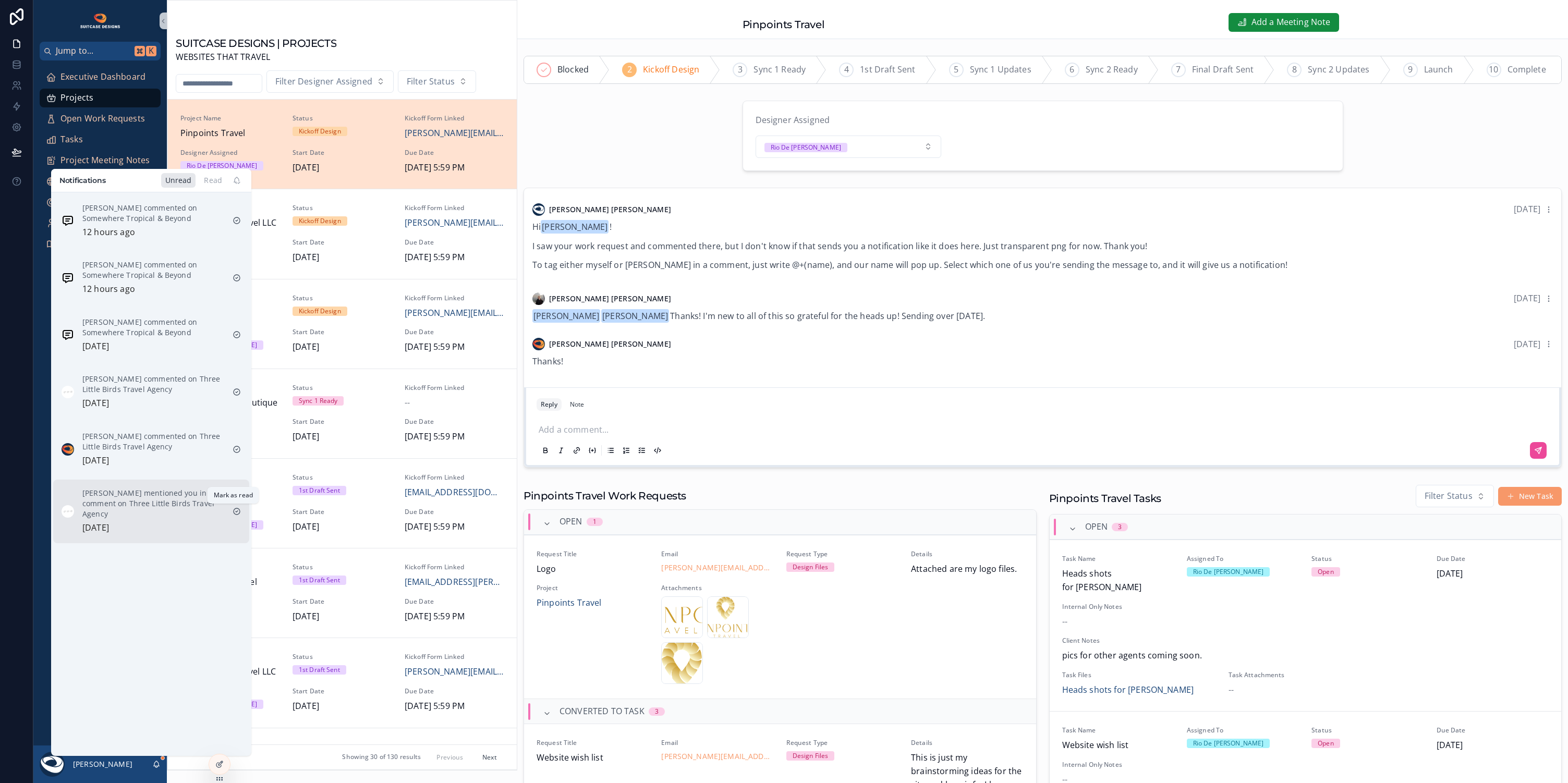
click at [234, 508] on icon "scrollable content" at bounding box center [236, 511] width 8 height 8
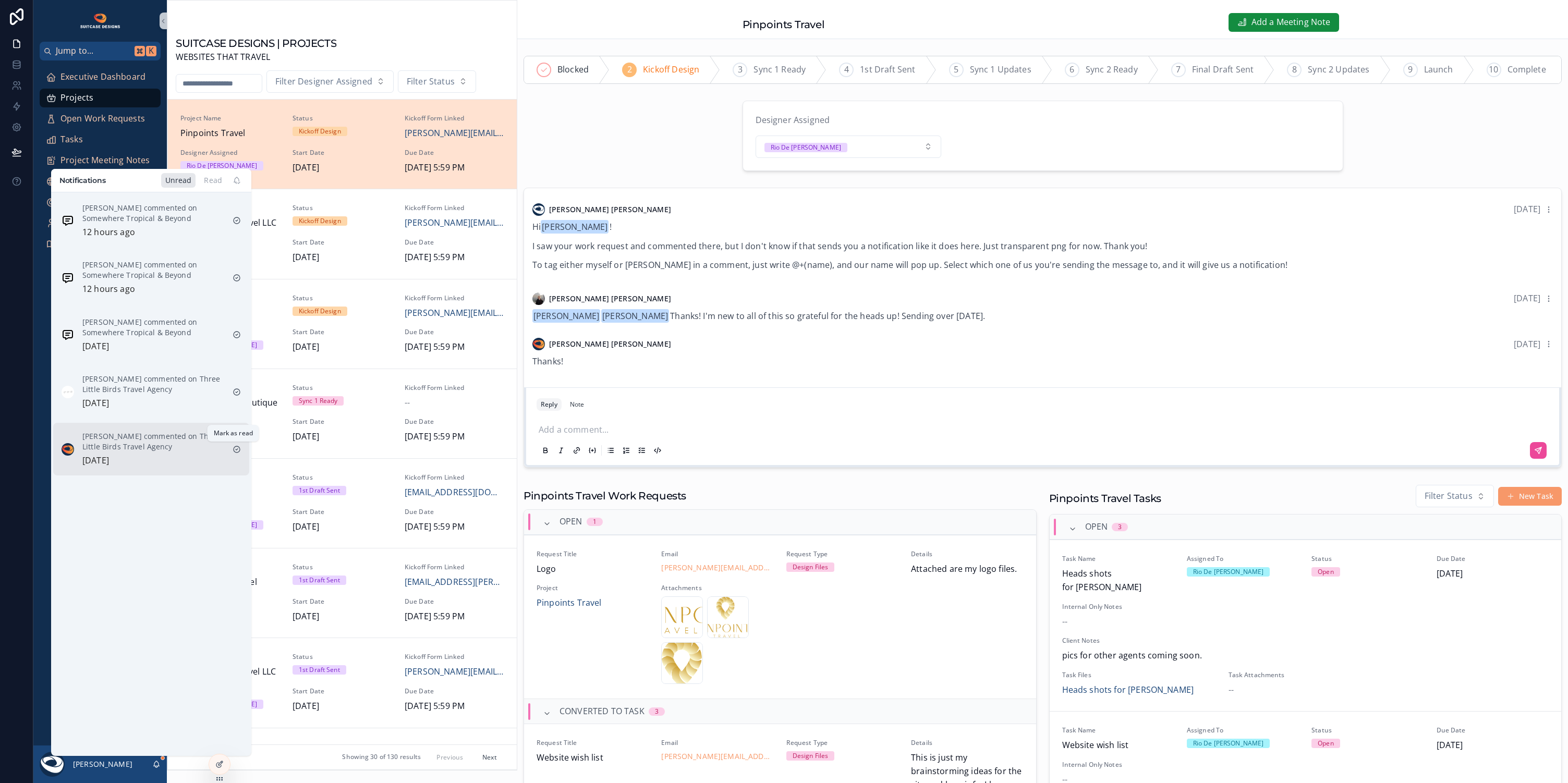
click at [233, 451] on icon "scrollable content" at bounding box center [236, 449] width 8 height 8
click at [233, 390] on icon "scrollable content" at bounding box center [236, 392] width 8 height 8
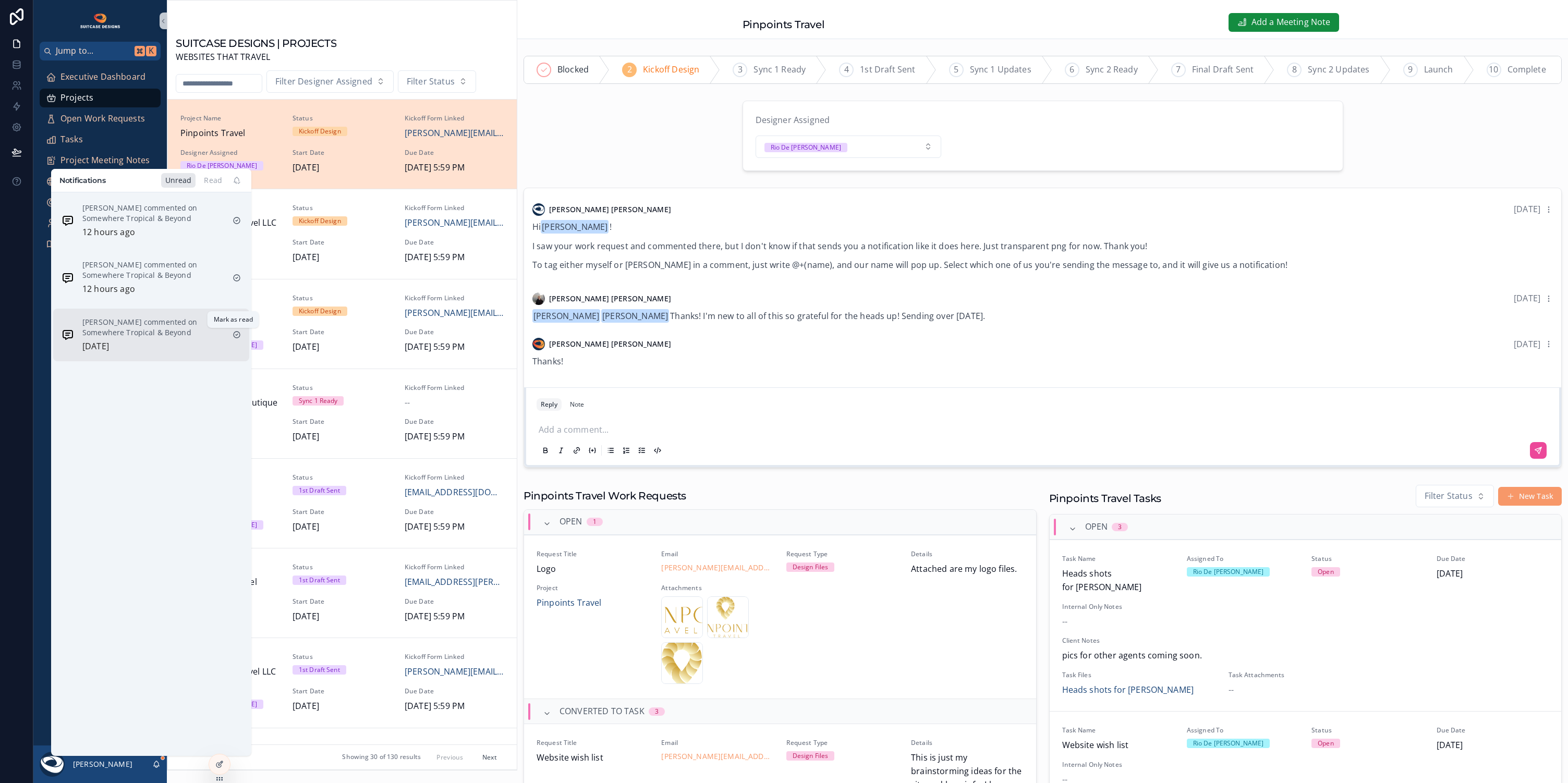
click at [237, 333] on div "scrollable content" at bounding box center [237, 335] width 17 height 17
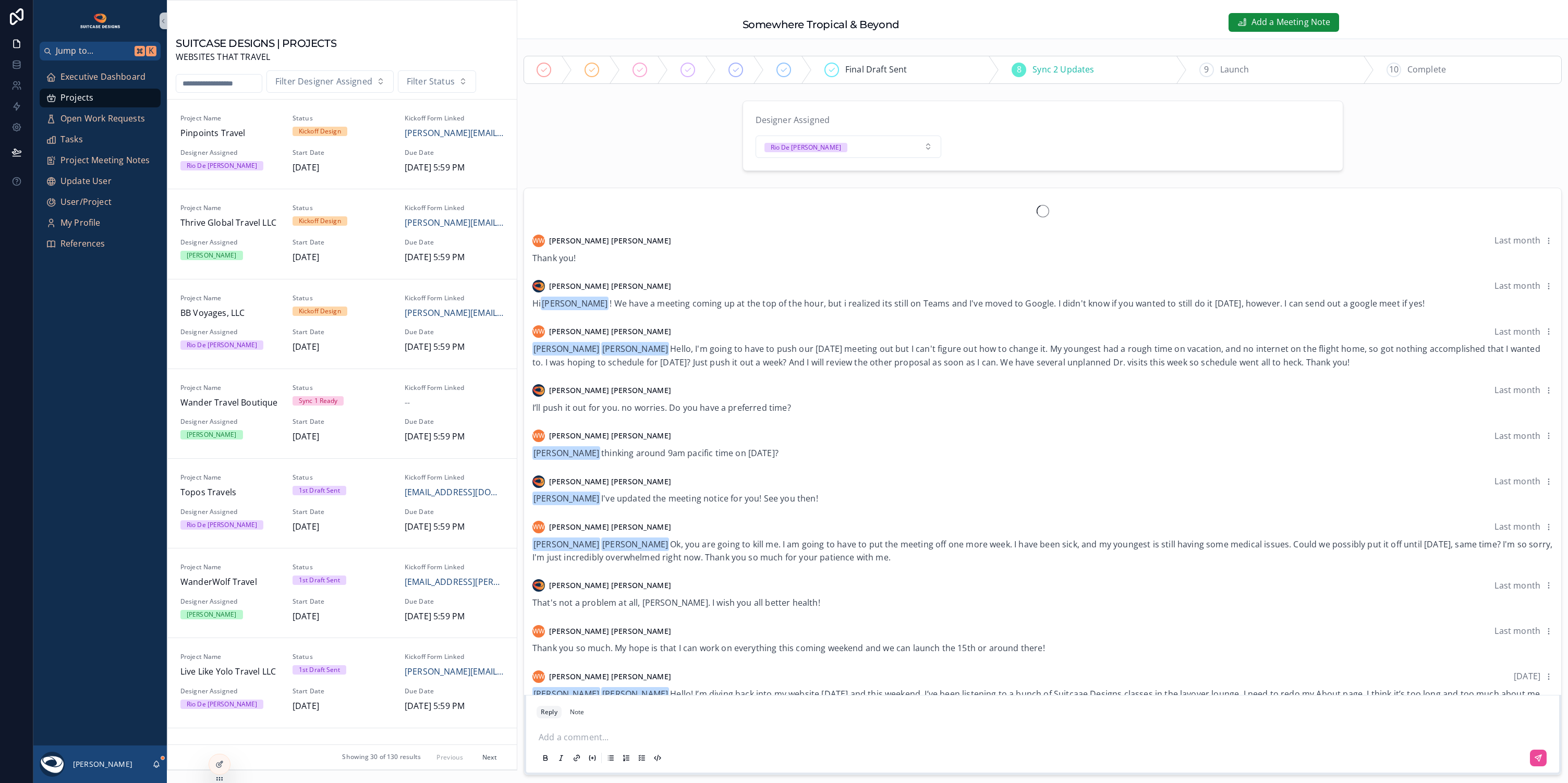
click at [161, 764] on div "[PERSON_NAME]" at bounding box center [100, 764] width 133 height 38
click at [156, 764] on icon "scrollable content" at bounding box center [156, 764] width 8 height 8
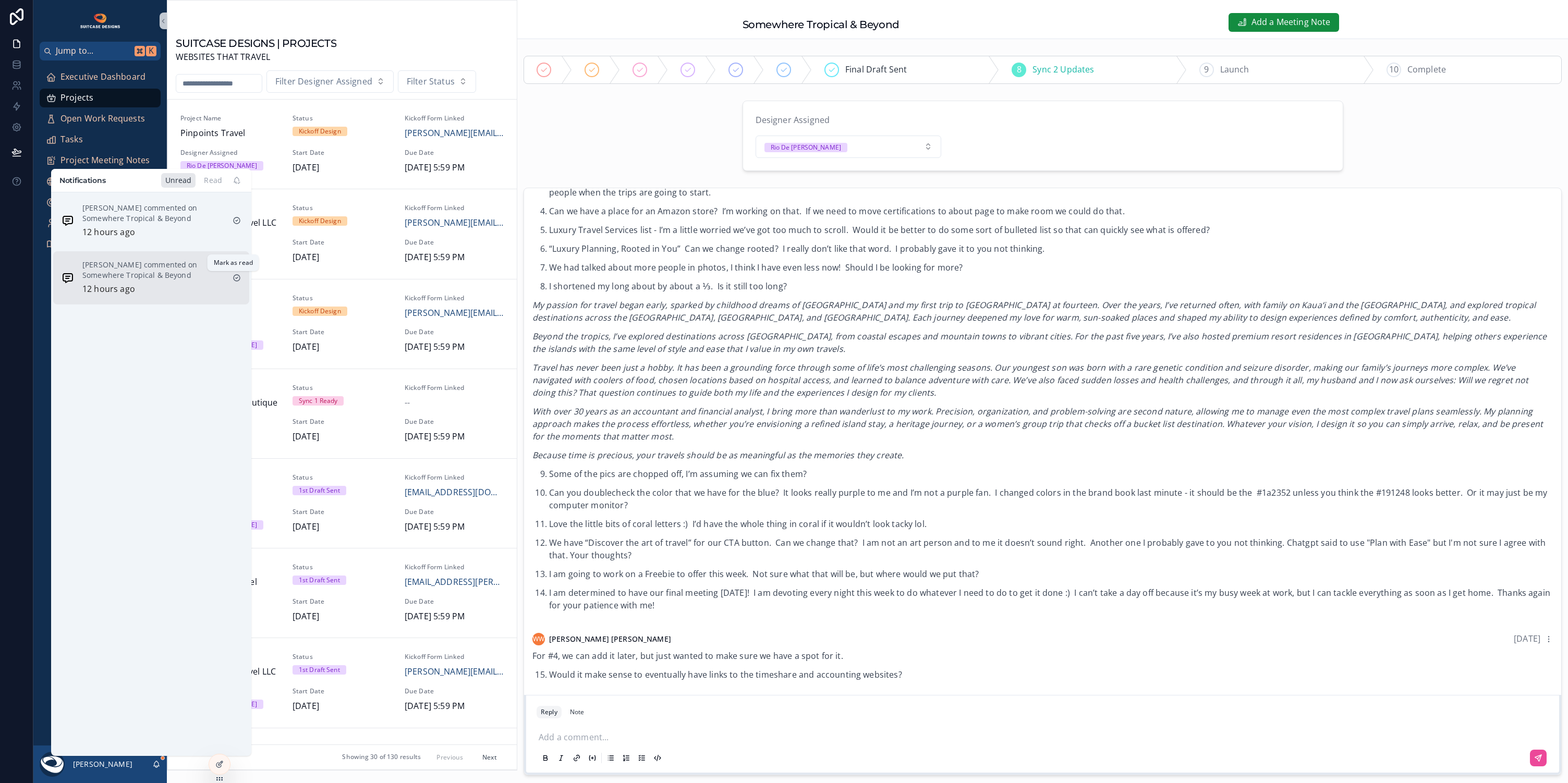
click at [236, 277] on icon "scrollable content" at bounding box center [236, 278] width 2 height 1
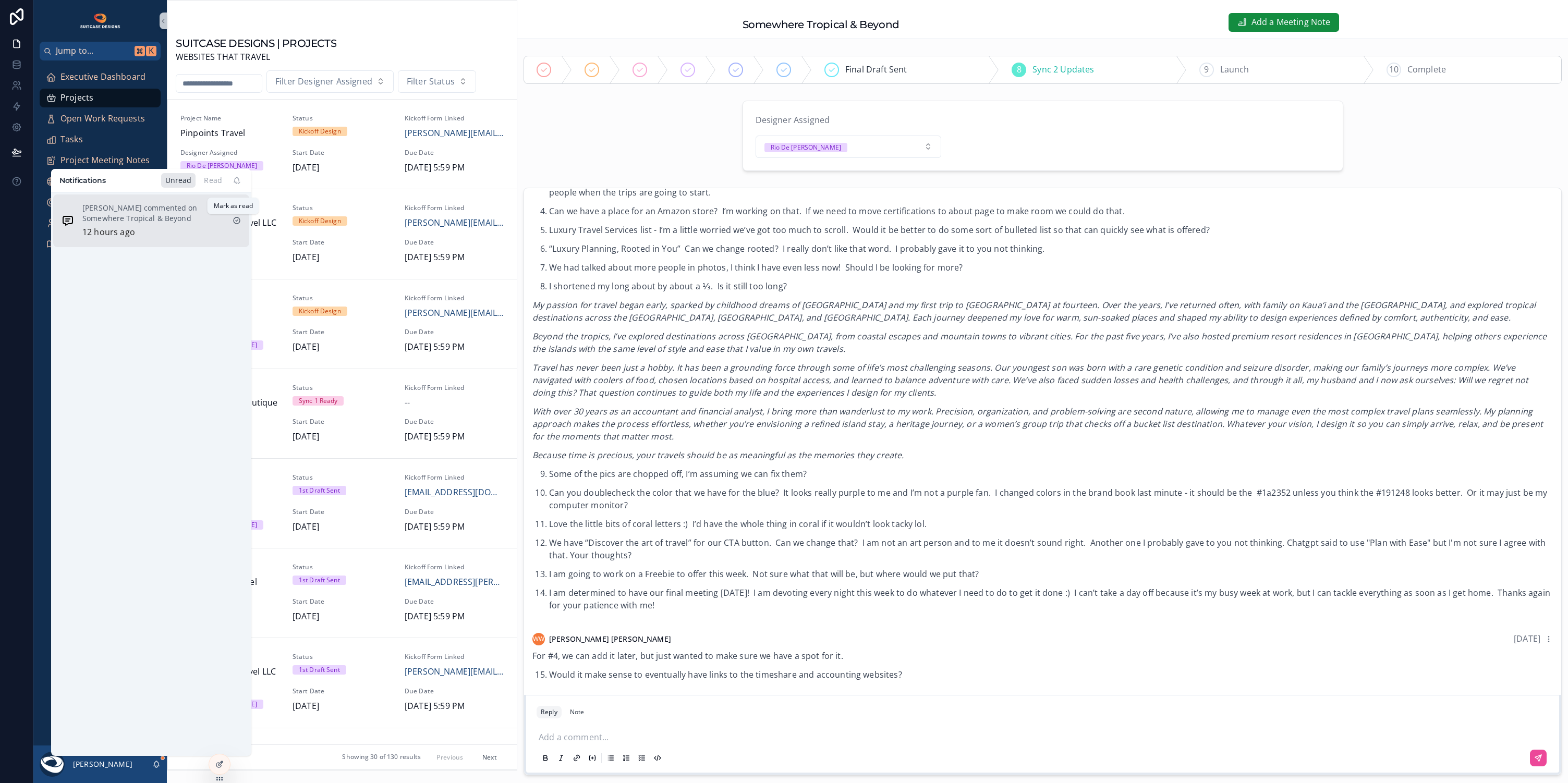
click at [234, 221] on icon "scrollable content" at bounding box center [236, 220] width 8 height 8
click at [46, 478] on div "Executive Dashboard Projects Open Work Requests Tasks Project Meeting Notes Upd…" at bounding box center [100, 403] width 133 height 685
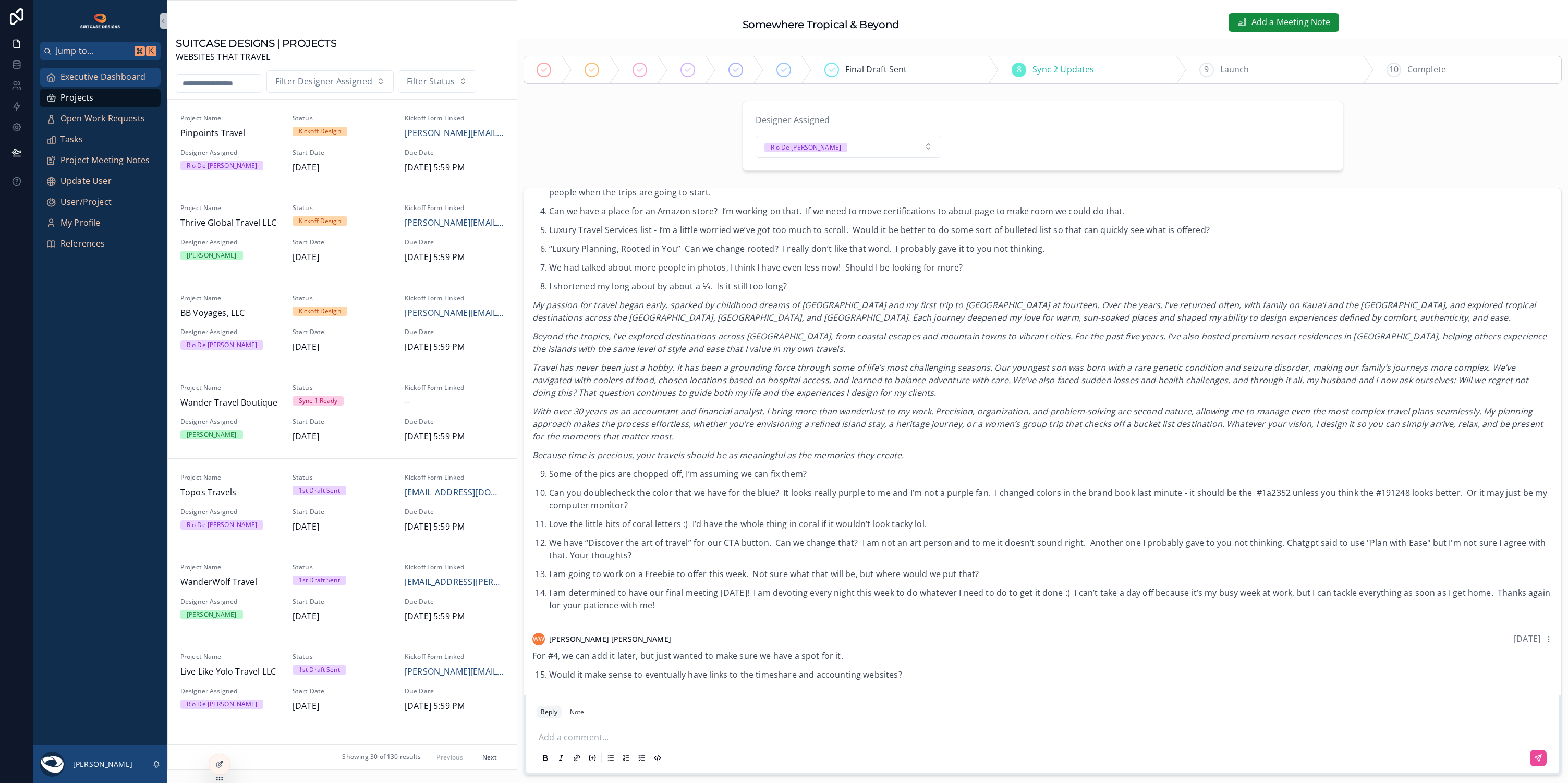
click at [109, 76] on span "Executive Dashboard" at bounding box center [102, 77] width 85 height 14
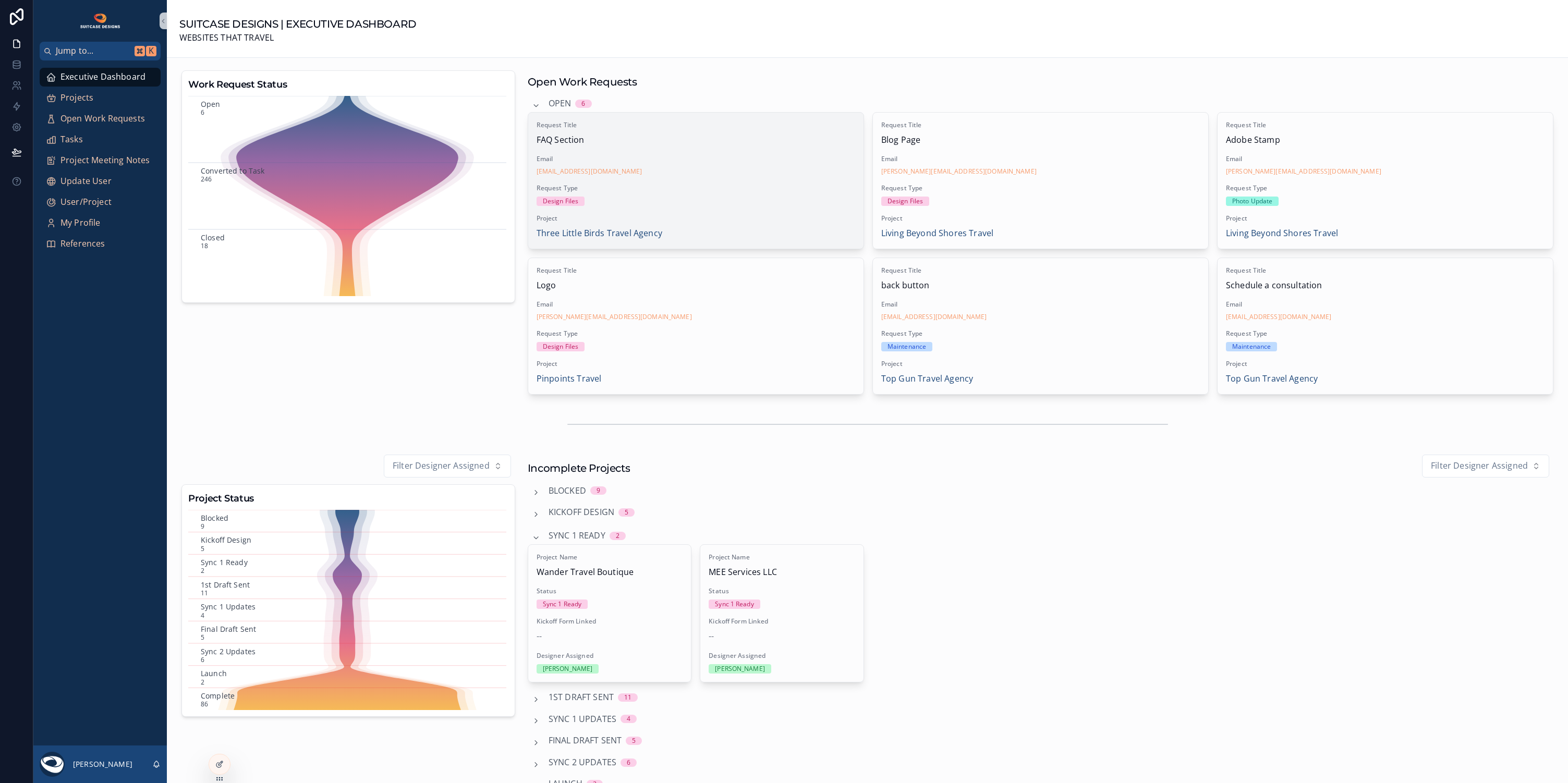
click at [744, 194] on div "Request Type Design Files" at bounding box center [696, 195] width 319 height 22
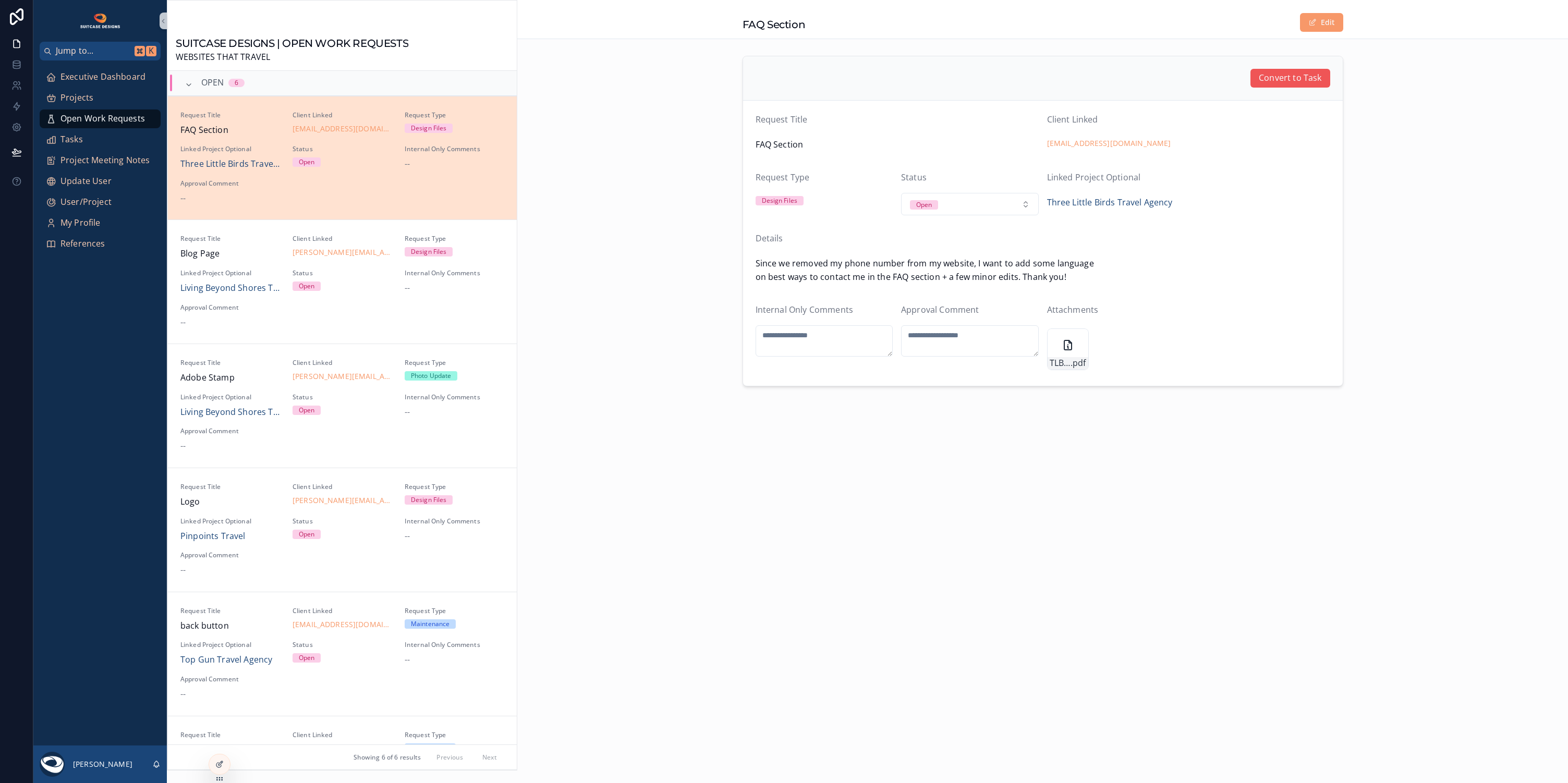
click at [1282, 78] on span "Convert to Task" at bounding box center [1290, 78] width 63 height 14
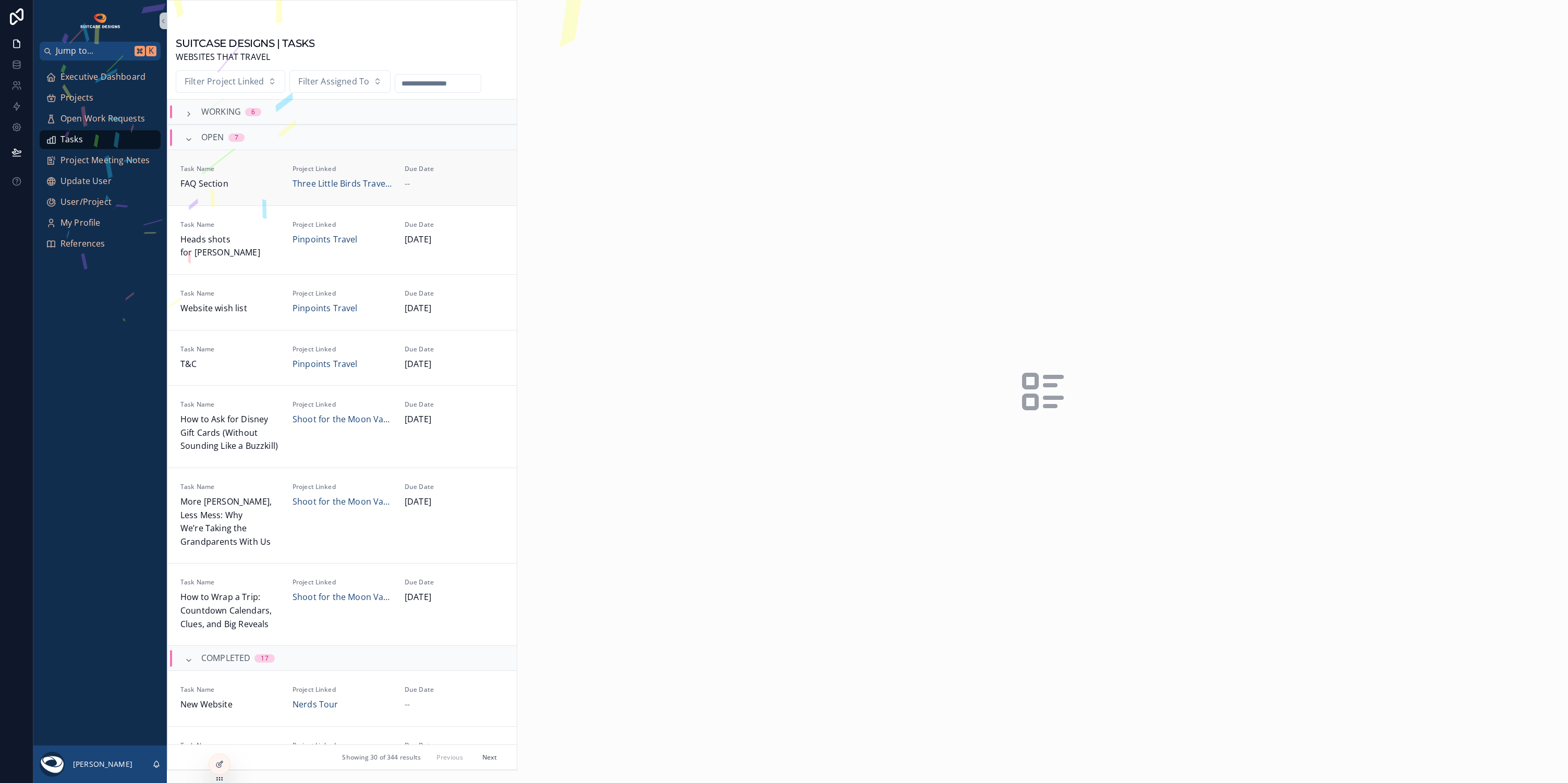
click at [477, 179] on div "--" at bounding box center [455, 184] width 100 height 14
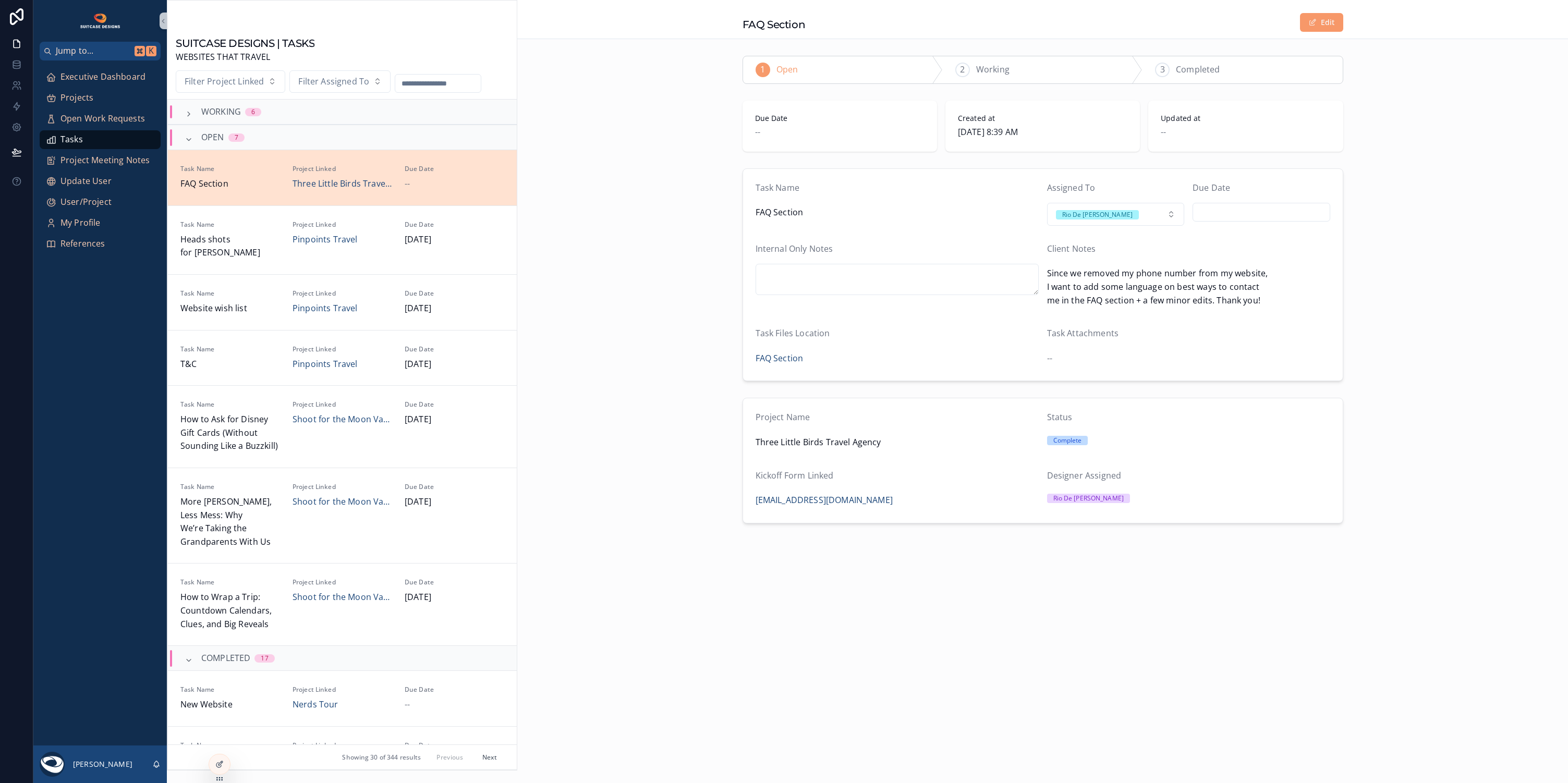
click at [1259, 212] on input "scrollable content" at bounding box center [1261, 212] width 137 height 15
click at [1303, 322] on button "12" at bounding box center [1299, 321] width 19 height 19
type input "*********"
click at [1383, 418] on div "Project Name Three Little Birds Travel Agency Status Complete Kickoff Form Link…" at bounding box center [1043, 460] width 1051 height 133
click at [326, 182] on span "Three Little Birds Travel Agency" at bounding box center [343, 184] width 100 height 14
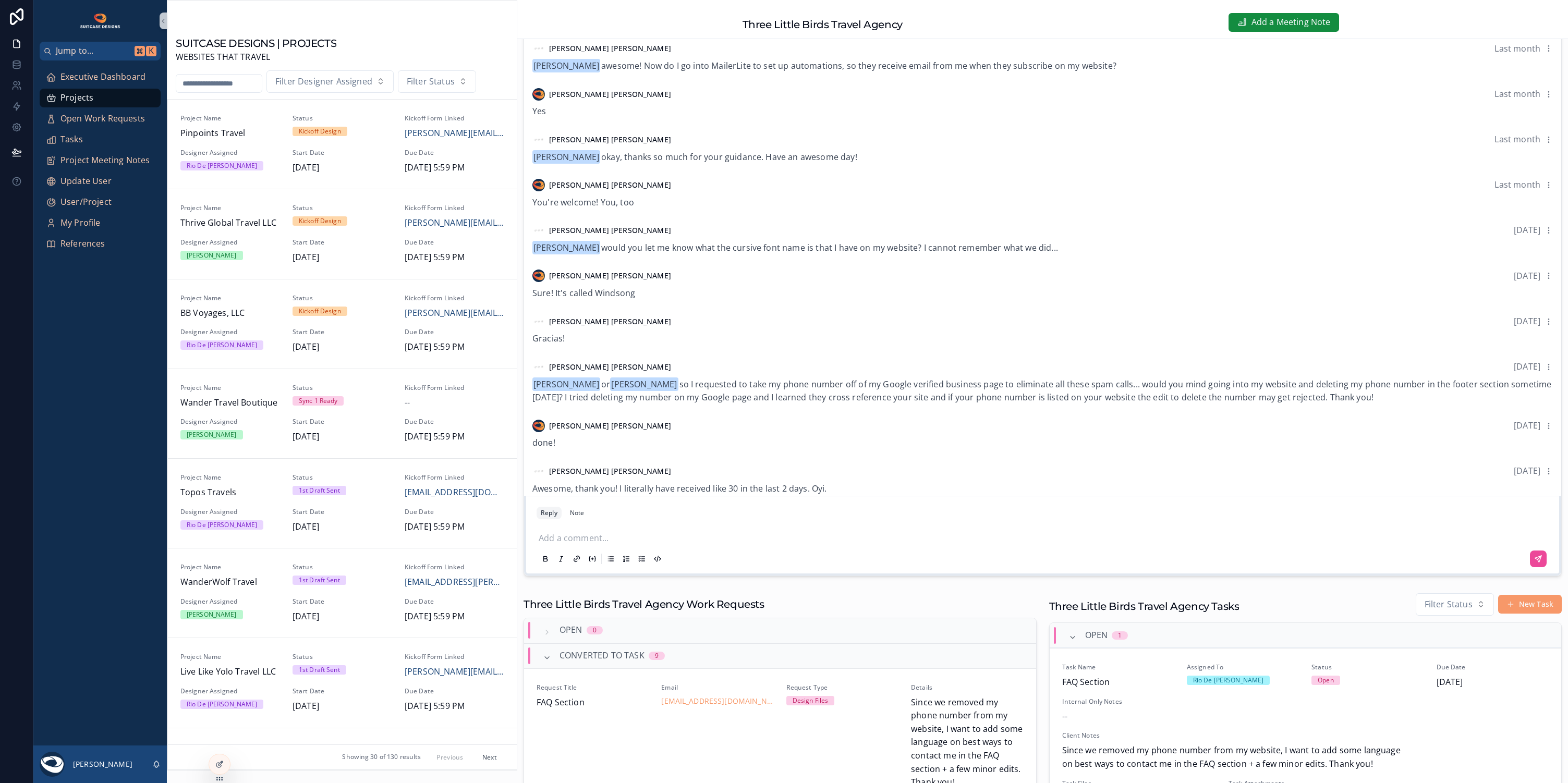
scroll to position [316, 0]
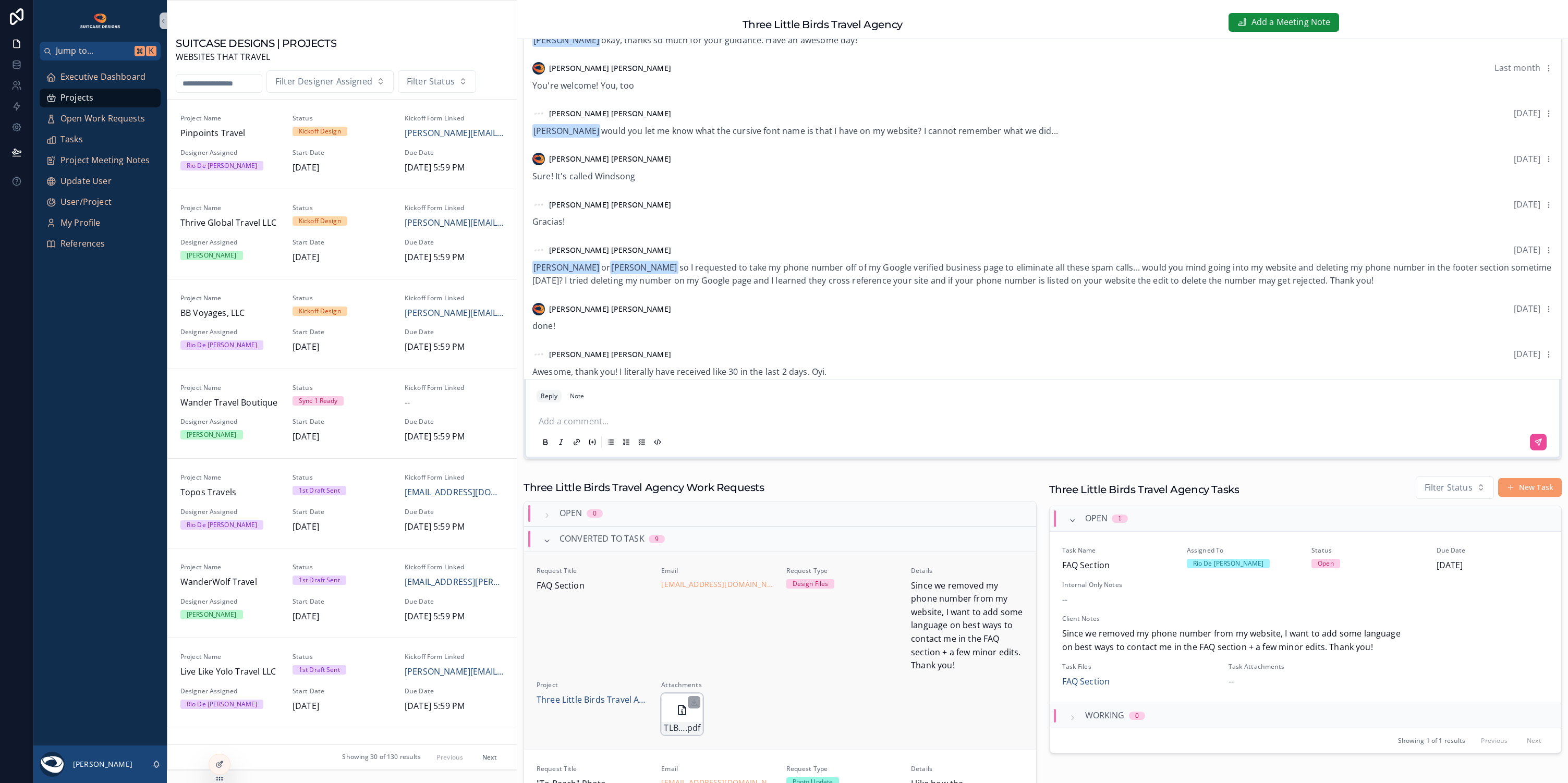
click at [672, 709] on div "TLB-Website-Revisions .pdf" at bounding box center [682, 714] width 41 height 41
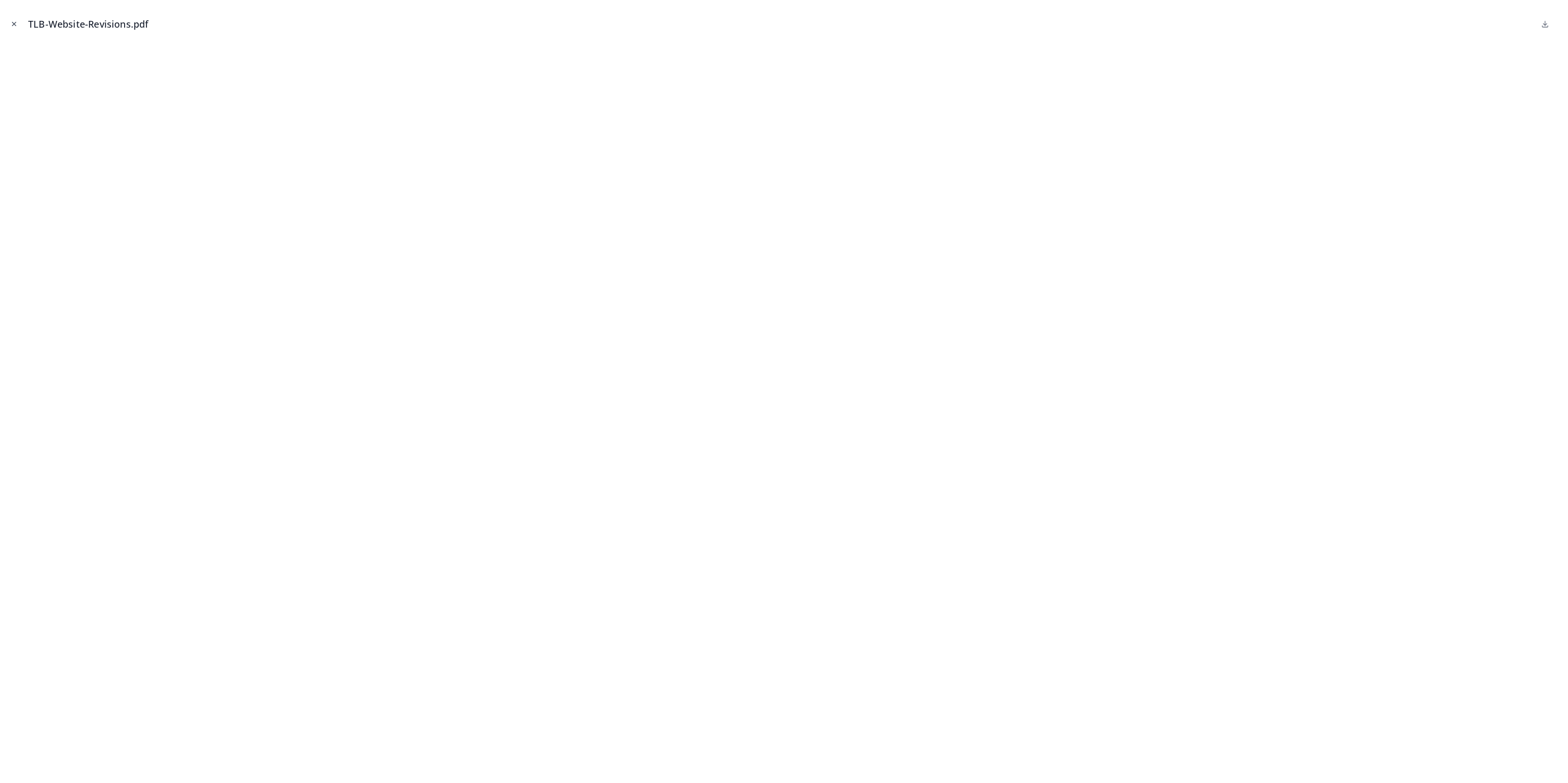
click at [12, 22] on icon "Close modal" at bounding box center [14, 23] width 7 height 7
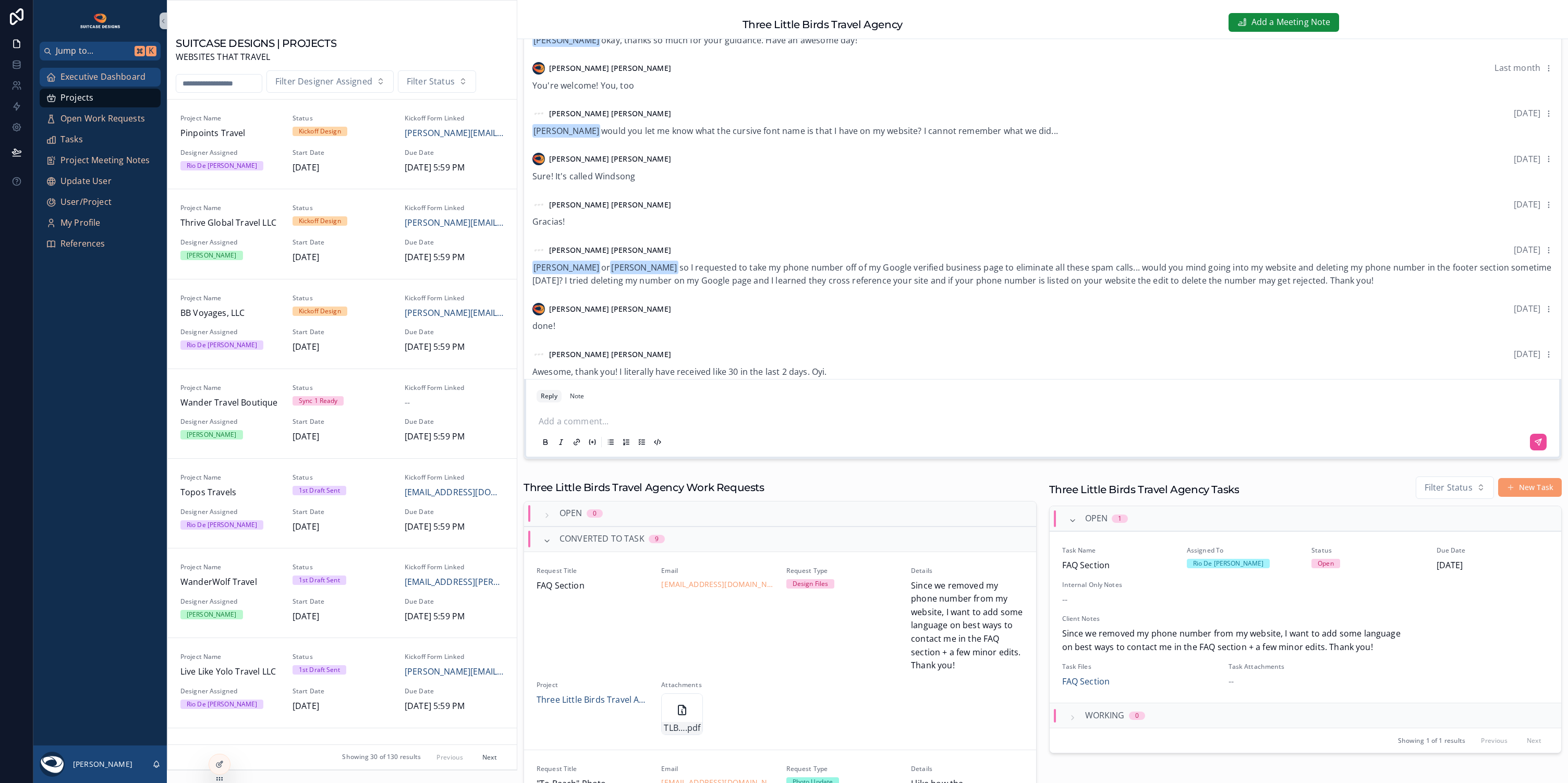
click at [99, 74] on span "Executive Dashboard" at bounding box center [102, 77] width 85 height 14
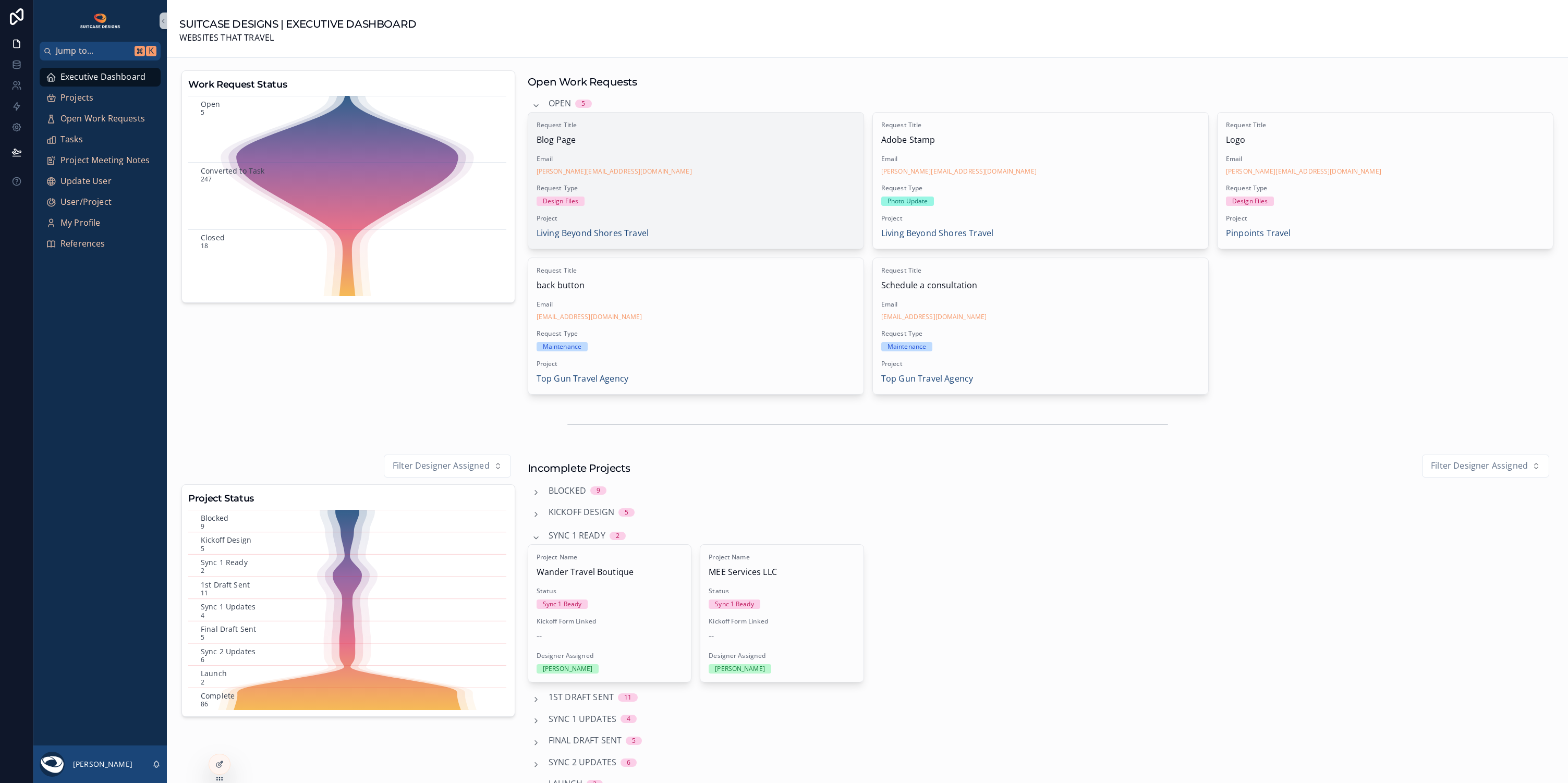
click at [731, 184] on span "Request Type" at bounding box center [696, 188] width 319 height 8
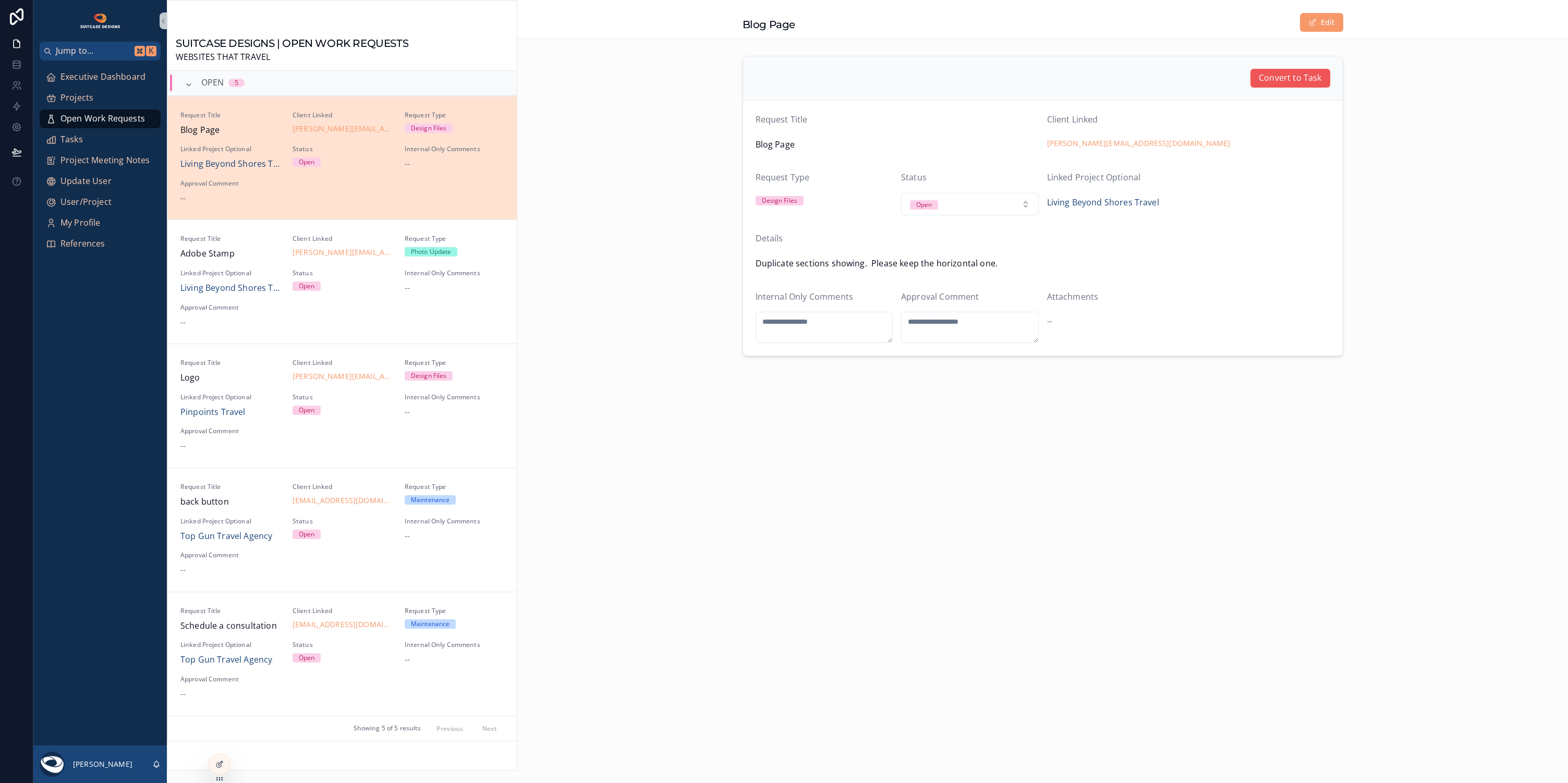
click at [1269, 80] on span "Convert to Task" at bounding box center [1290, 78] width 63 height 14
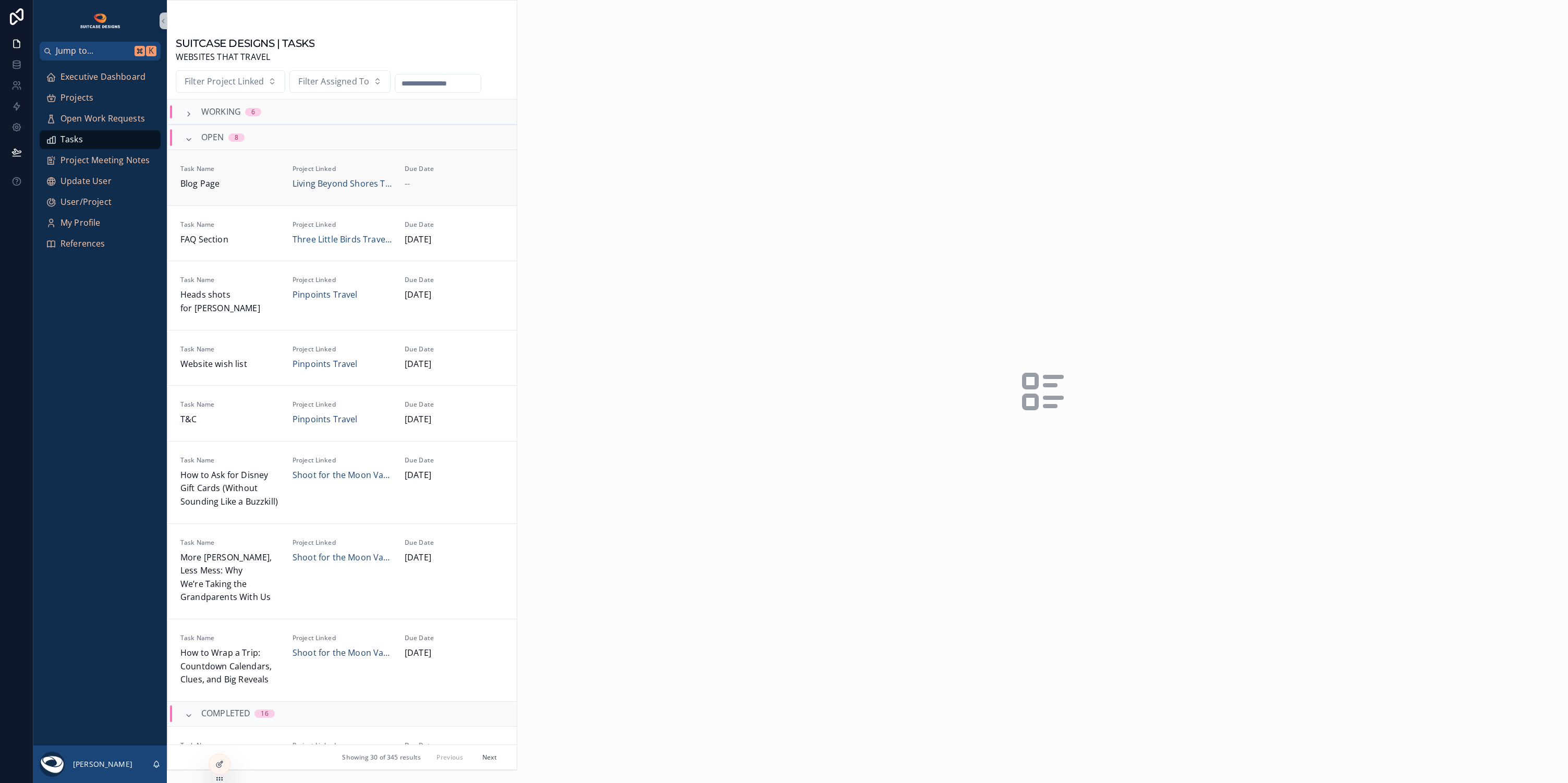
click at [448, 183] on div "--" at bounding box center [455, 184] width 100 height 14
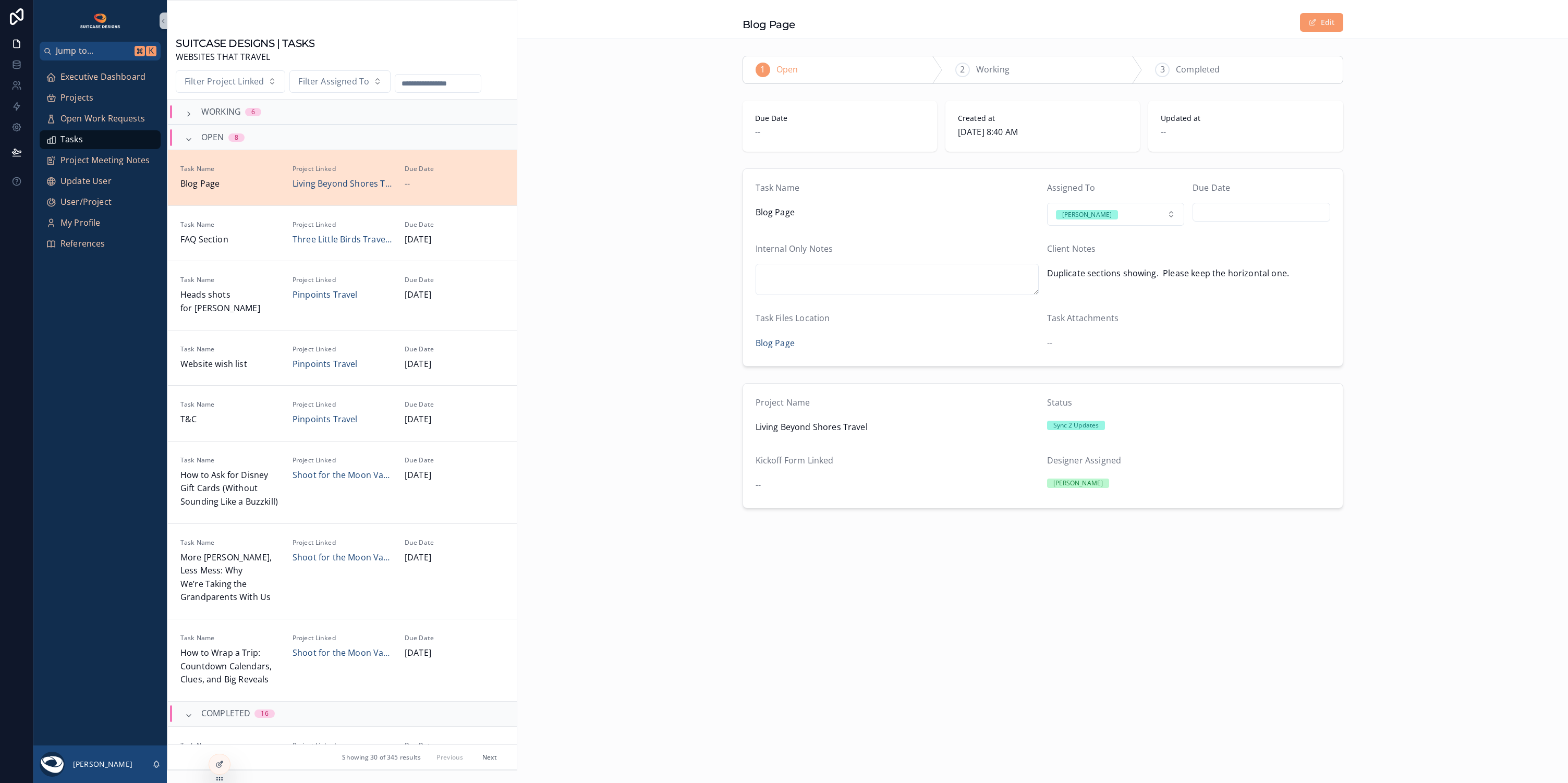
click at [1249, 210] on input "scrollable content" at bounding box center [1261, 212] width 137 height 15
click at [1245, 317] on button "9" at bounding box center [1242, 321] width 19 height 19
type input "********"
click at [1403, 335] on div "Task Name Blog Page Assigned To [PERSON_NAME] Due Date ******** Internal Only N…" at bounding box center [1043, 267] width 1051 height 207
click at [113, 75] on span "Executive Dashboard" at bounding box center [102, 77] width 85 height 14
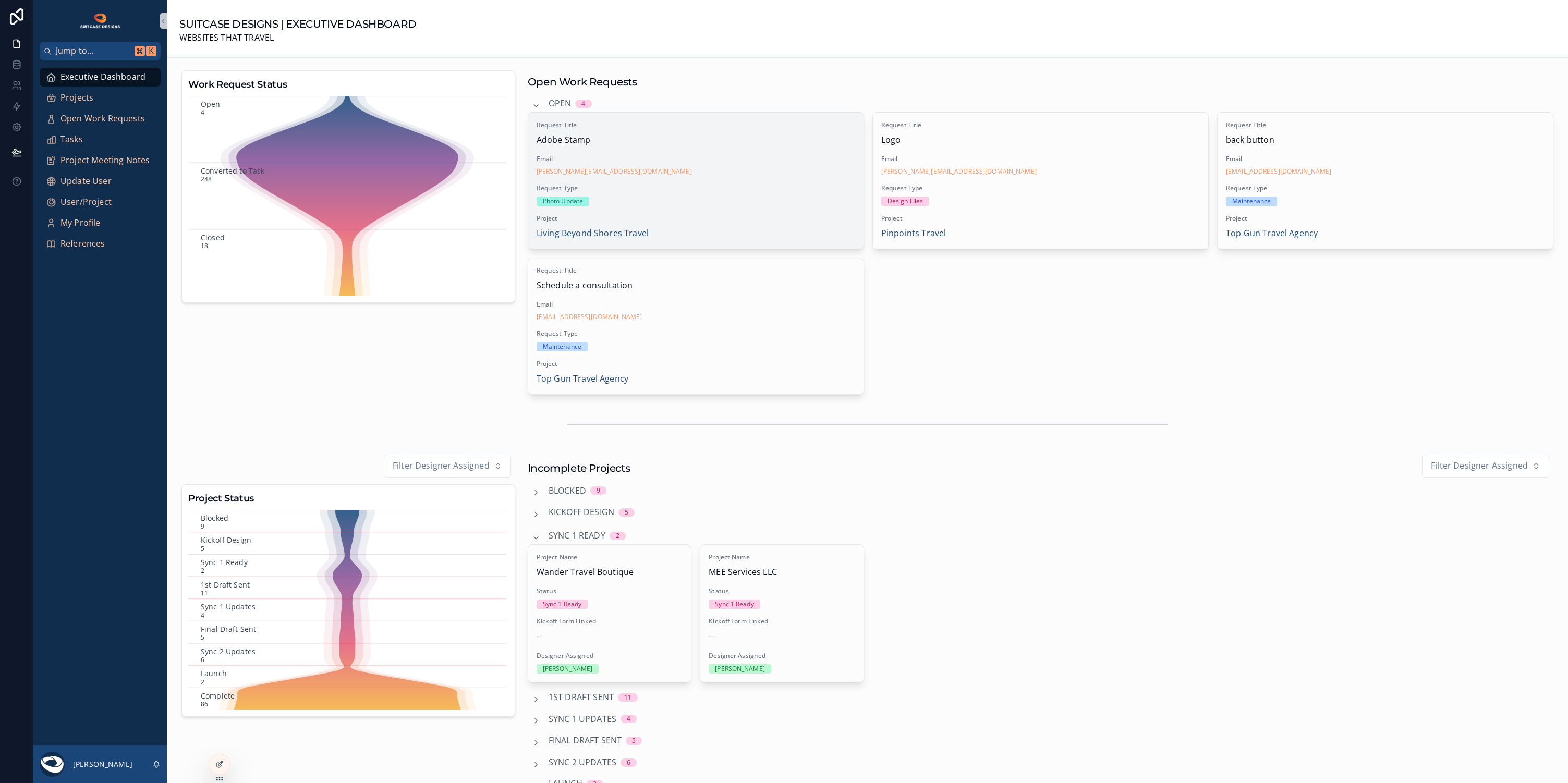
click at [758, 181] on div "Request Title Adobe Stamp Email [PERSON_NAME][EMAIL_ADDRESS][DOMAIN_NAME] Reque…" at bounding box center [696, 181] width 335 height 136
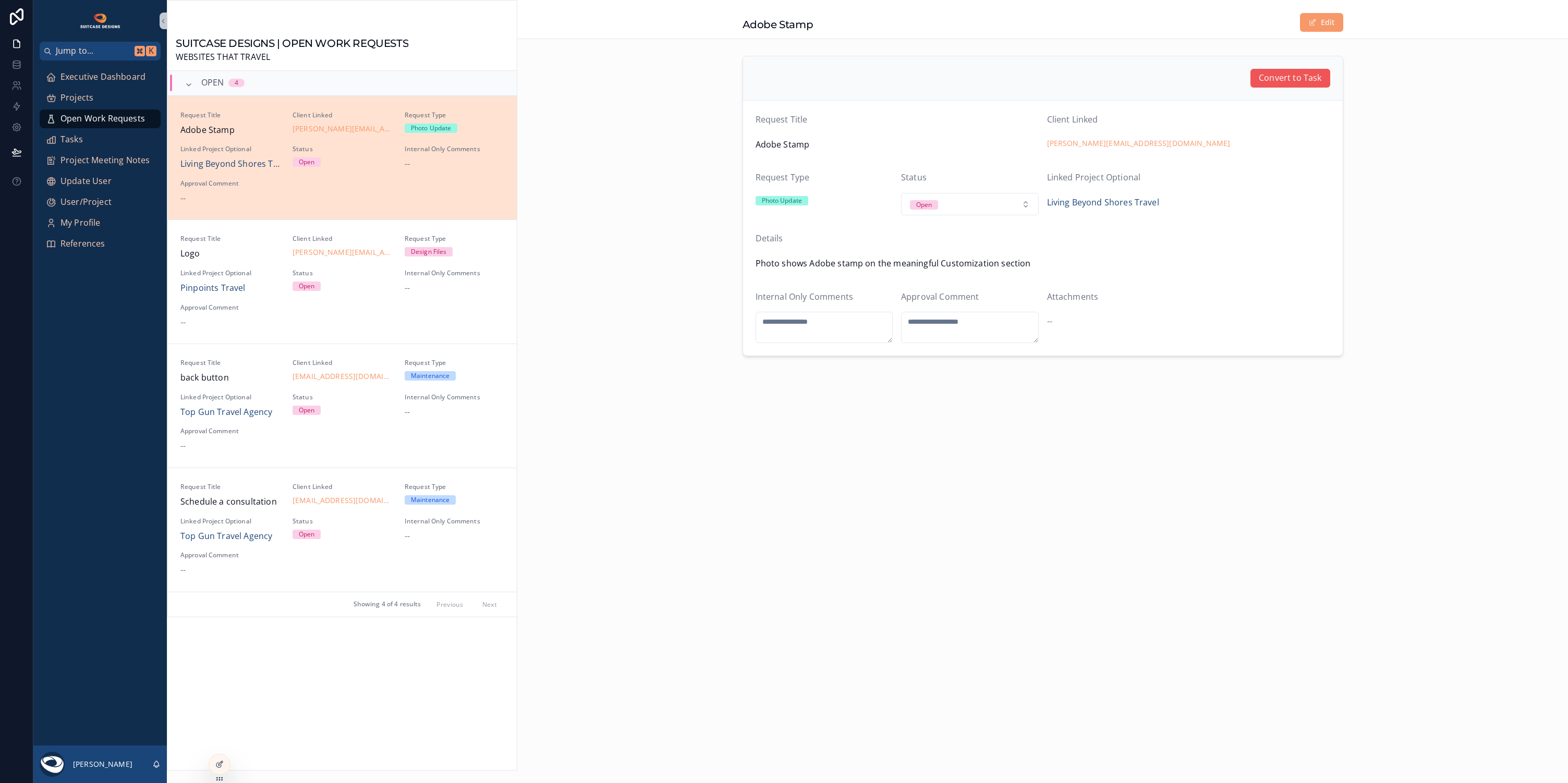
click at [1274, 82] on span "Convert to Task" at bounding box center [1290, 78] width 63 height 14
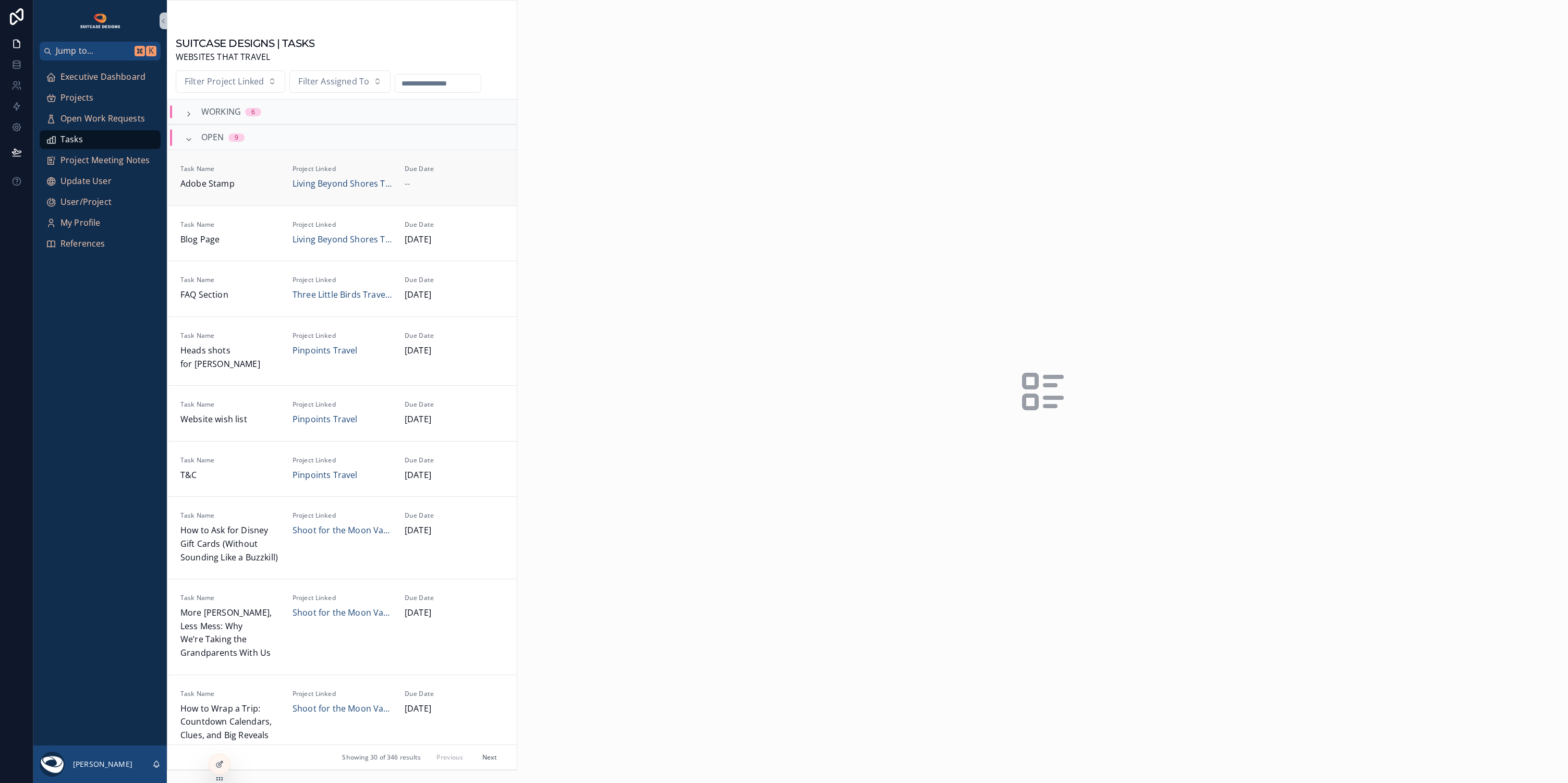
click at [464, 167] on span "Due Date" at bounding box center [455, 168] width 100 height 8
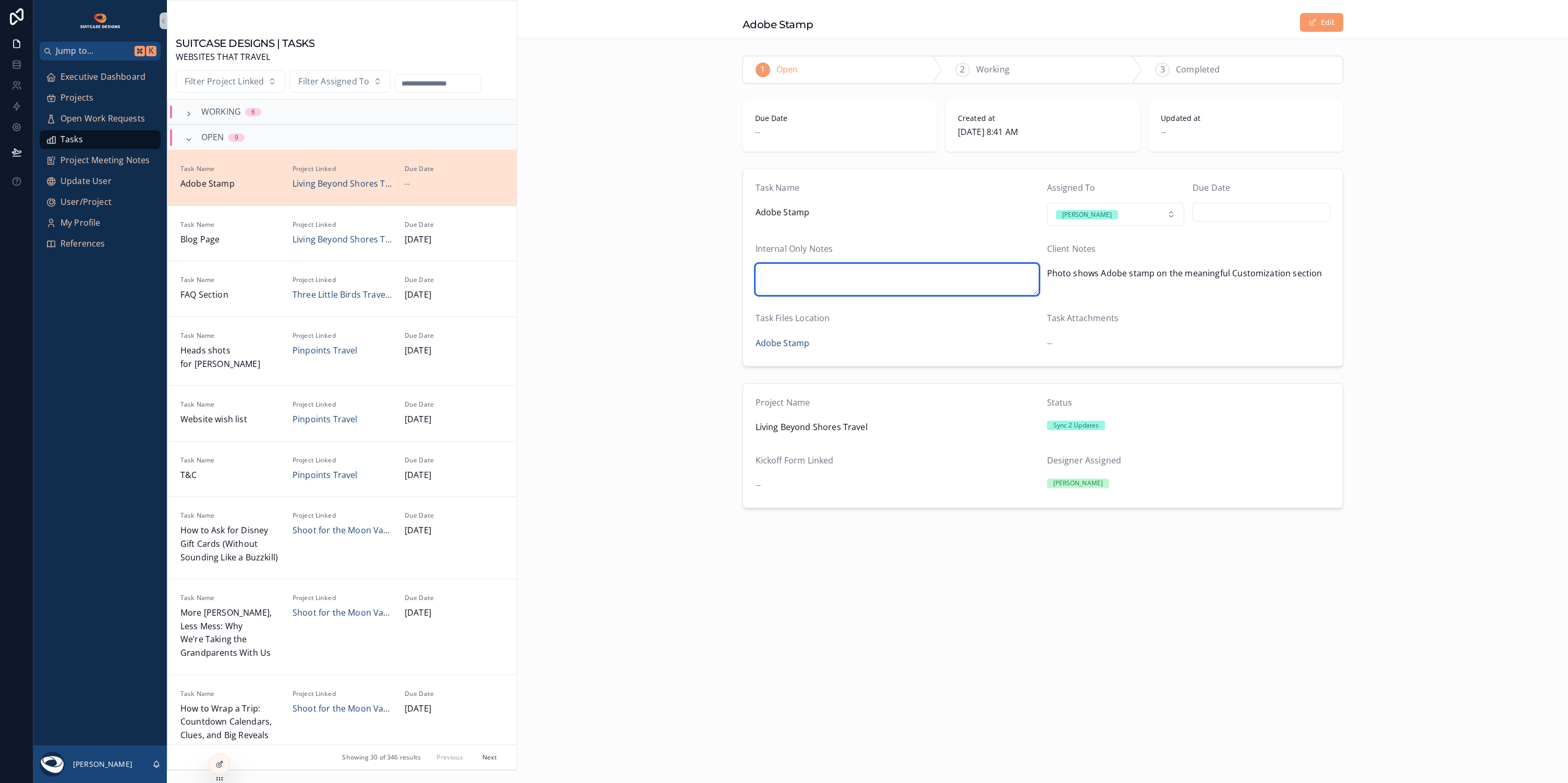
click at [865, 272] on textarea "scrollable content" at bounding box center [896, 279] width 283 height 31
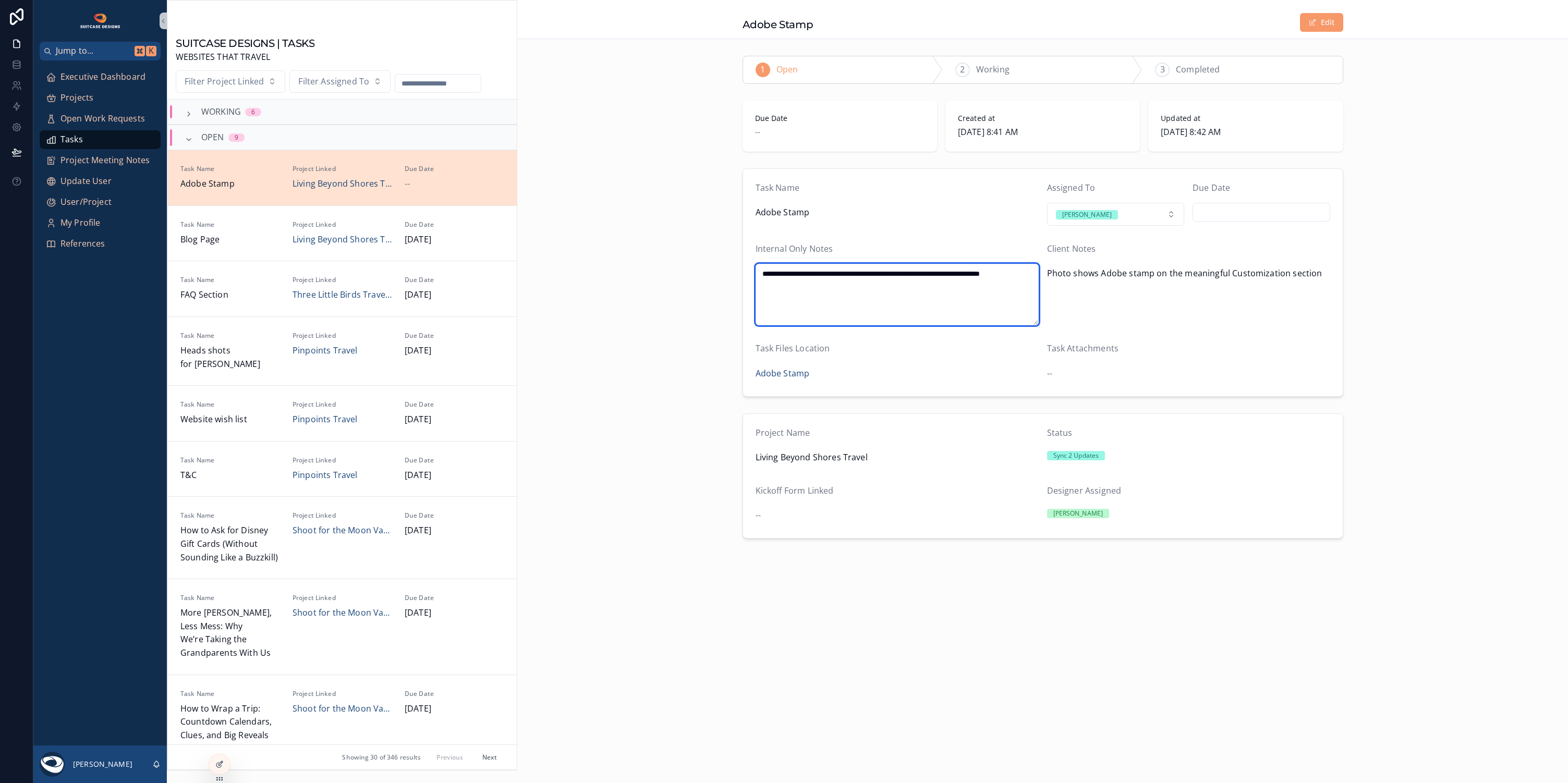
type textarea "**********"
click at [1245, 203] on div "scrollable content" at bounding box center [1261, 212] width 138 height 19
click at [1247, 210] on input "scrollable content" at bounding box center [1261, 212] width 137 height 15
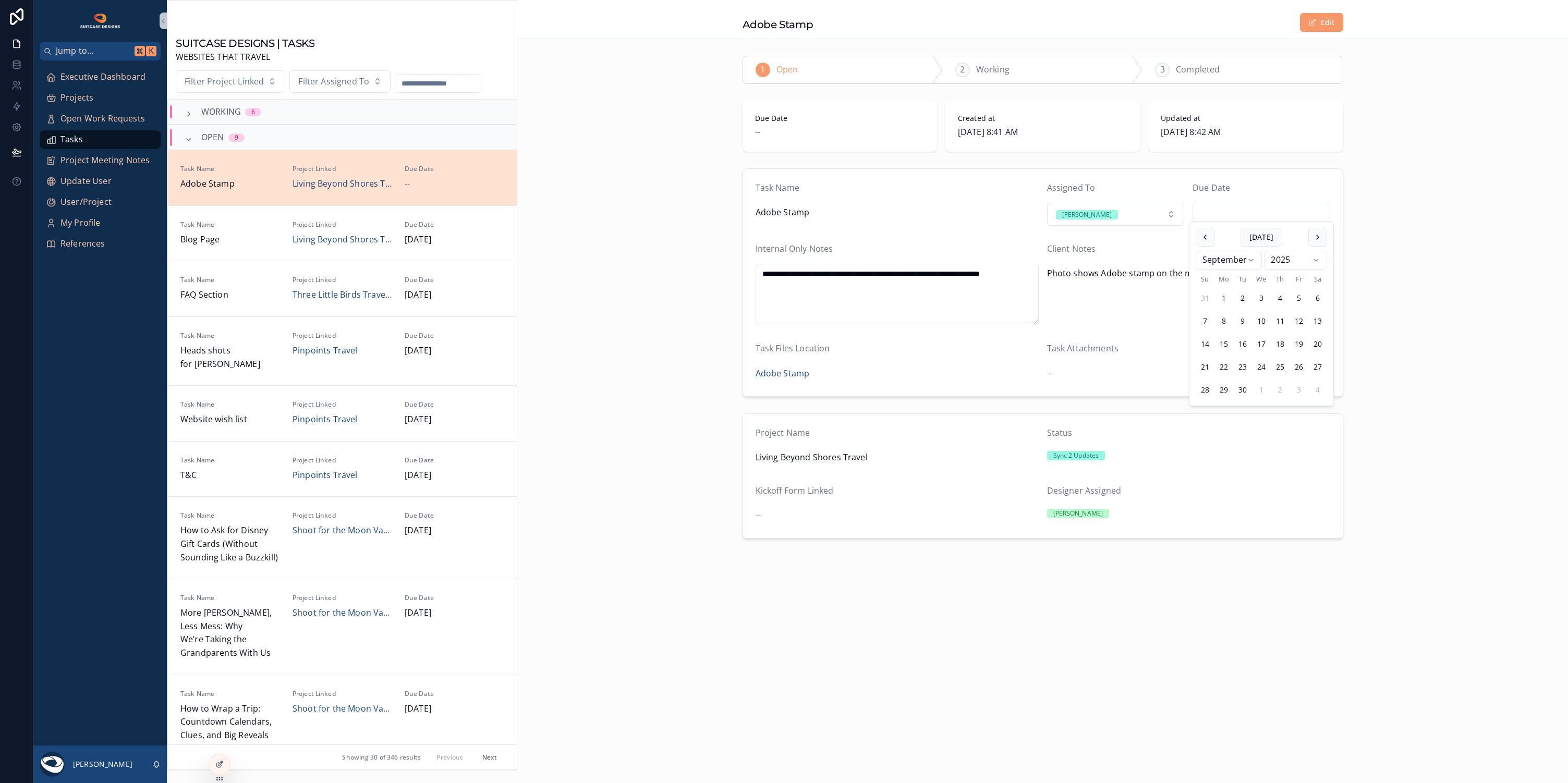
click at [1245, 319] on button "9" at bounding box center [1242, 321] width 19 height 19
type input "********"
click at [689, 335] on div "**********" at bounding box center [1043, 282] width 1051 height 236
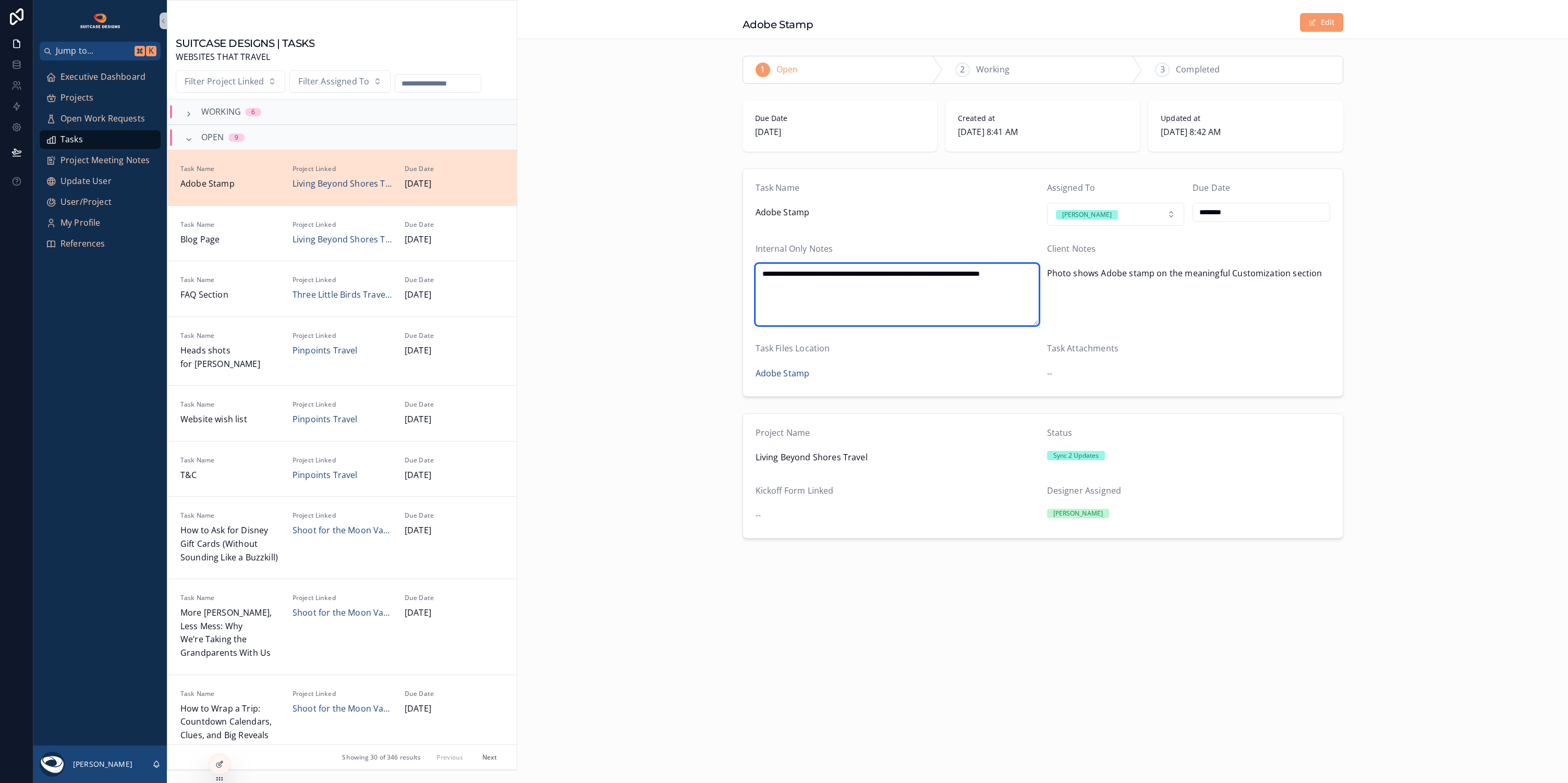
click at [778, 284] on textarea "**********" at bounding box center [896, 294] width 283 height 62
type textarea "**********"
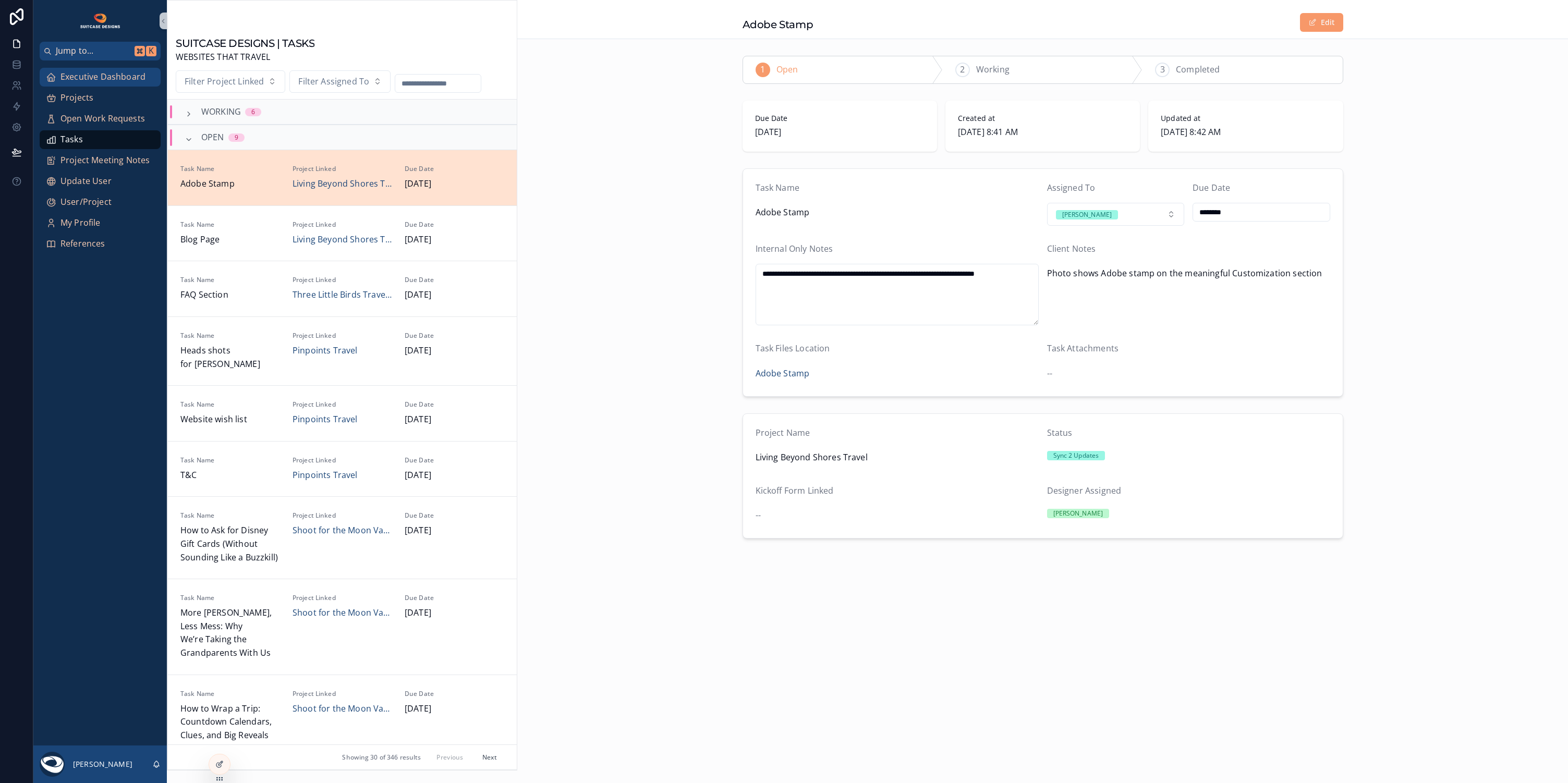
click at [136, 76] on span "Executive Dashboard" at bounding box center [102, 77] width 85 height 14
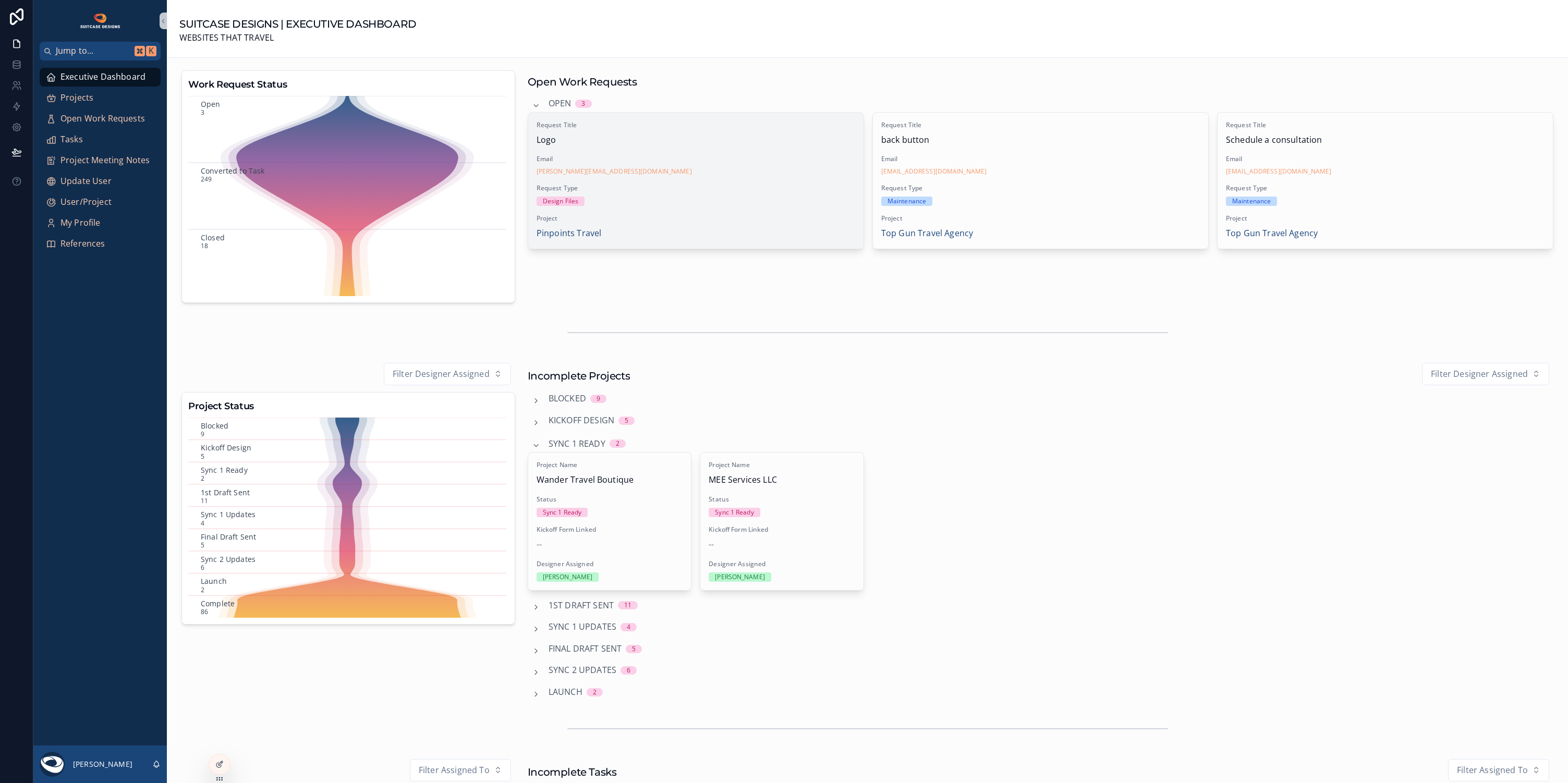
click at [734, 170] on div "[PERSON_NAME][EMAIL_ADDRESS][DOMAIN_NAME]" at bounding box center [696, 171] width 319 height 8
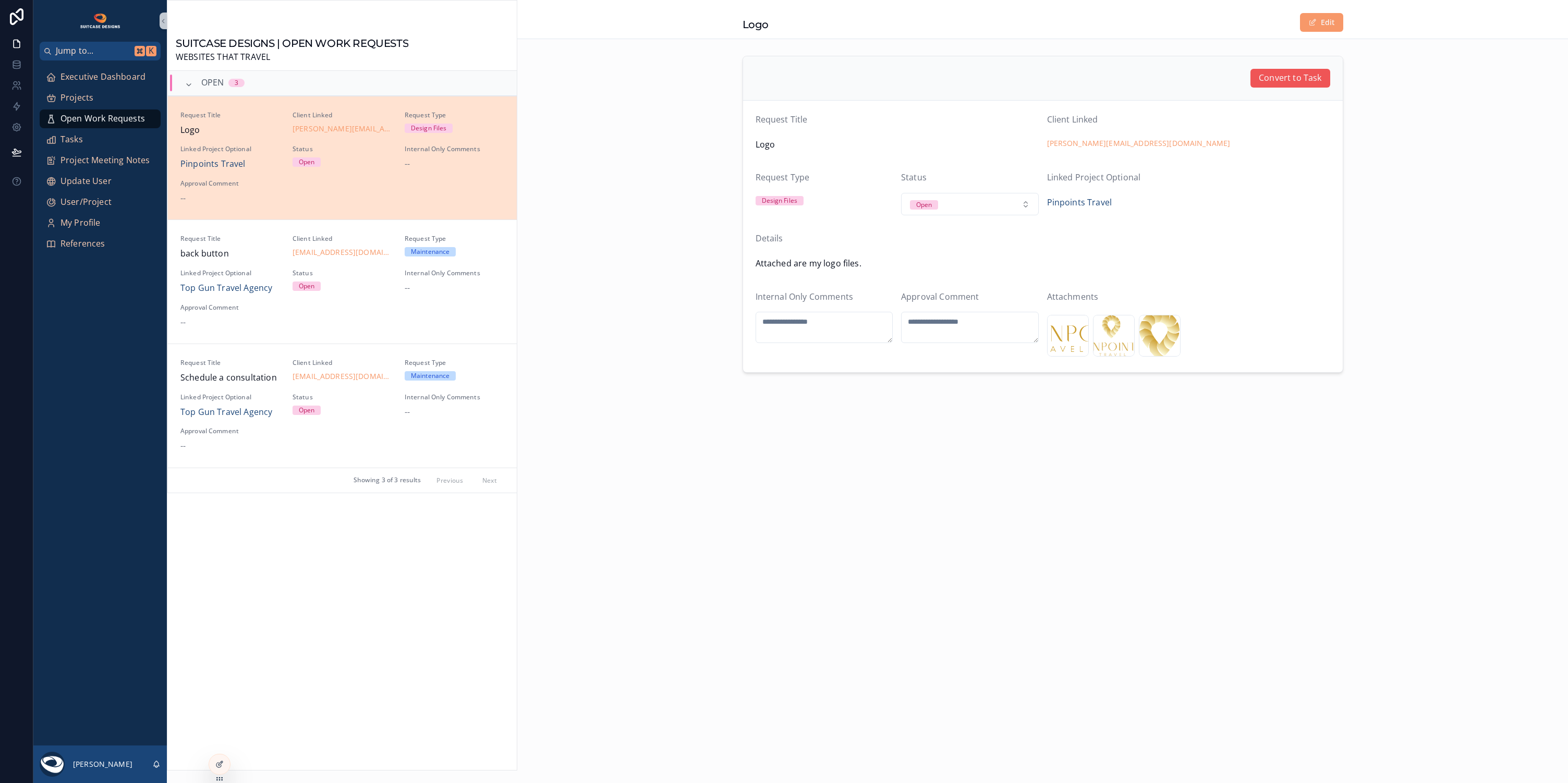
click at [1301, 82] on span "Convert to Task" at bounding box center [1290, 78] width 63 height 14
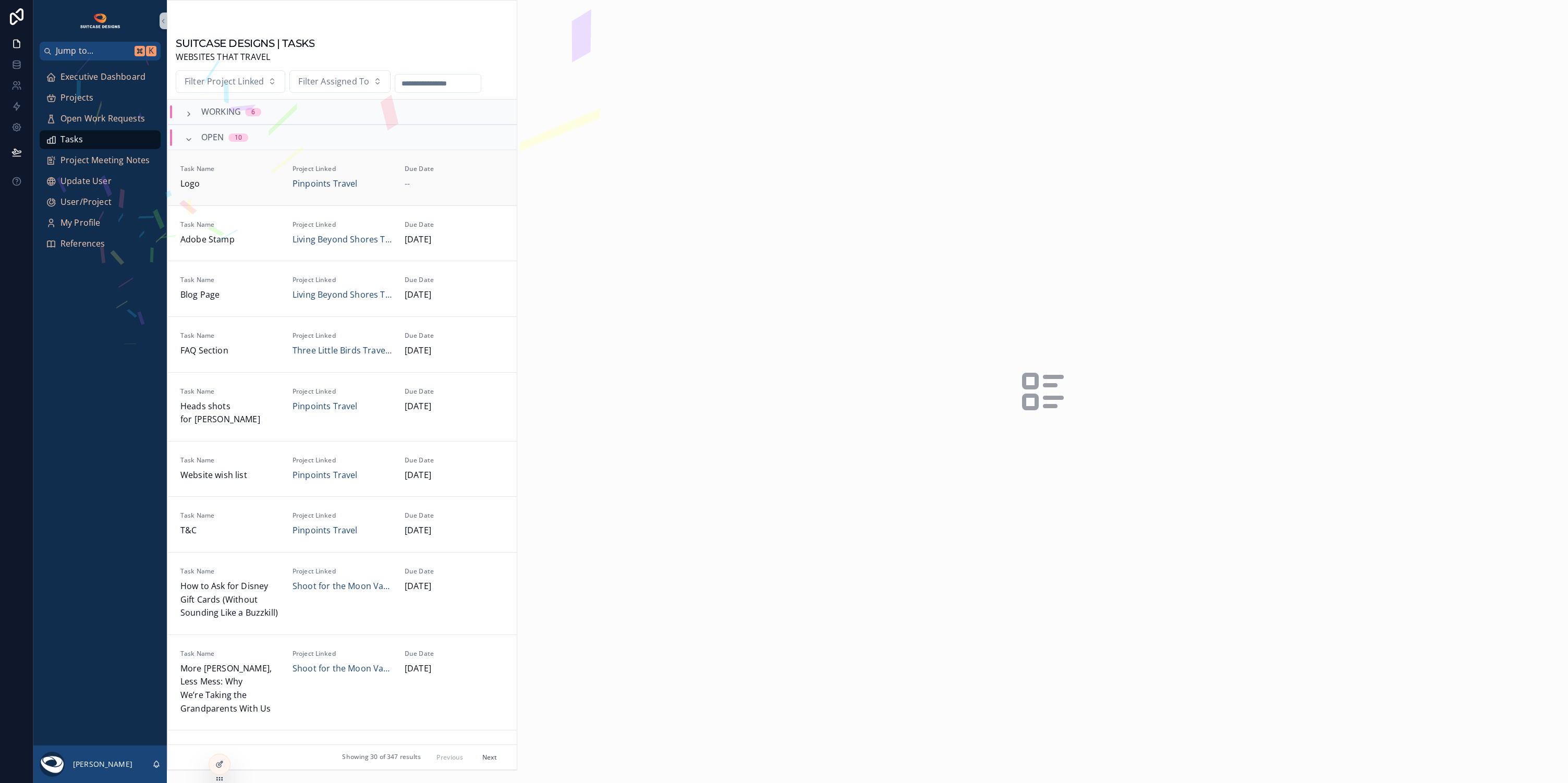
click at [454, 183] on div "--" at bounding box center [455, 184] width 100 height 14
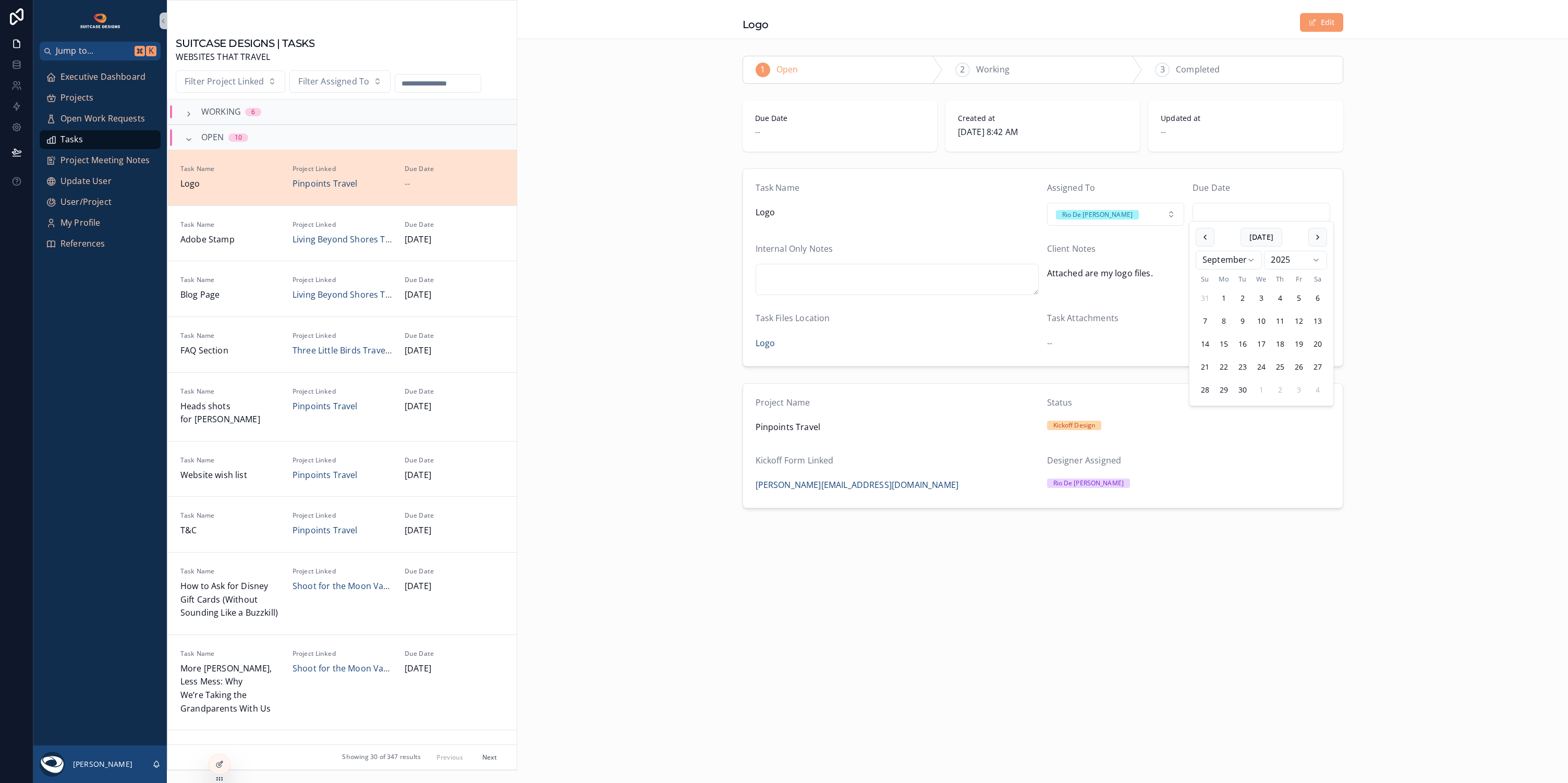
click at [1277, 216] on input "scrollable content" at bounding box center [1261, 212] width 137 height 15
click at [1302, 322] on button "12" at bounding box center [1299, 321] width 19 height 19
type input "*********"
click at [1443, 327] on div "Task Name Logo Assigned To [GEOGRAPHIC_DATA][PERSON_NAME] Due Date ********* In…" at bounding box center [1043, 267] width 1051 height 207
click at [101, 76] on span "Executive Dashboard" at bounding box center [102, 77] width 85 height 14
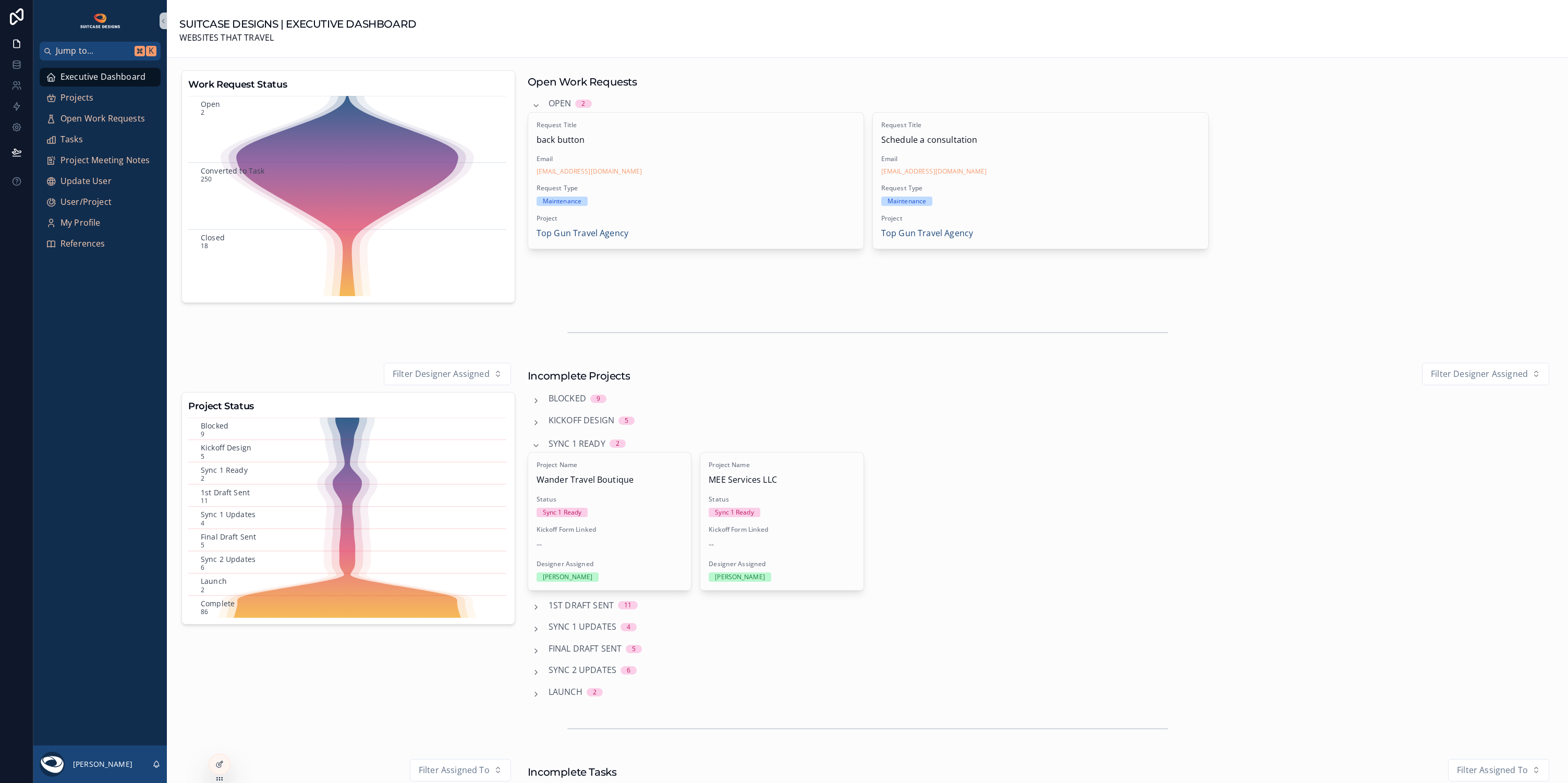
scroll to position [170, 0]
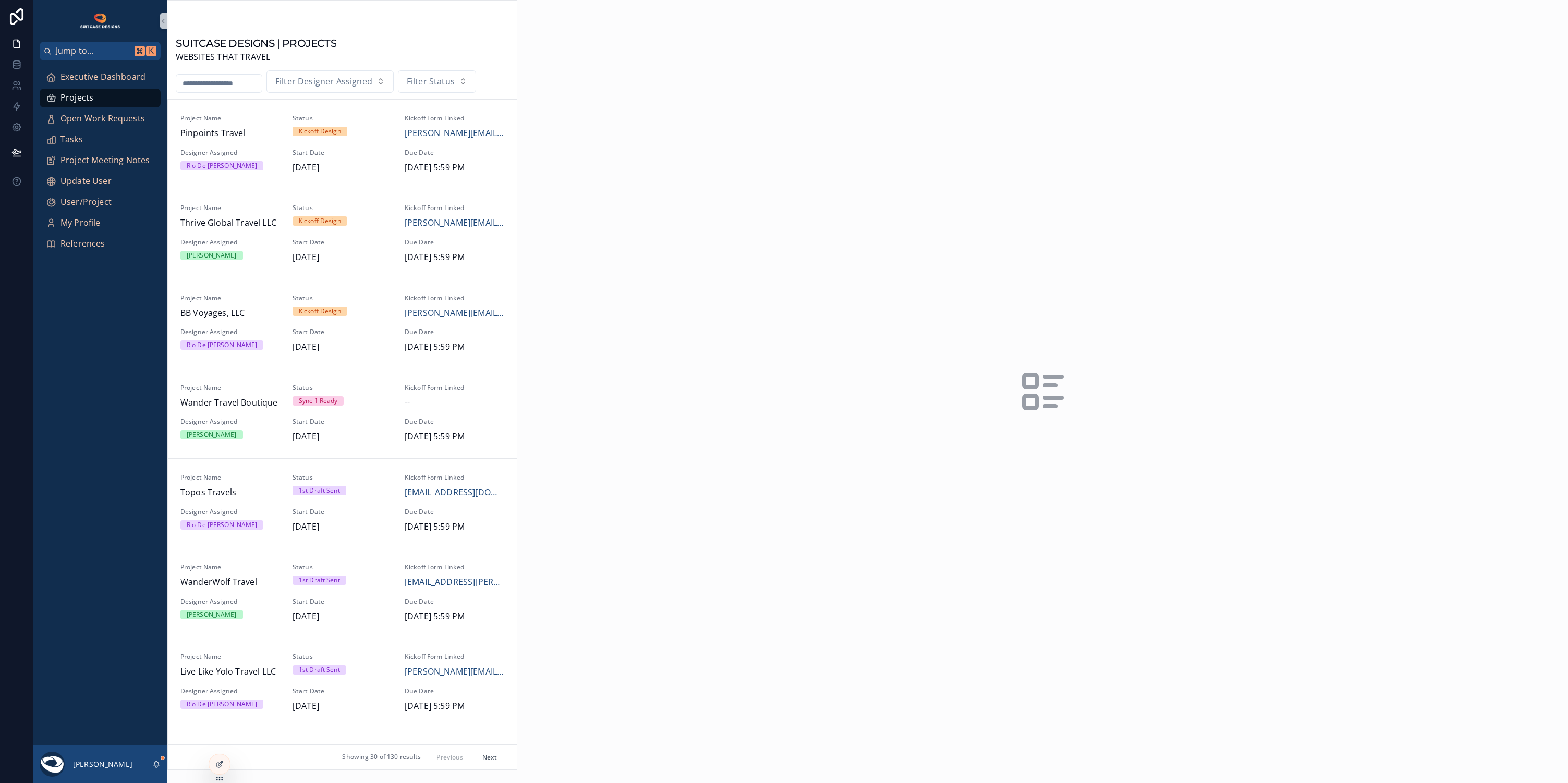
click at [245, 79] on input "scrollable content" at bounding box center [219, 84] width 85 height 15
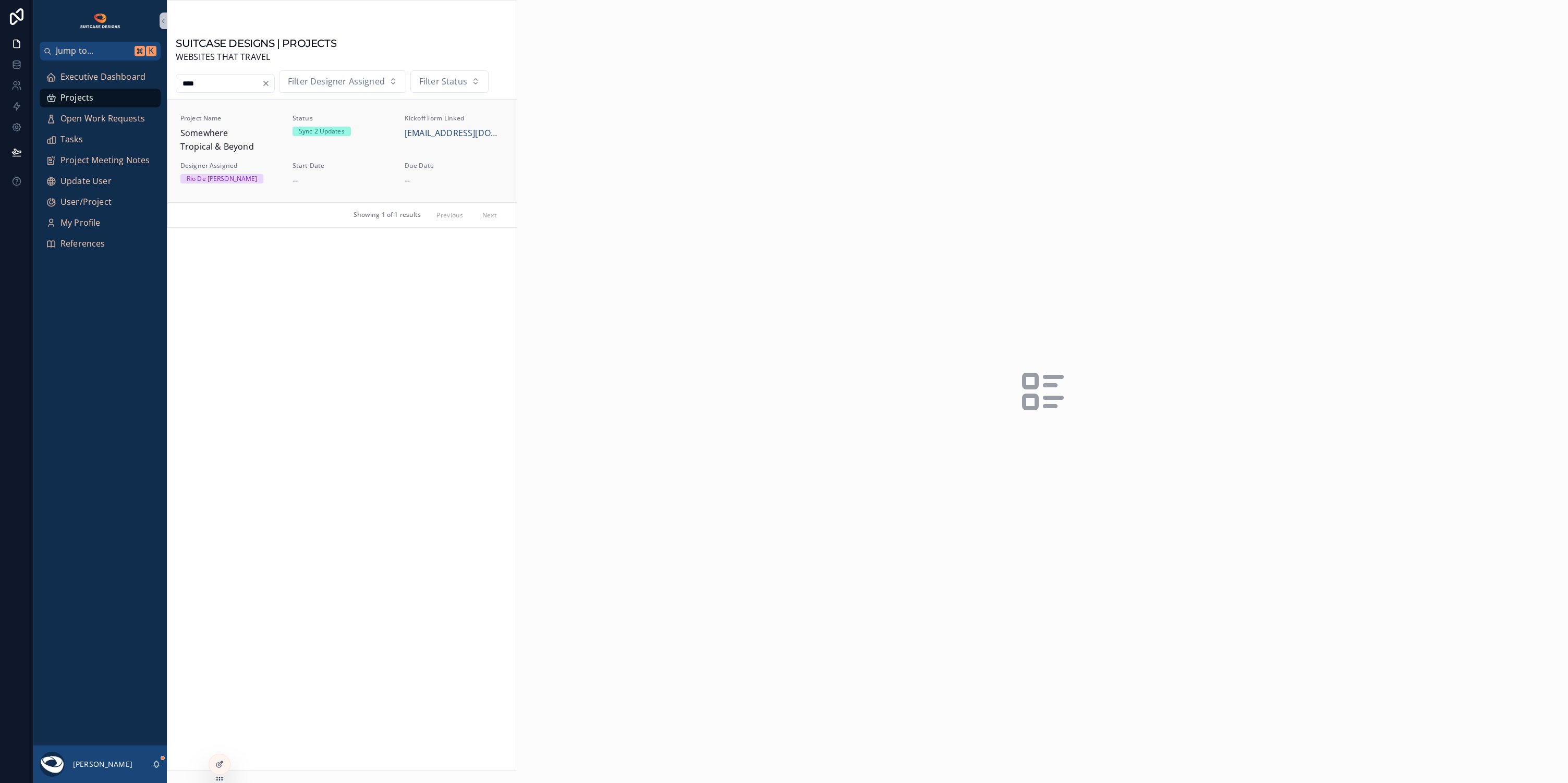
type input "****"
click at [275, 131] on span "Somewhere Tropical & Beyond" at bounding box center [231, 140] width 100 height 27
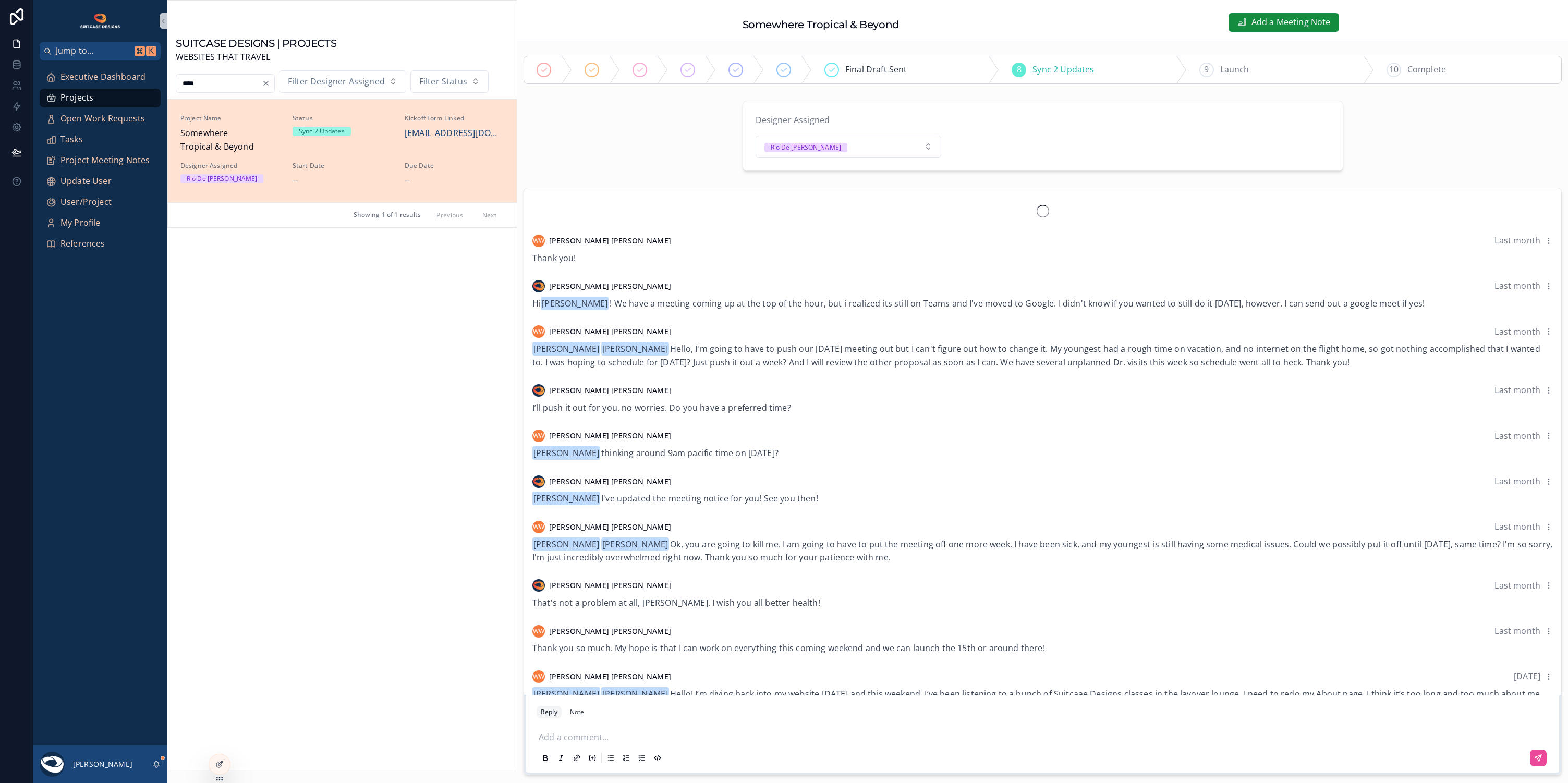
scroll to position [1514, 0]
